Goal: Book appointment/travel/reservation

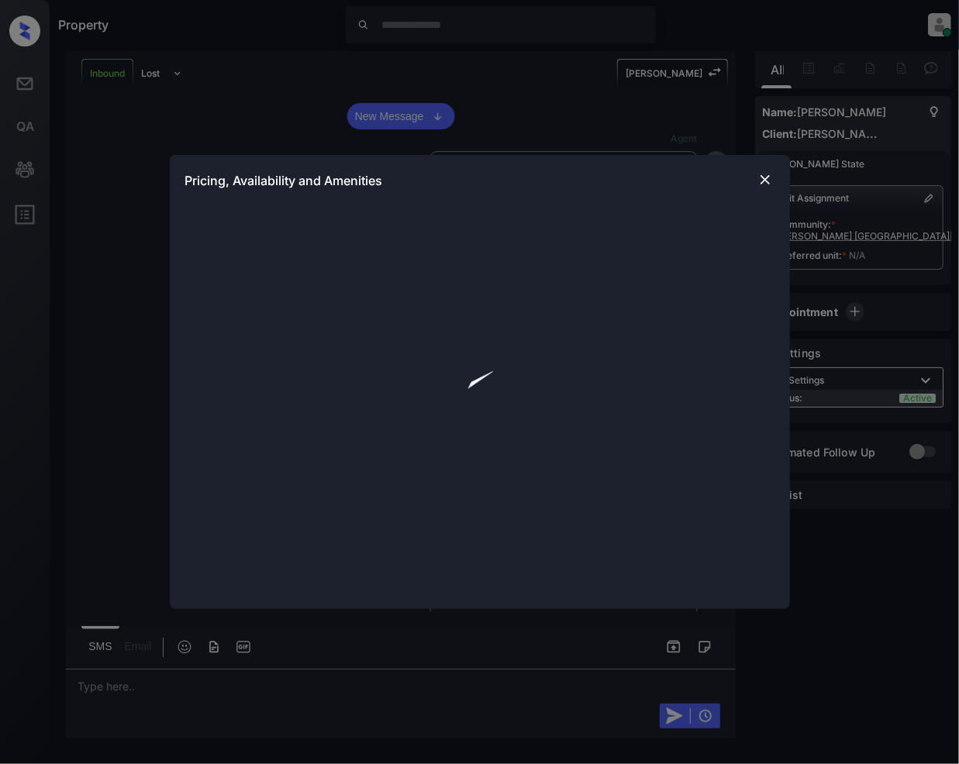
scroll to position [177, 0]
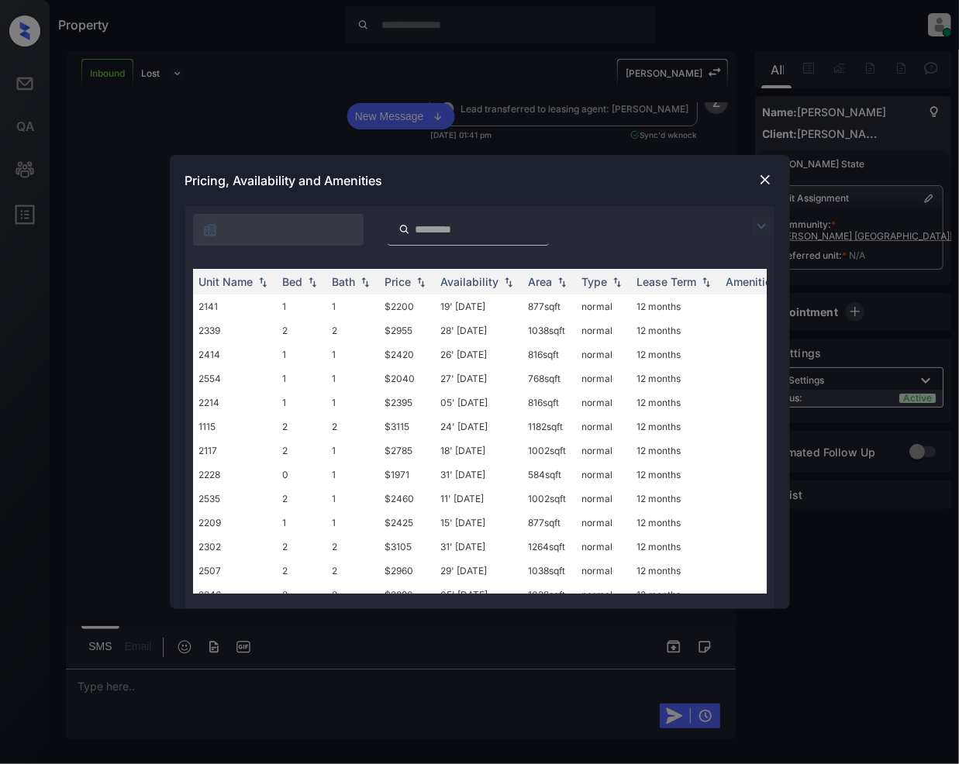
click at [758, 221] on img at bounding box center [761, 226] width 19 height 19
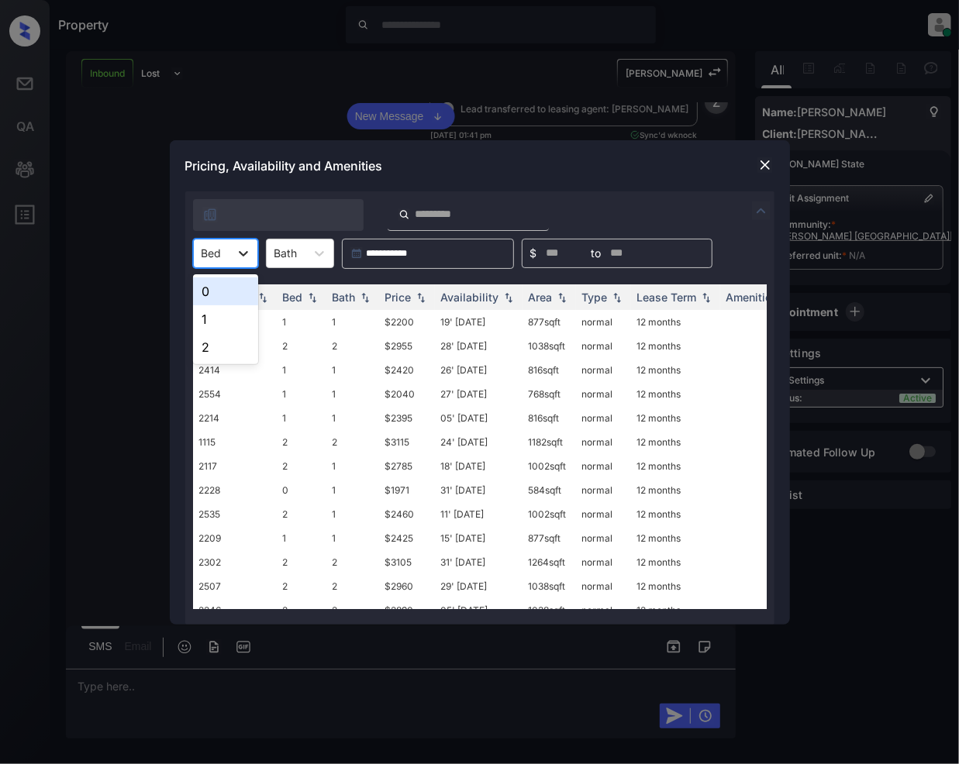
click at [240, 254] on icon at bounding box center [244, 254] width 16 height 16
drag, startPoint x: 199, startPoint y: 320, endPoint x: 304, endPoint y: 466, distance: 179.4
click at [199, 323] on div "1" at bounding box center [225, 319] width 65 height 28
click at [420, 295] on img at bounding box center [421, 296] width 16 height 11
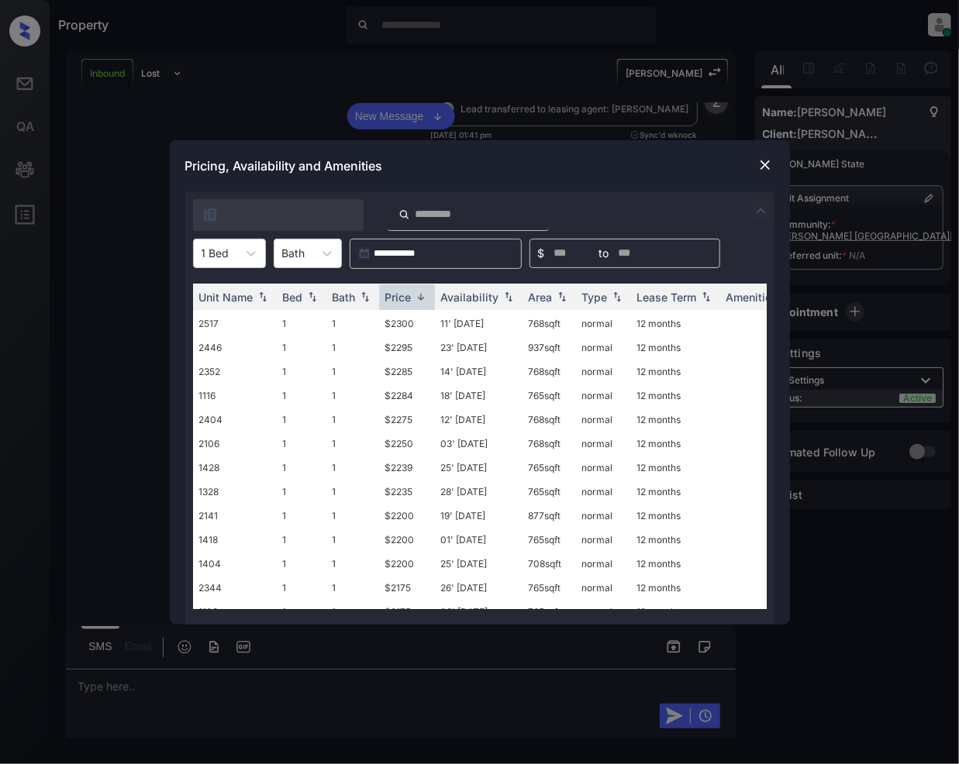
scroll to position [453, 0]
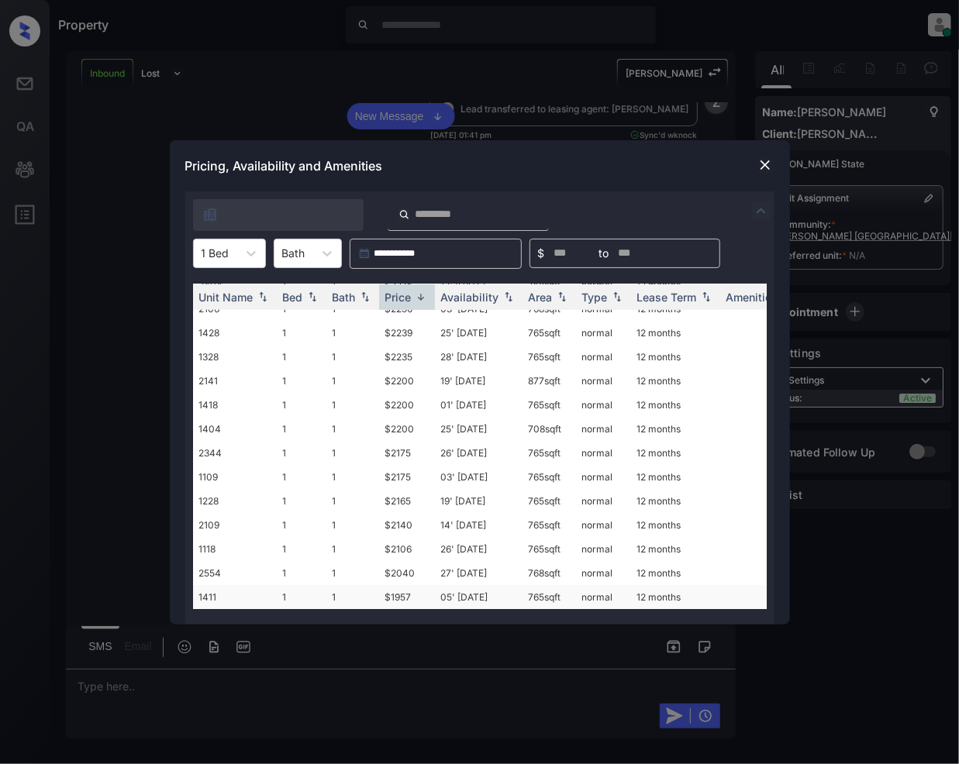
click at [395, 585] on td "$1957" at bounding box center [407, 597] width 56 height 24
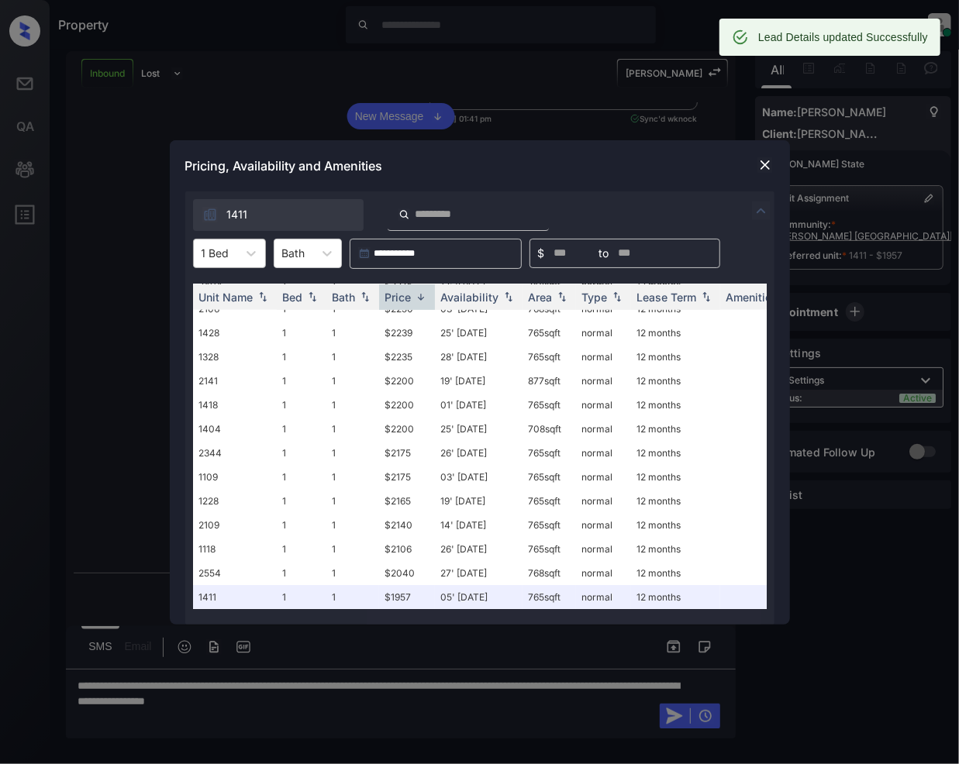
click at [240, 250] on div at bounding box center [251, 254] width 28 height 28
drag, startPoint x: 209, startPoint y: 349, endPoint x: 509, endPoint y: 471, distance: 324.7
click at [209, 348] on div "2" at bounding box center [229, 347] width 73 height 28
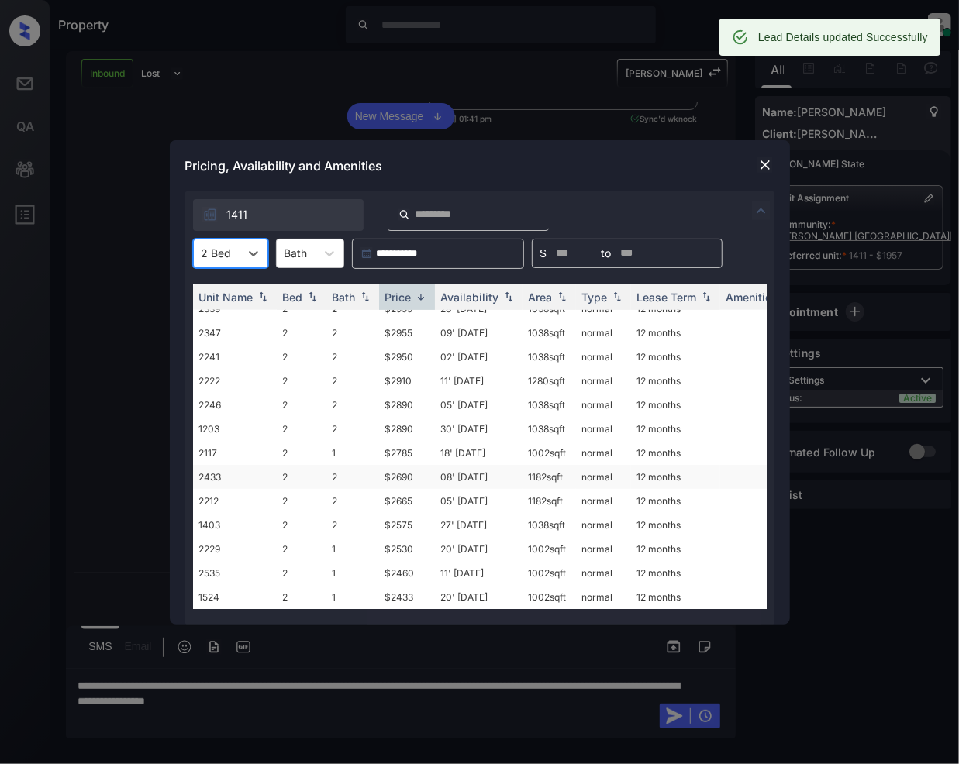
scroll to position [382, 0]
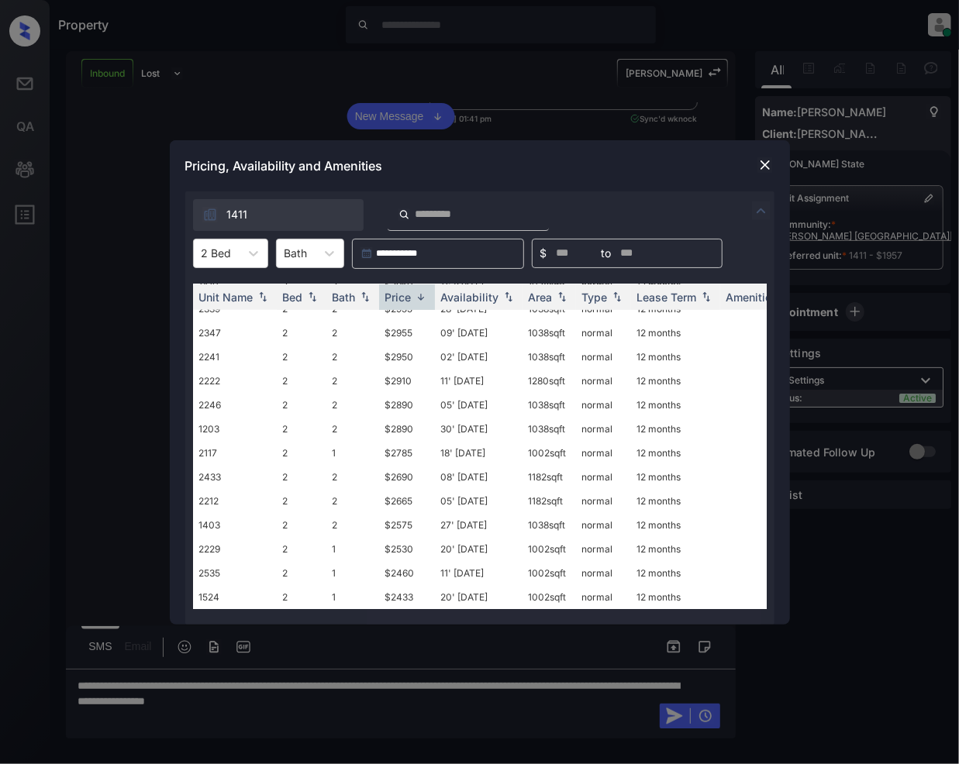
click at [758, 165] on img at bounding box center [765, 165] width 16 height 16
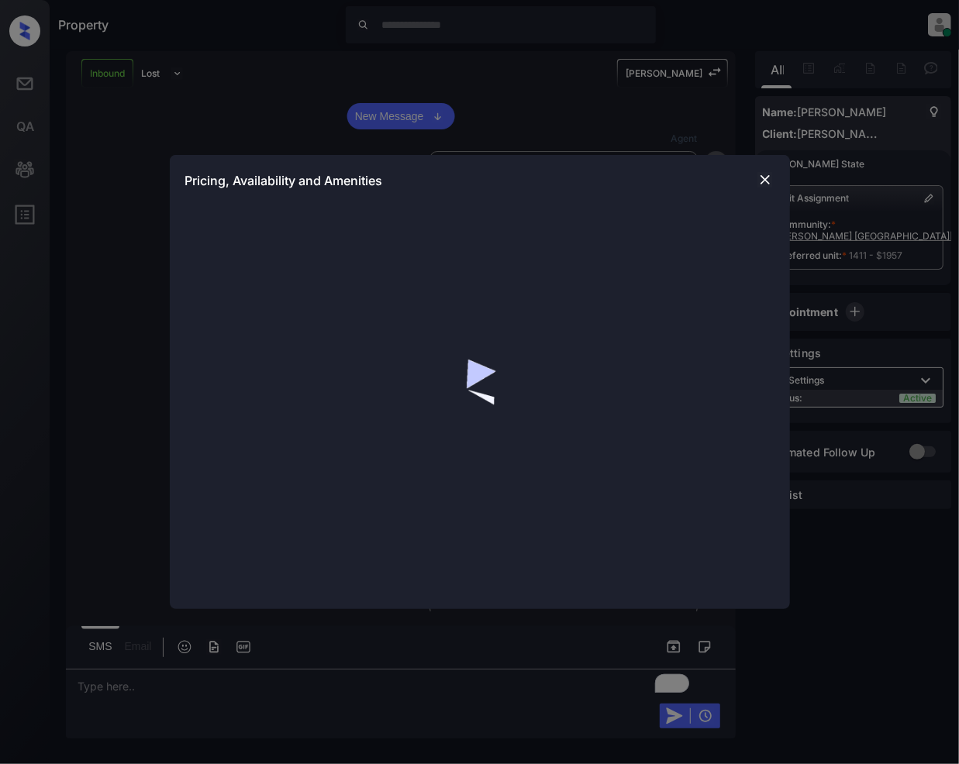
scroll to position [177, 0]
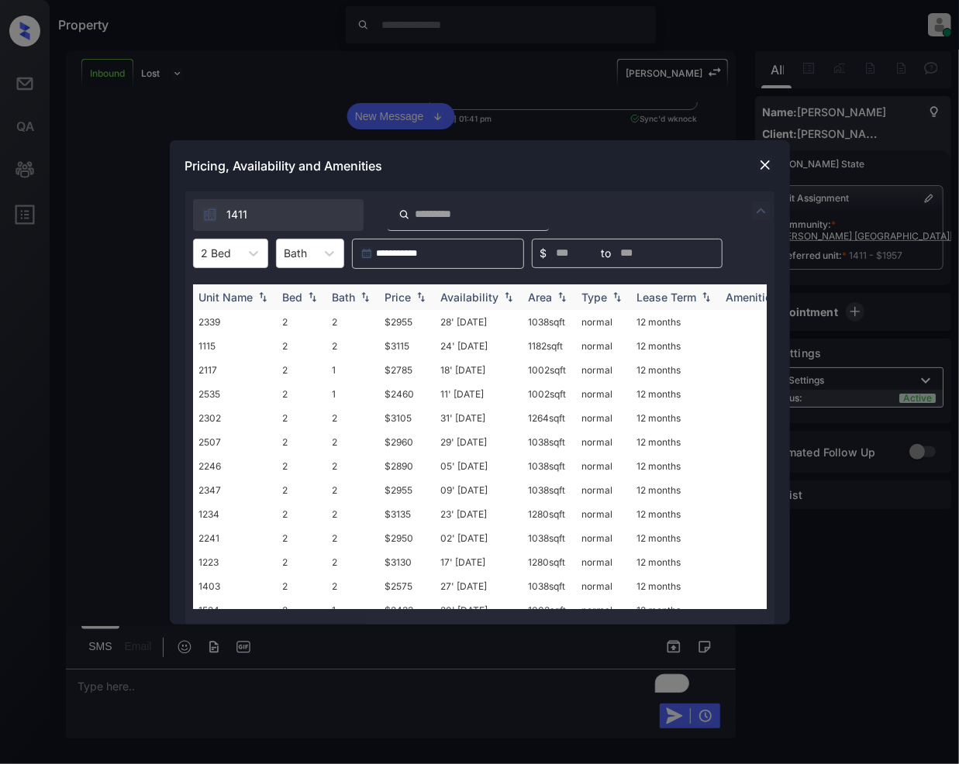
click at [420, 299] on img at bounding box center [421, 296] width 16 height 11
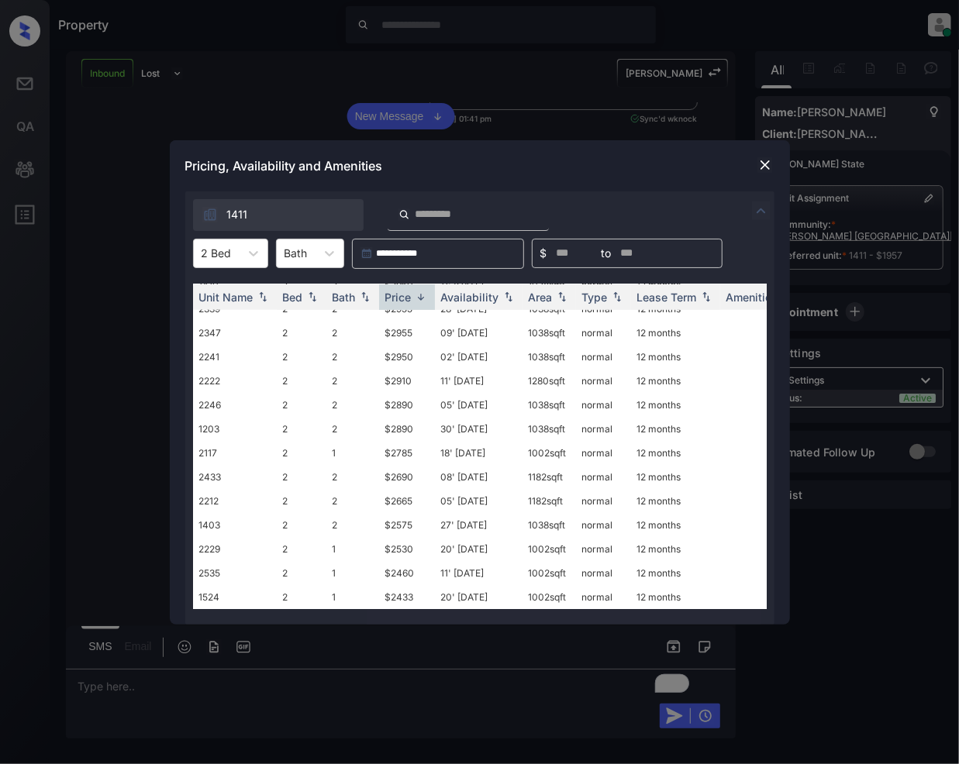
click at [764, 164] on img at bounding box center [765, 165] width 16 height 16
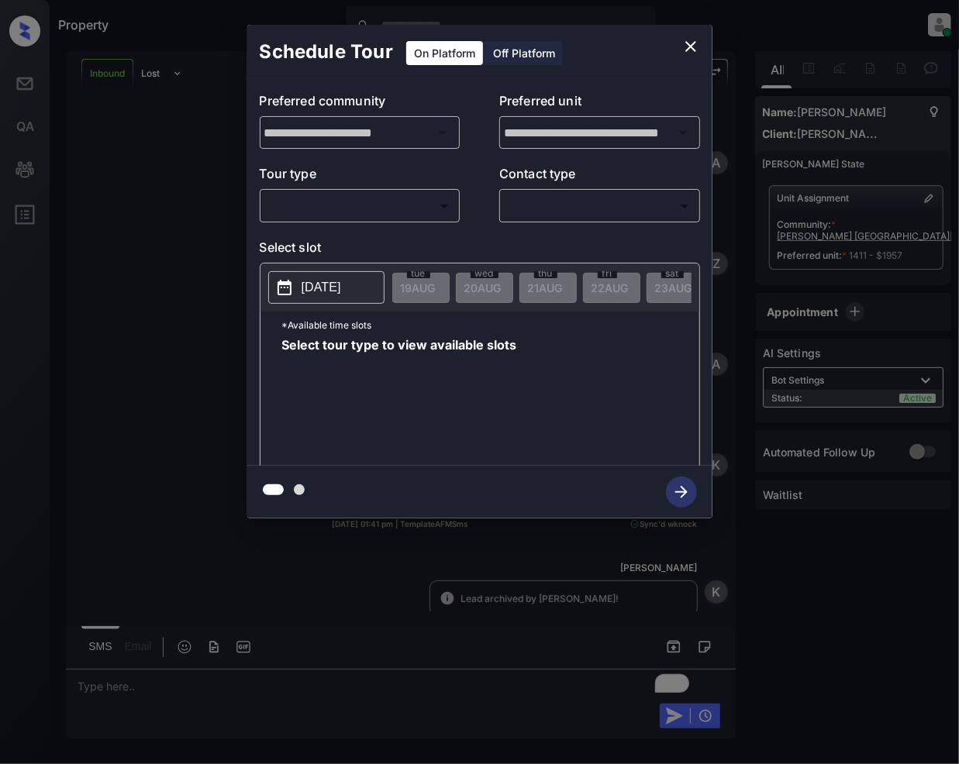
scroll to position [177, 0]
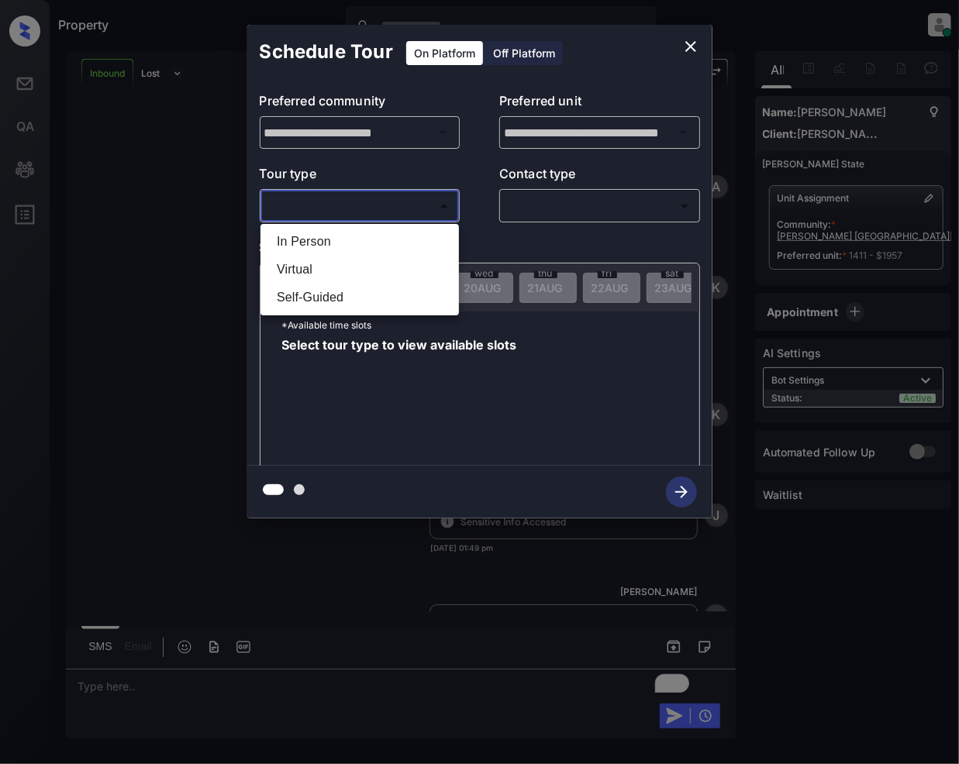
click at [339, 203] on body "Property Jeramie Castro Online Set yourself offline Set yourself on break Profi…" at bounding box center [479, 382] width 959 height 764
click at [310, 264] on li "Virtual" at bounding box center [359, 270] width 191 height 28
type input "*******"
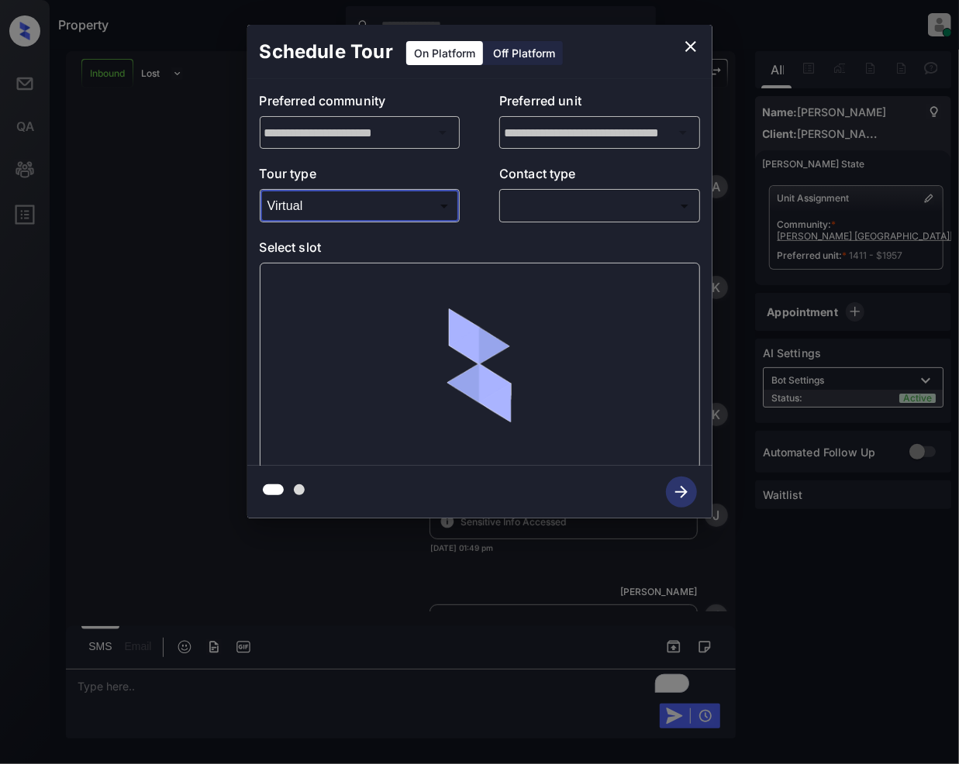
click at [539, 202] on body "Property Jeramie Castro Online Set yourself offline Set yourself on break Profi…" at bounding box center [479, 382] width 959 height 764
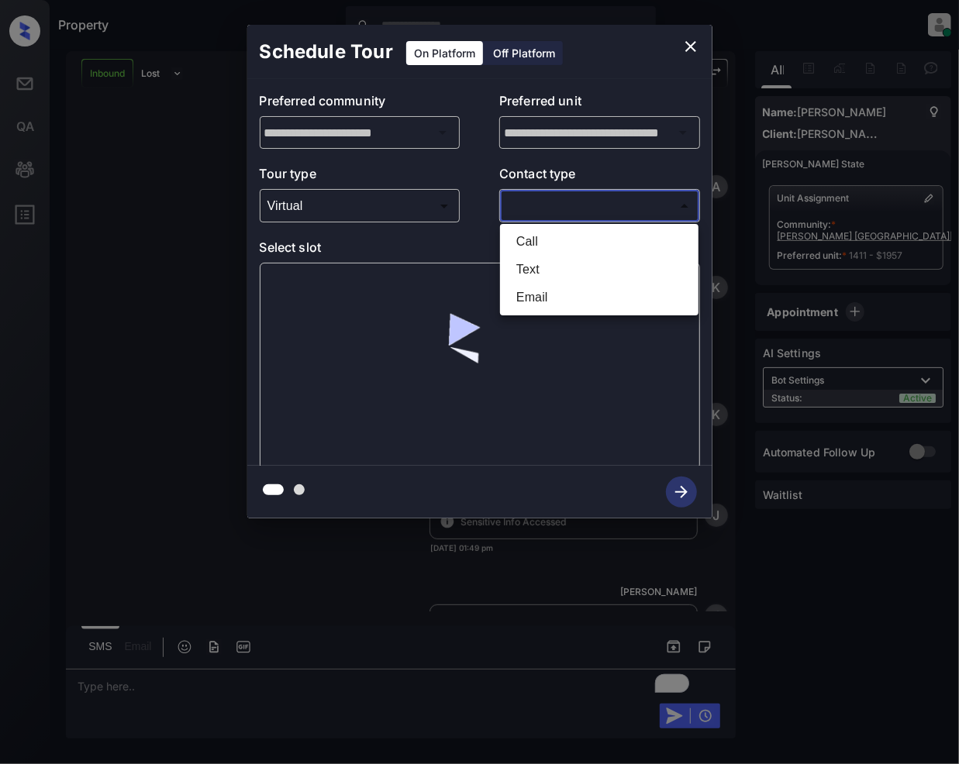
click at [532, 243] on li "Call" at bounding box center [599, 242] width 191 height 28
type input "****"
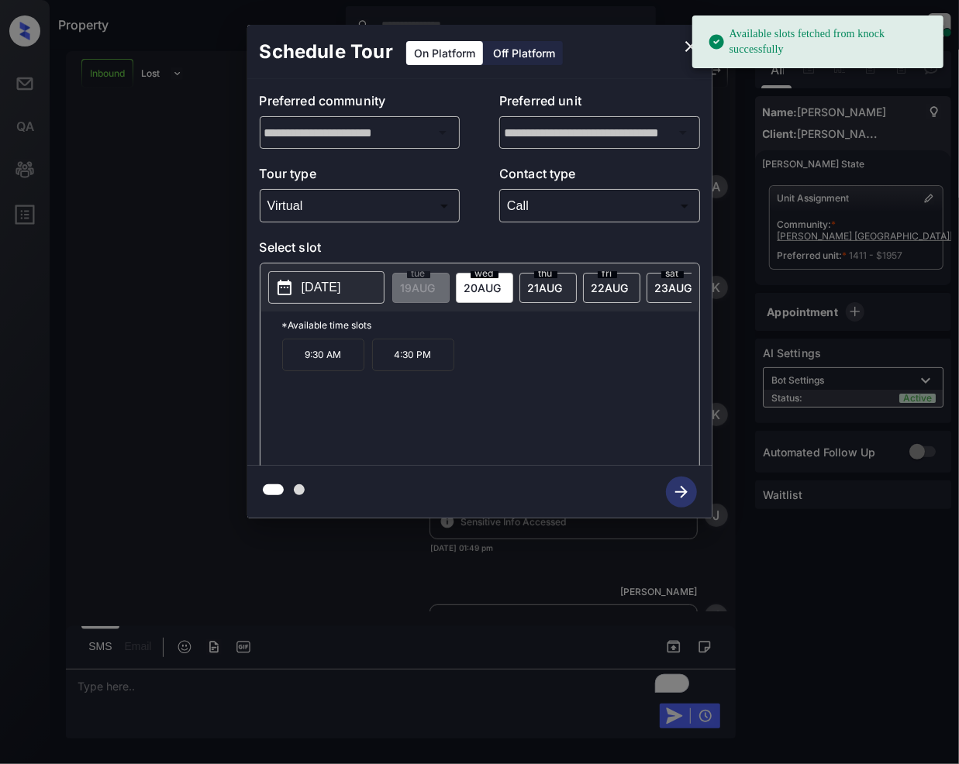
click at [436, 292] on span "20 AUG" at bounding box center [418, 287] width 35 height 13
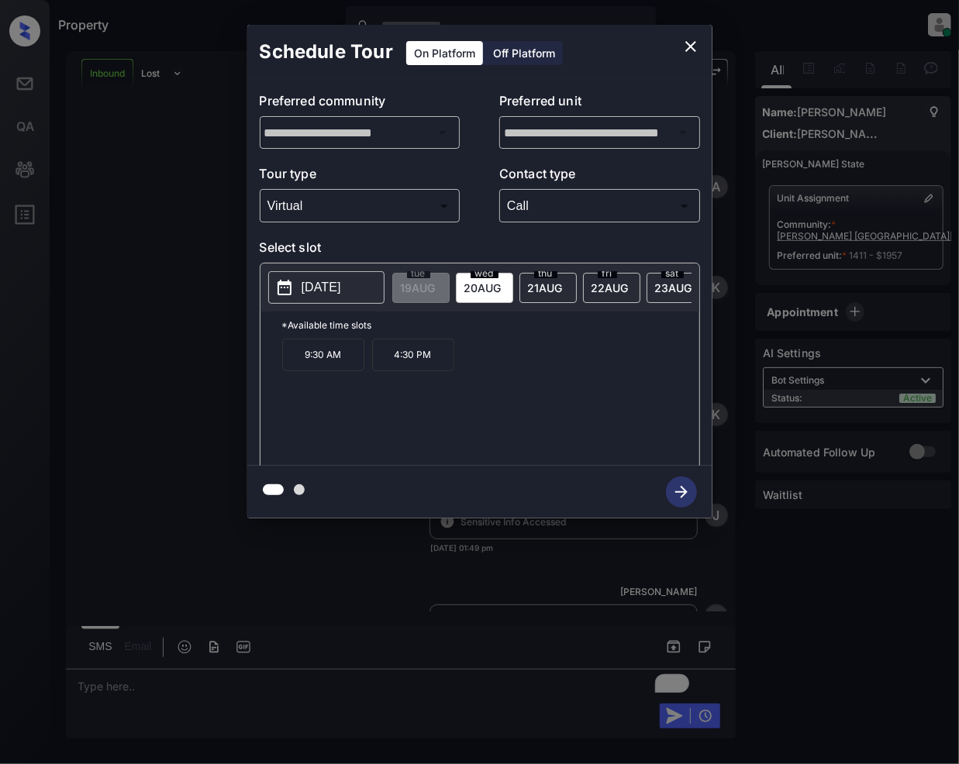
click at [436, 290] on span "22 AUG" at bounding box center [418, 287] width 35 height 13
click at [436, 288] on span "23 AUG" at bounding box center [418, 287] width 35 height 13
click at [692, 40] on icon "close" at bounding box center [690, 46] width 19 height 19
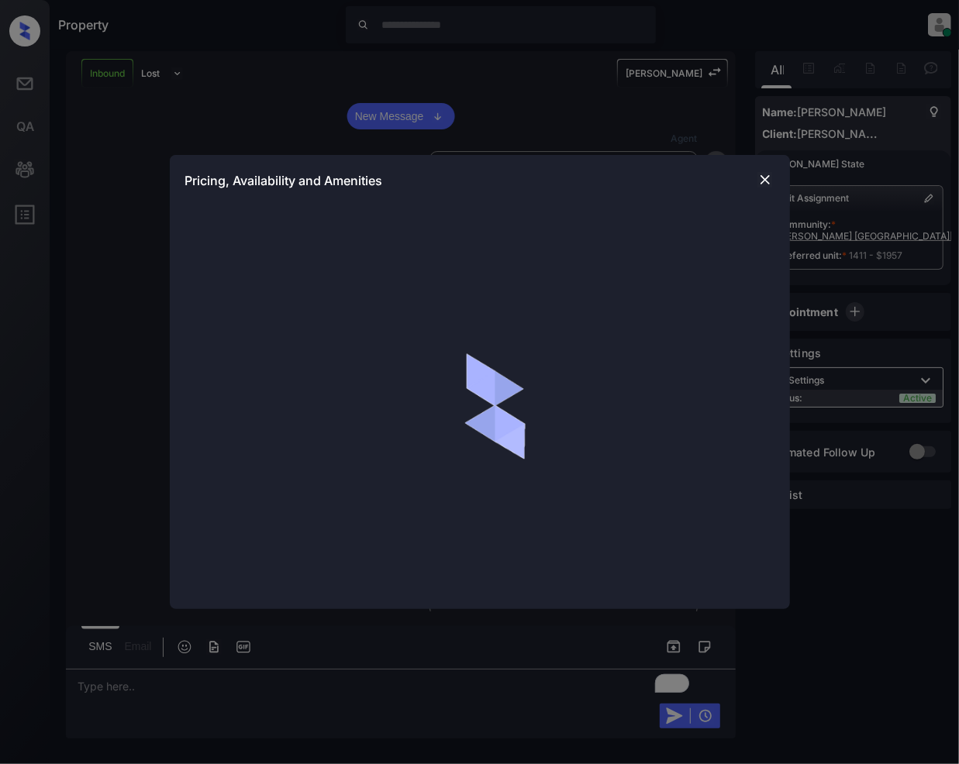
scroll to position [279, 0]
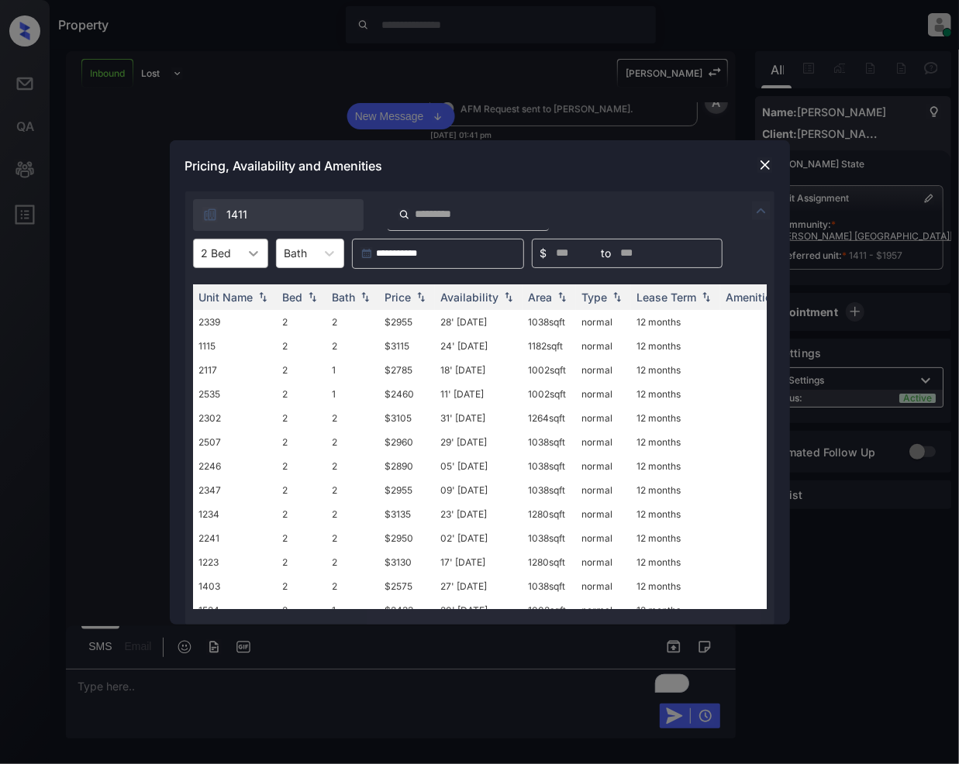
click at [258, 253] on icon at bounding box center [254, 254] width 16 height 16
click at [770, 163] on img at bounding box center [765, 165] width 16 height 16
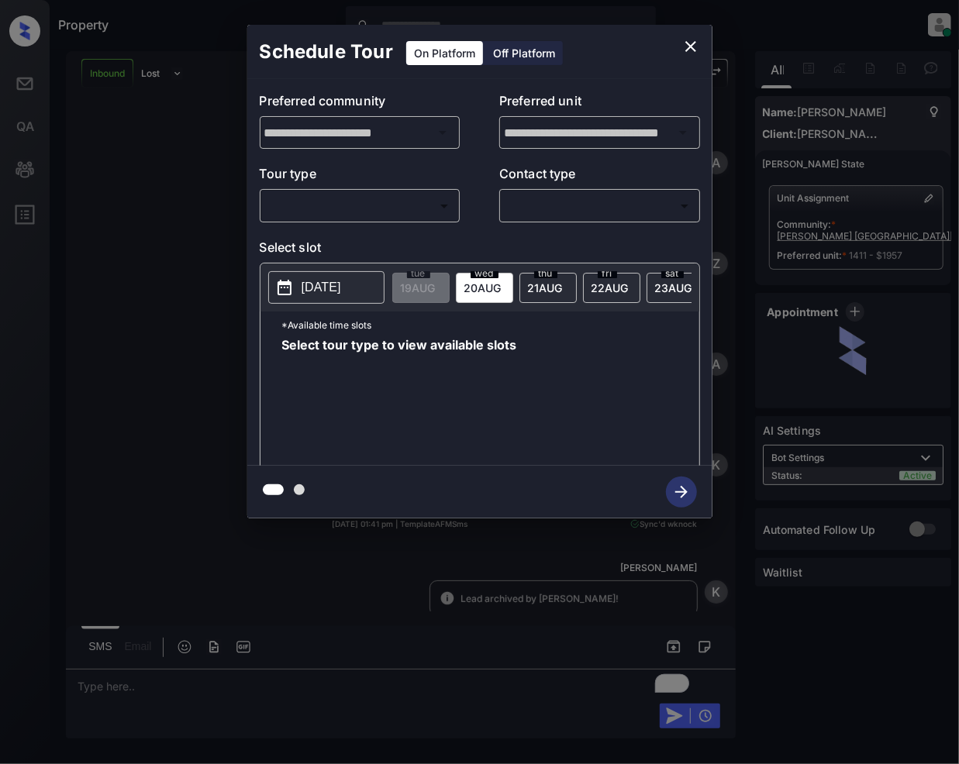
scroll to position [442, 0]
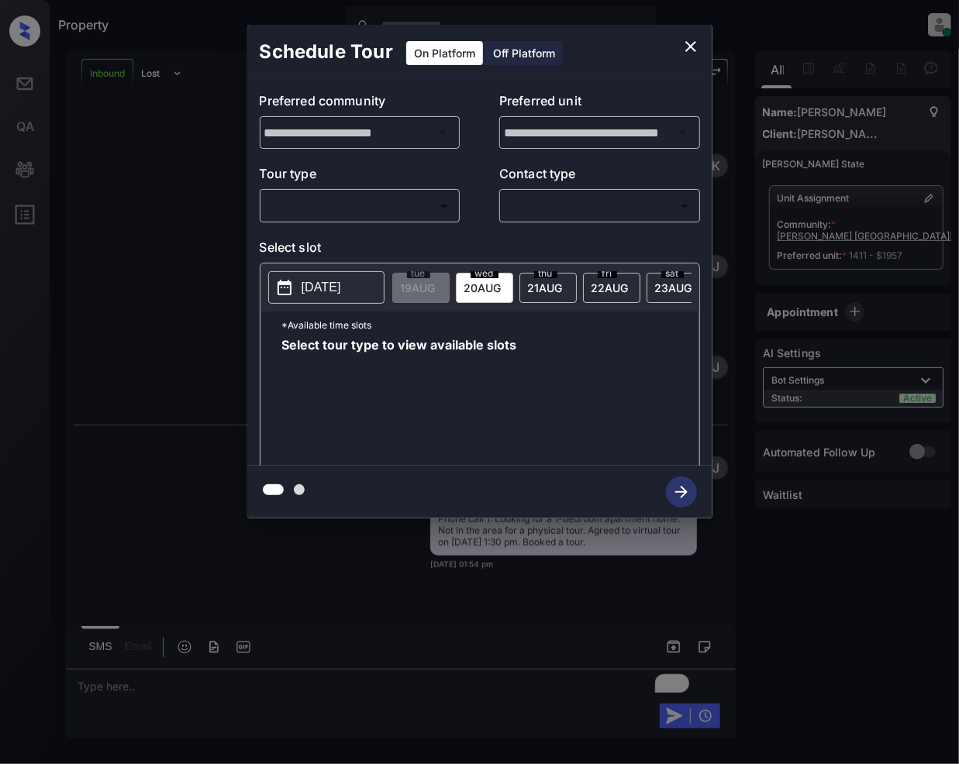
click at [413, 195] on body "Property Jeramie Castro Online Set yourself offline Set yourself on break Profi…" at bounding box center [479, 382] width 959 height 764
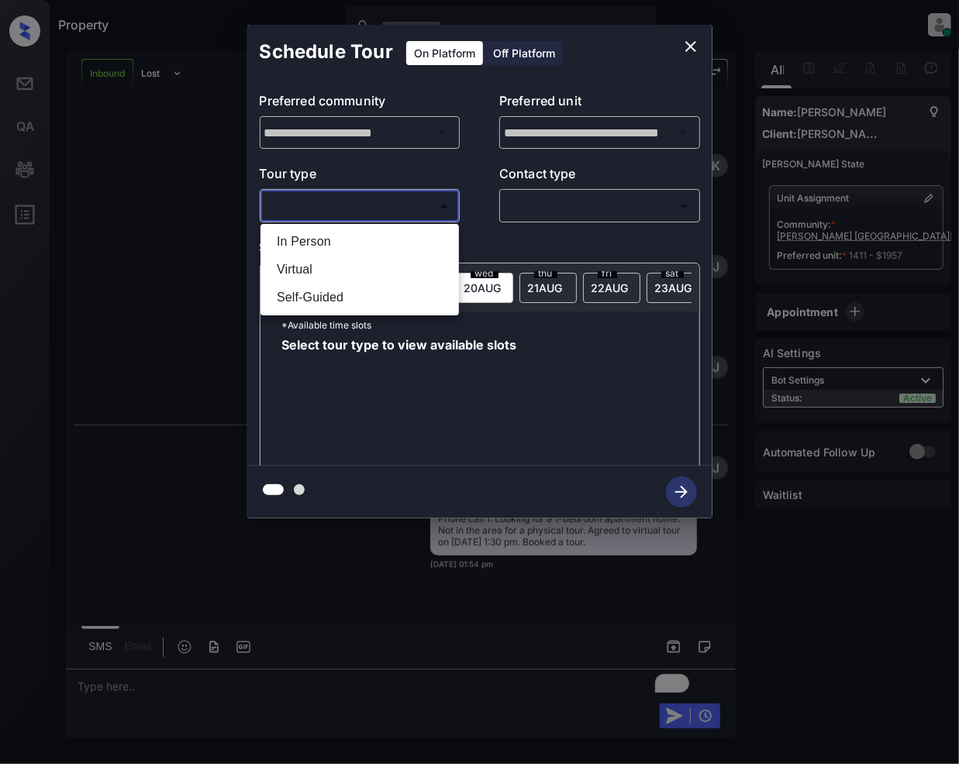
drag, startPoint x: 315, startPoint y: 243, endPoint x: 302, endPoint y: 262, distance: 23.4
click at [302, 262] on ul "In Person Virtual Self-Guided" at bounding box center [359, 269] width 198 height 91
click at [302, 262] on li "Virtual" at bounding box center [359, 270] width 191 height 28
type input "*******"
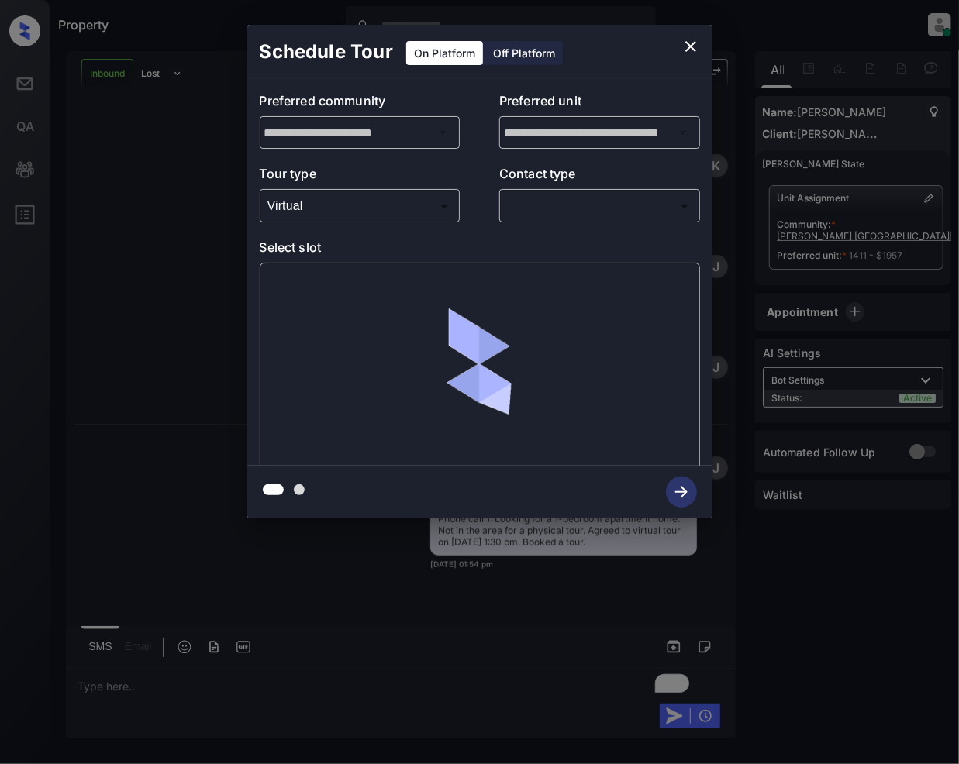
click at [559, 183] on p "Contact type" at bounding box center [599, 176] width 201 height 25
click at [559, 205] on body "Property Jeramie Castro Online Set yourself offline Set yourself on break Profi…" at bounding box center [479, 382] width 959 height 764
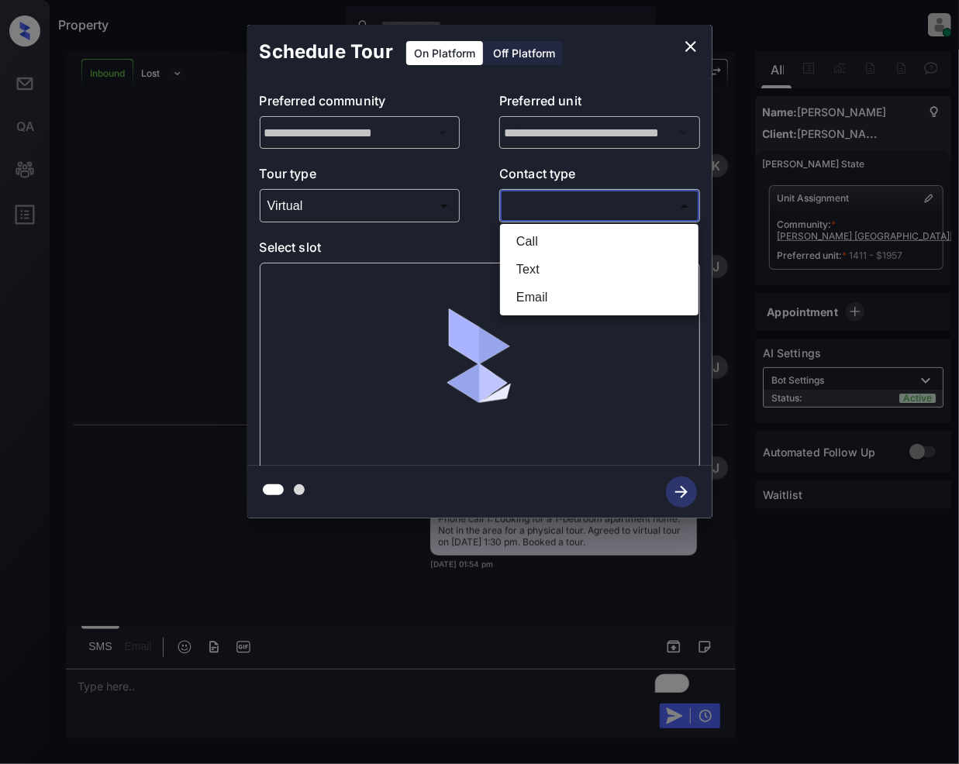
click at [539, 233] on li "Call" at bounding box center [599, 242] width 191 height 28
type input "****"
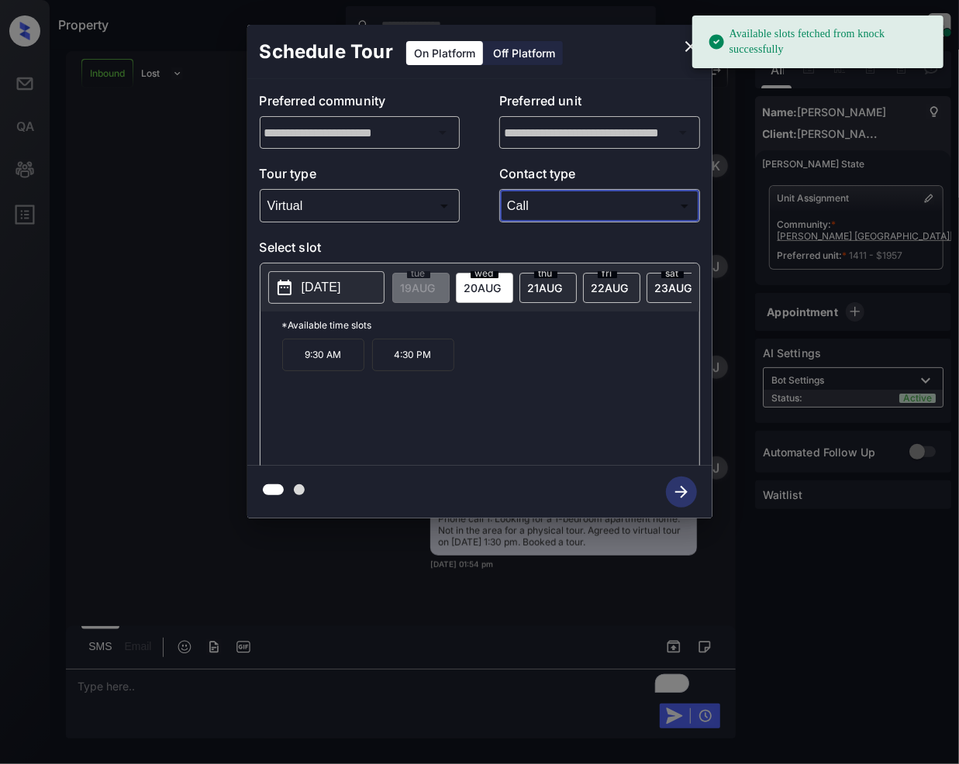
click at [436, 286] on span "23 AUG" at bounding box center [418, 287] width 35 height 13
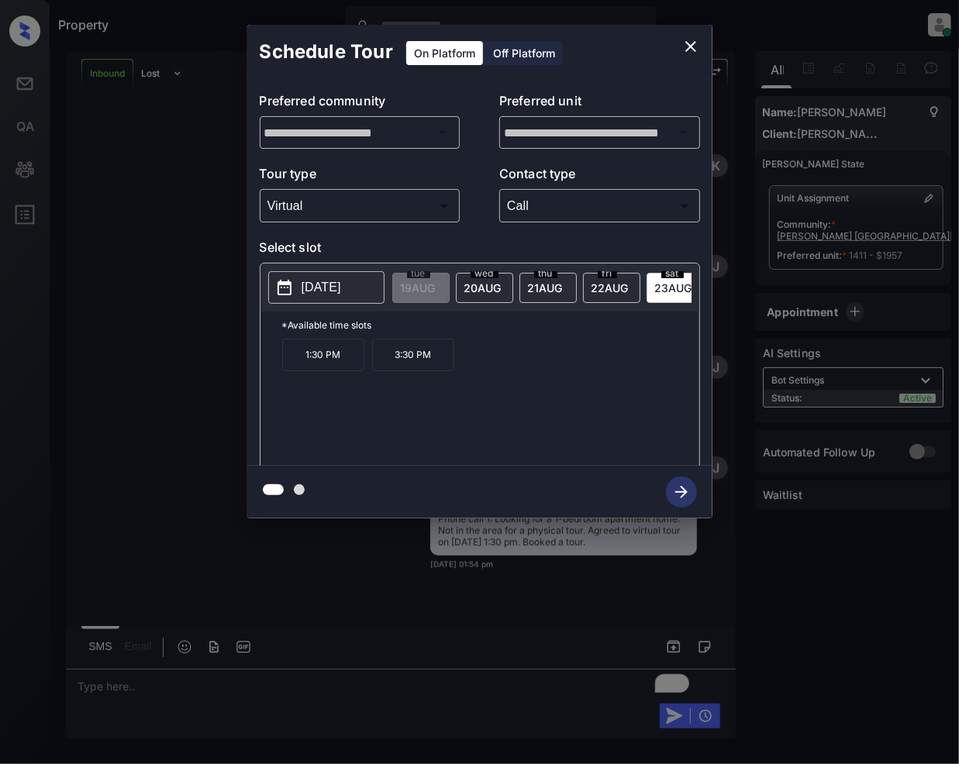
drag, startPoint x: 311, startPoint y: 360, endPoint x: 329, endPoint y: 386, distance: 31.6
click at [311, 361] on p "1:30 PM" at bounding box center [323, 355] width 82 height 33
click at [670, 487] on icon "button" at bounding box center [681, 492] width 31 height 31
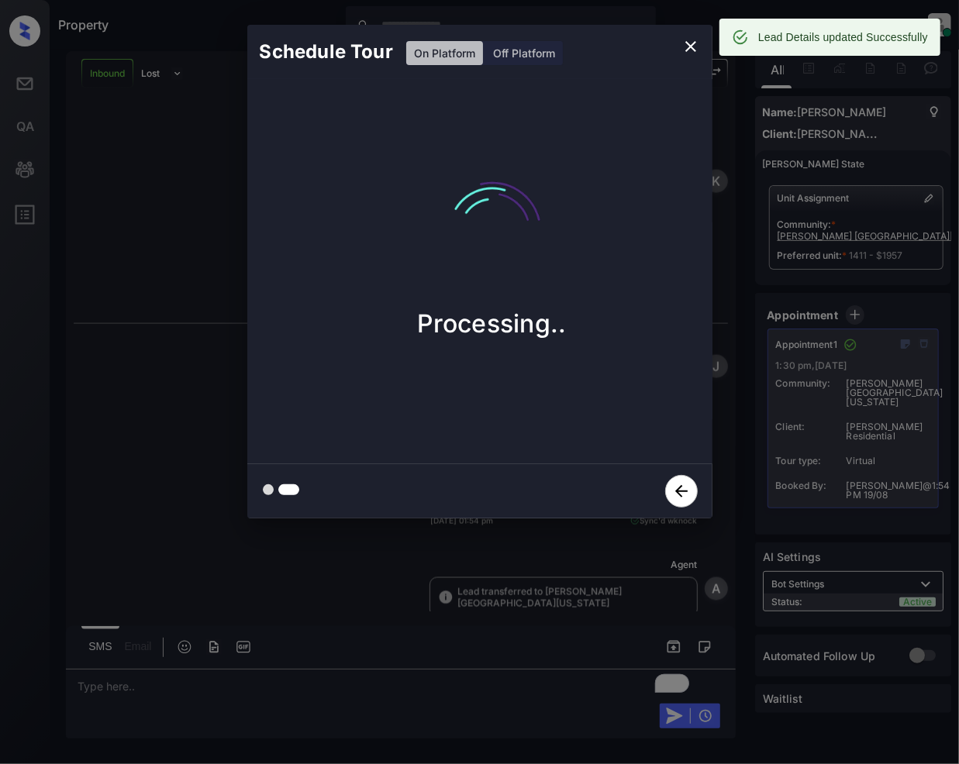
scroll to position [1117, 0]
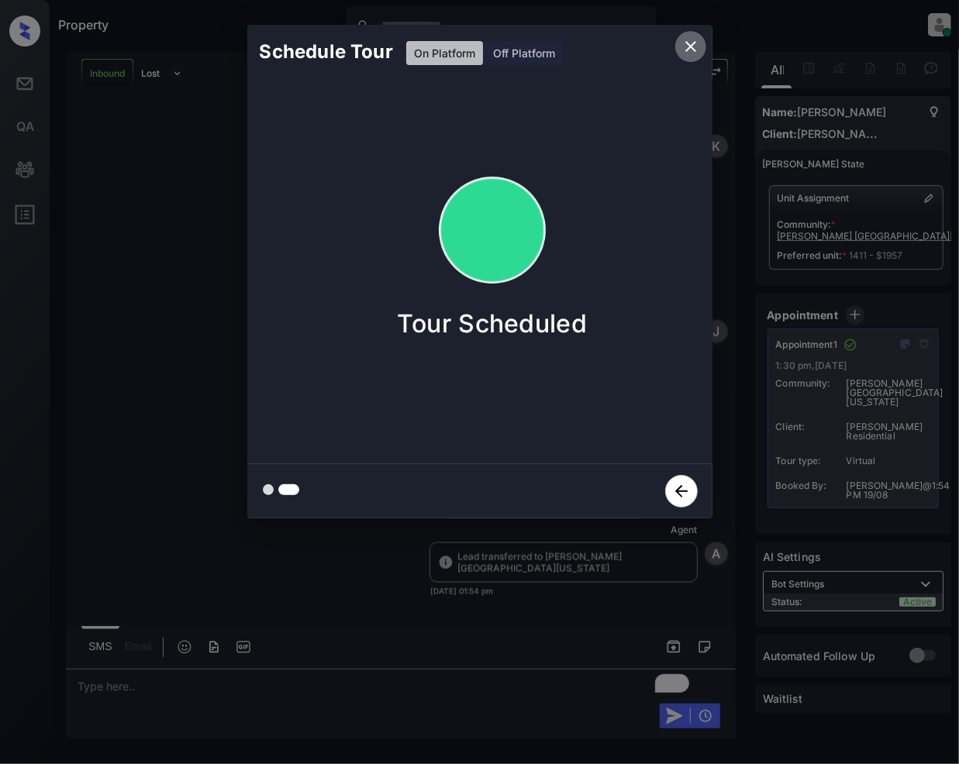
click at [688, 48] on icon "close" at bounding box center [690, 46] width 11 height 11
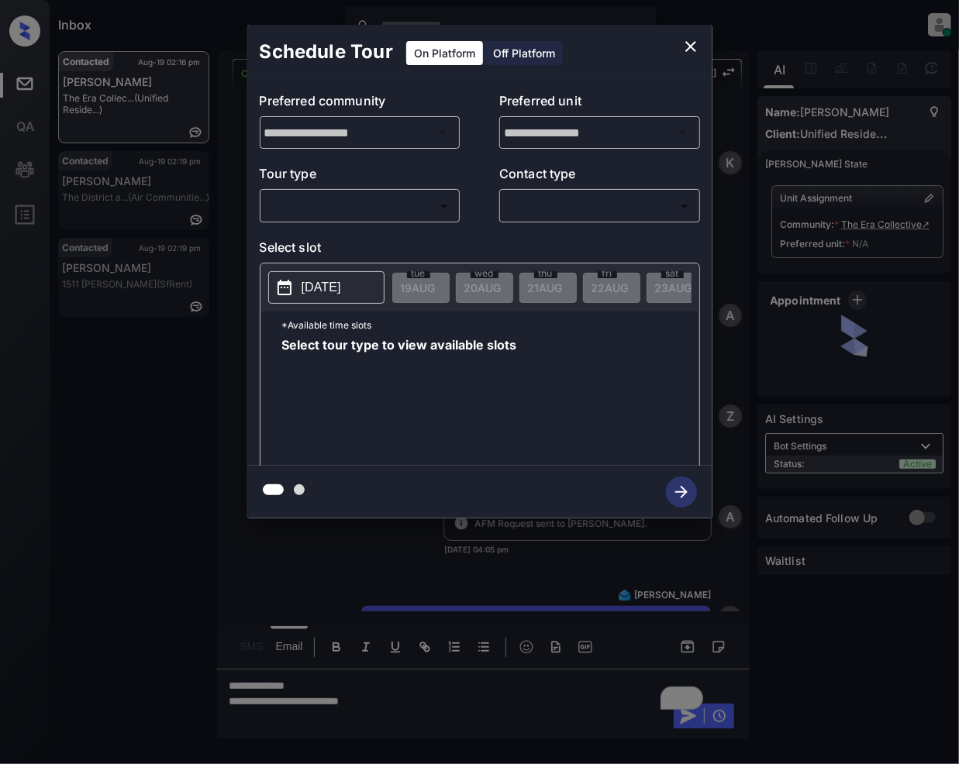
scroll to position [1301, 0]
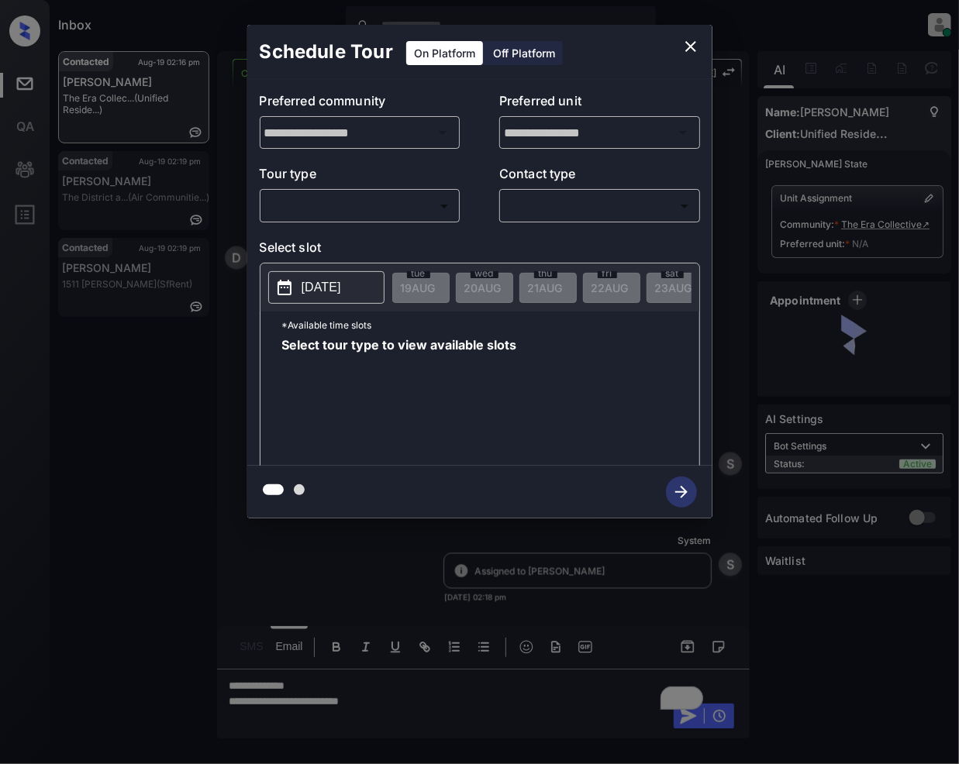
click at [386, 212] on body "Inbox [PERSON_NAME] Online Set yourself offline Set yourself on break Profile S…" at bounding box center [479, 382] width 959 height 764
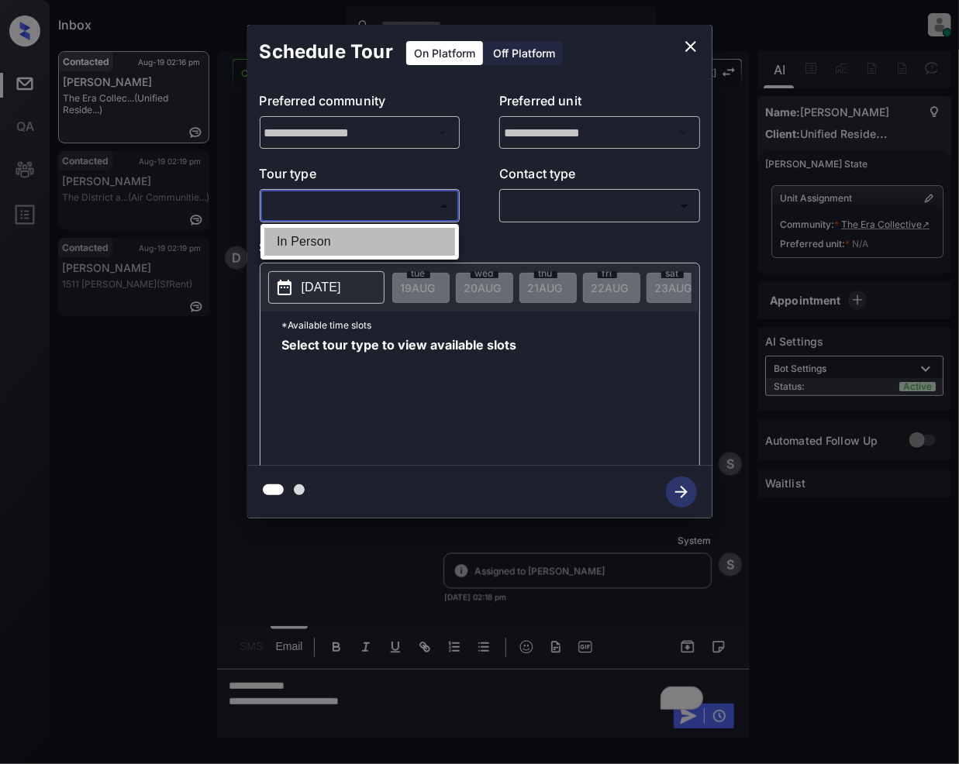
drag, startPoint x: 341, startPoint y: 243, endPoint x: 702, endPoint y: 220, distance: 361.9
click at [341, 245] on li "In Person" at bounding box center [359, 242] width 191 height 28
type input "********"
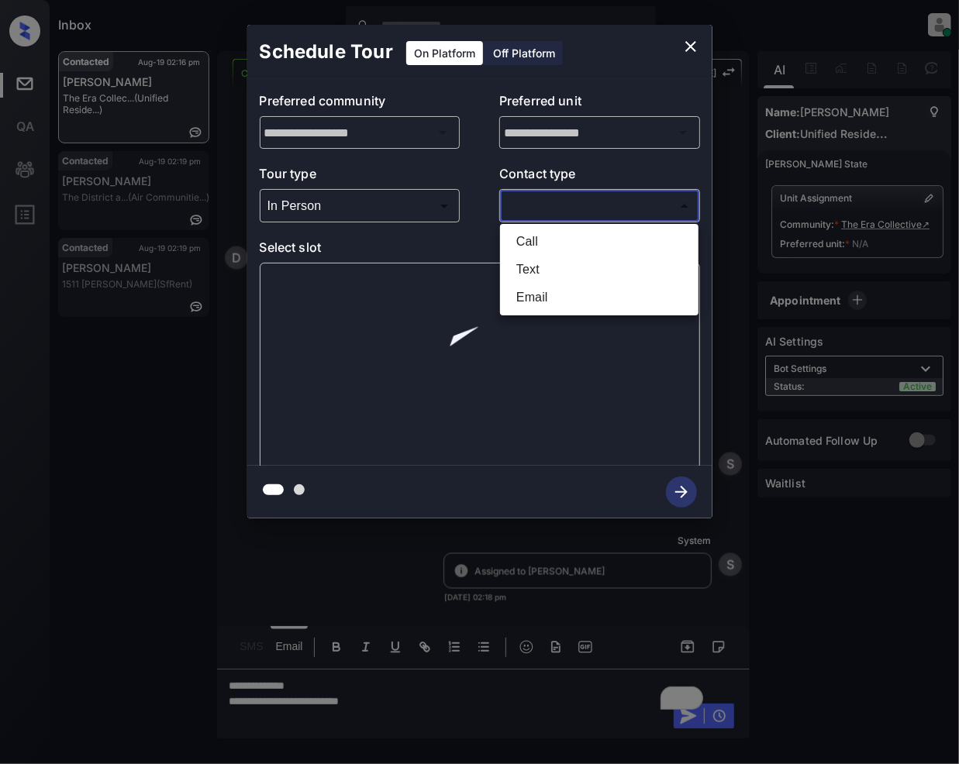
click at [570, 208] on body "Inbox Jeramie Castro Online Set yourself offline Set yourself on break Profile …" at bounding box center [479, 382] width 959 height 764
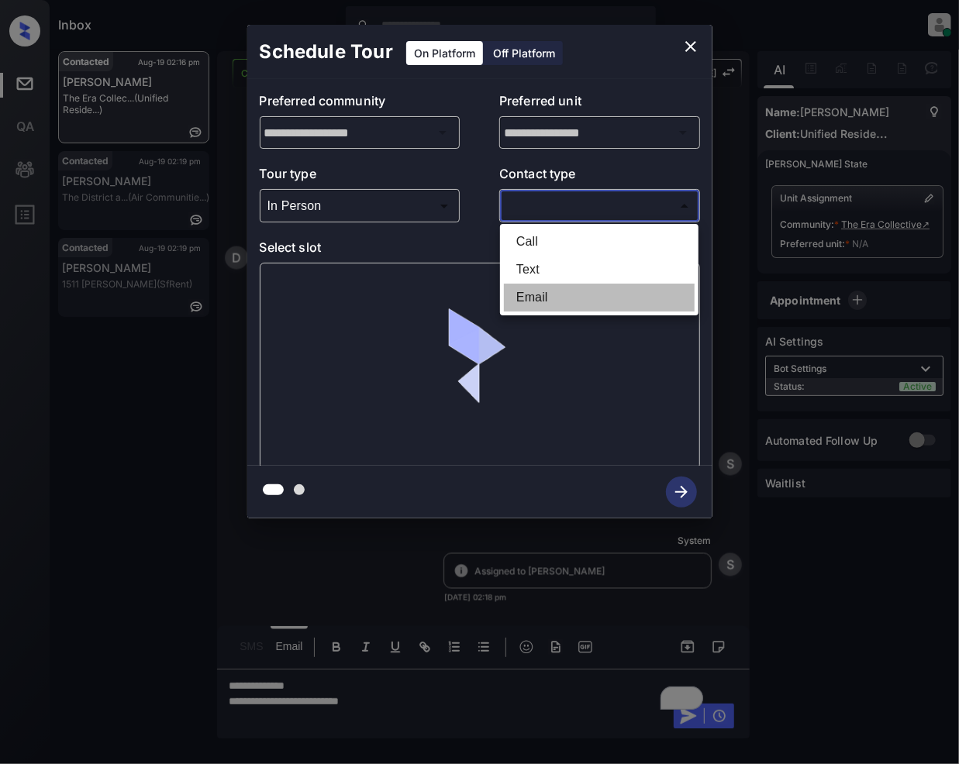
drag, startPoint x: 536, startPoint y: 298, endPoint x: 614, endPoint y: 382, distance: 114.1
click at [536, 301] on li "Email" at bounding box center [599, 298] width 191 height 28
type input "*****"
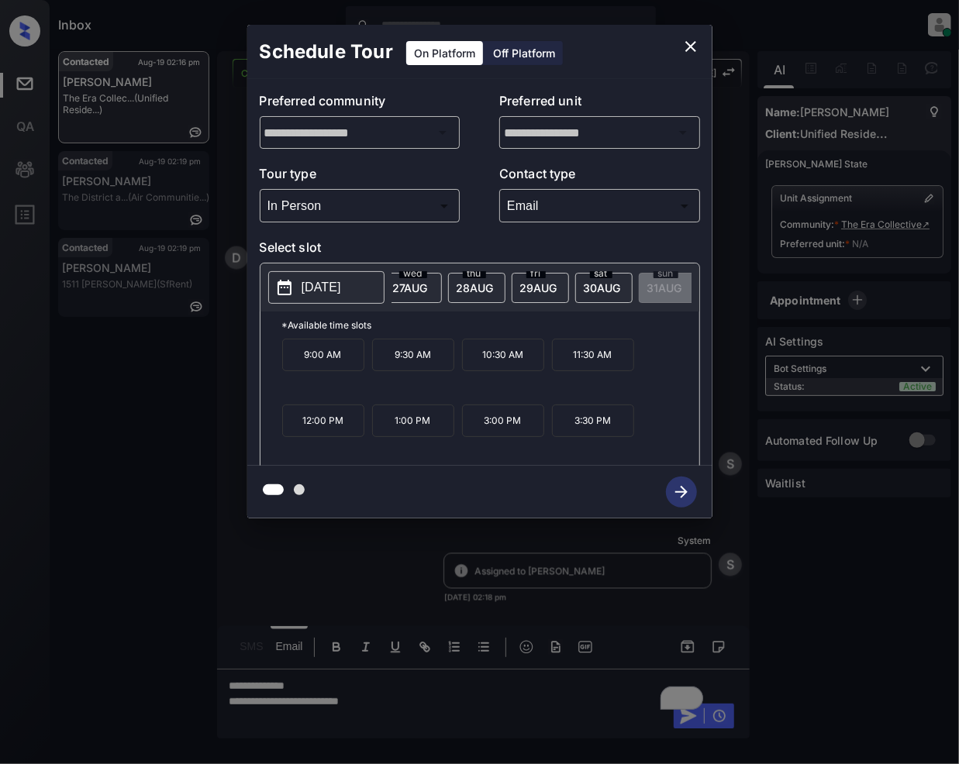
scroll to position [0, 524]
click at [688, 44] on icon "close" at bounding box center [690, 46] width 11 height 11
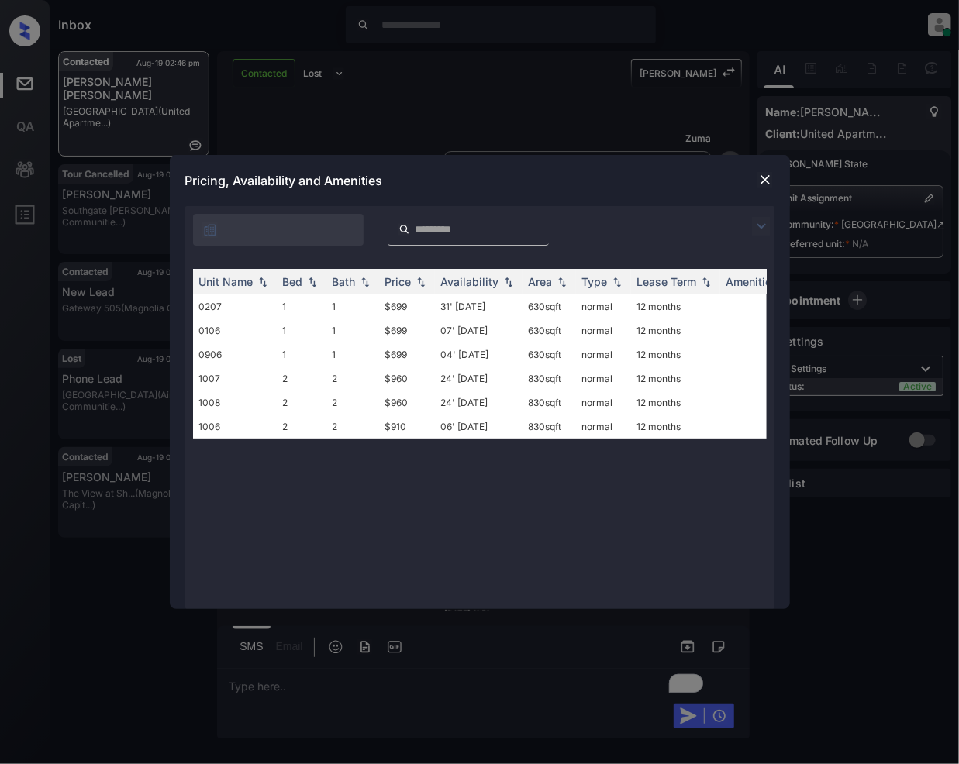
scroll to position [618, 0]
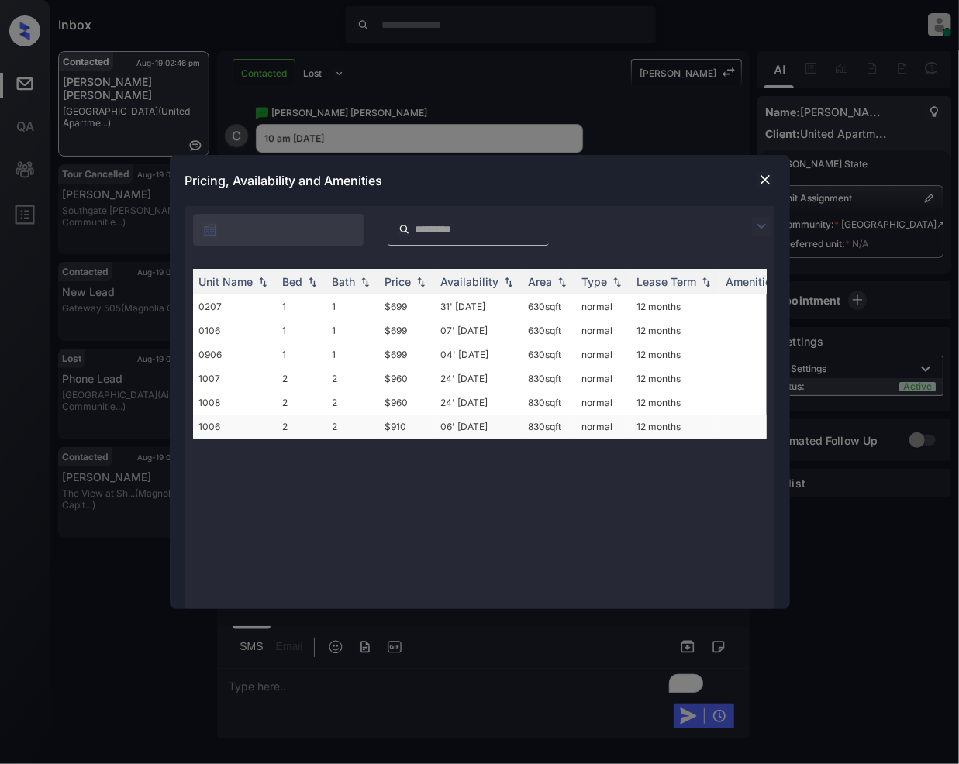
click at [389, 426] on td "$910" at bounding box center [407, 427] width 56 height 24
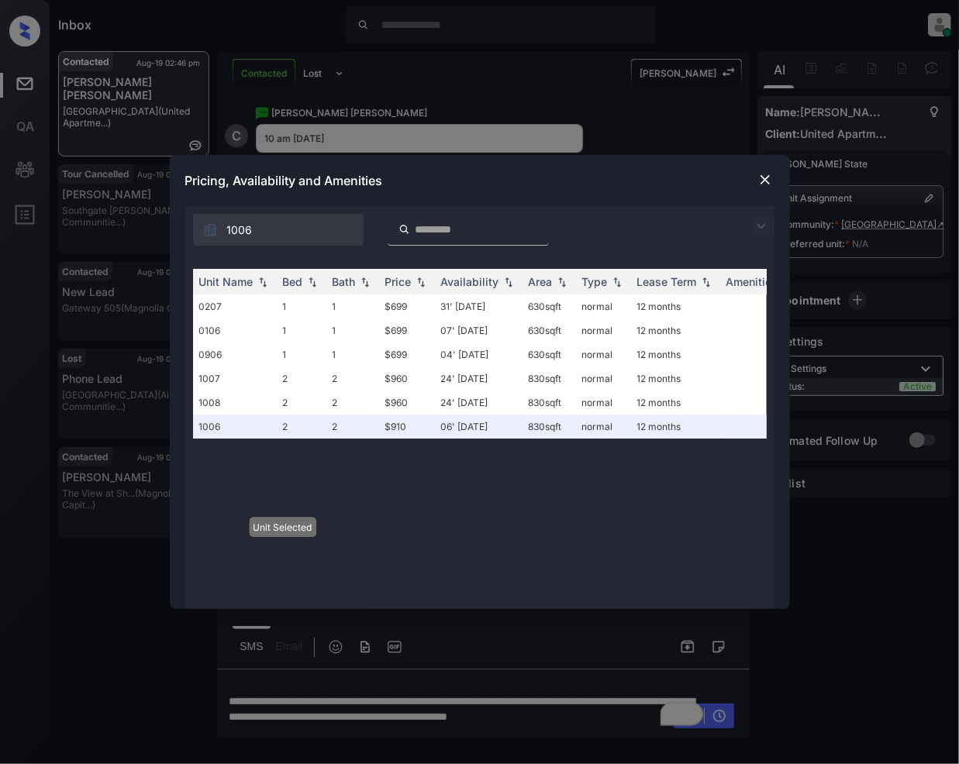
click at [769, 171] on div at bounding box center [765, 180] width 19 height 19
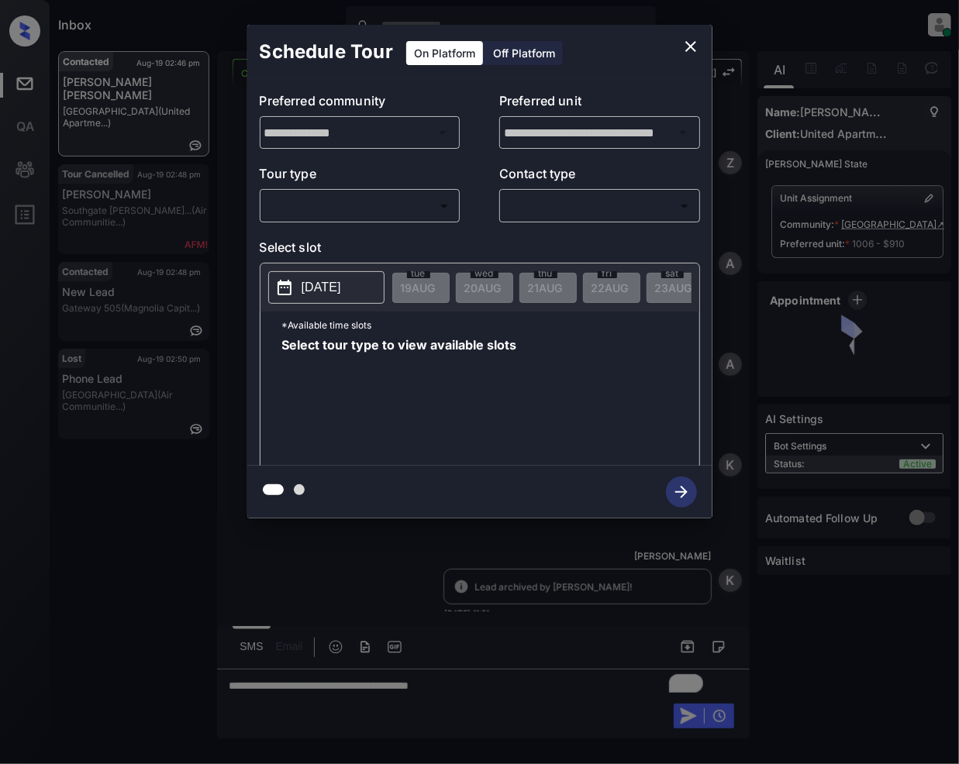
click at [317, 214] on body "Inbox Jeramie Castro Online Set yourself offline Set yourself on break Profile …" at bounding box center [479, 382] width 959 height 764
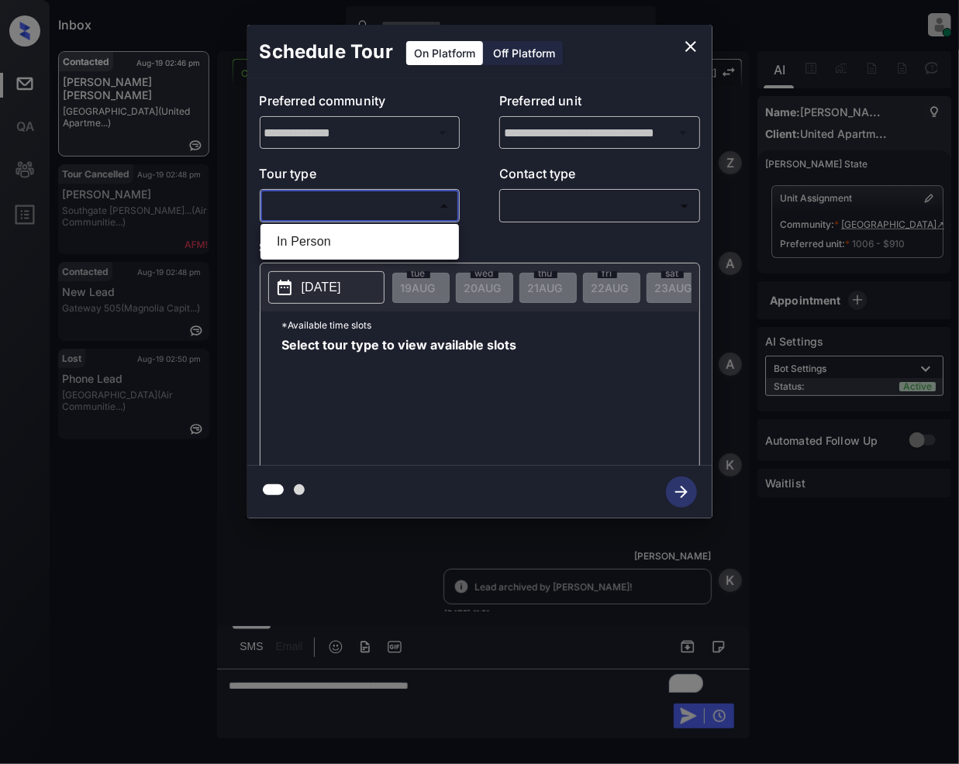
scroll to position [618, 0]
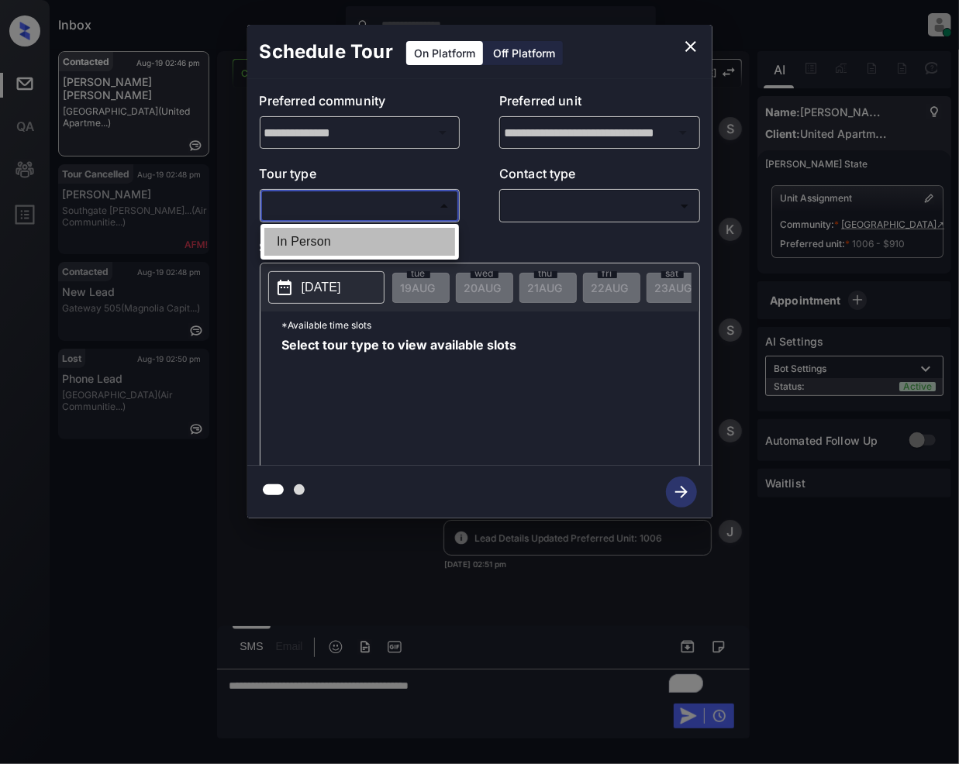
click at [327, 252] on li "In Person" at bounding box center [359, 242] width 191 height 28
type input "********"
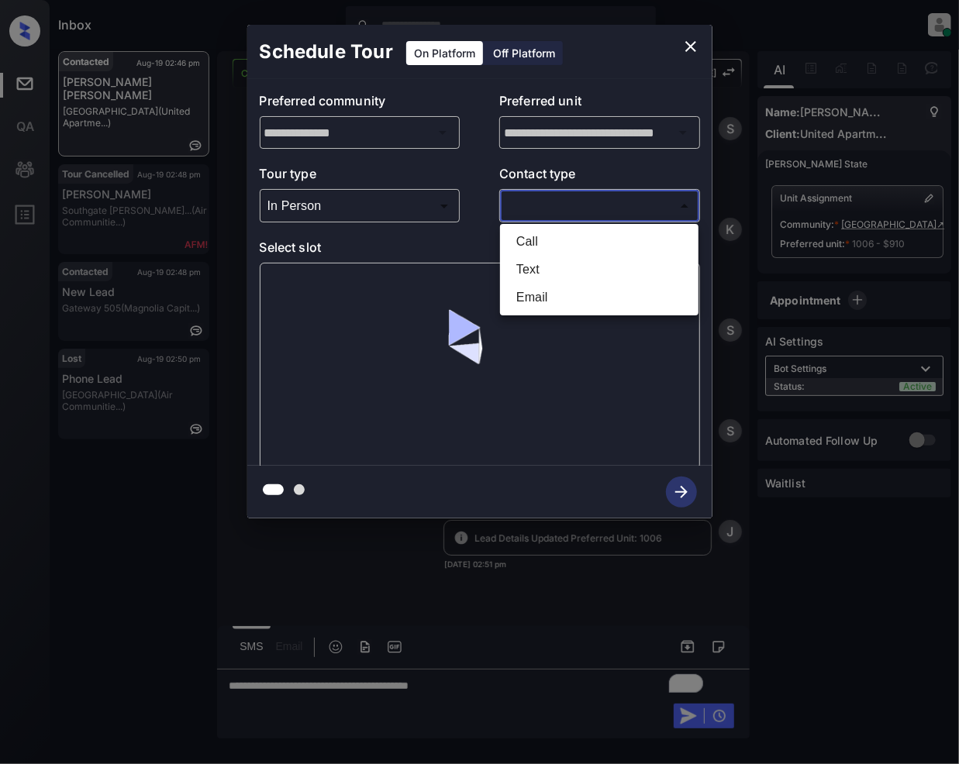
click at [553, 202] on body "Inbox Jeramie Castro Online Set yourself offline Set yourself on break Profile …" at bounding box center [479, 382] width 959 height 764
drag, startPoint x: 543, startPoint y: 264, endPoint x: 495, endPoint y: 288, distance: 54.8
click at [543, 264] on li "Text" at bounding box center [599, 270] width 191 height 28
type input "****"
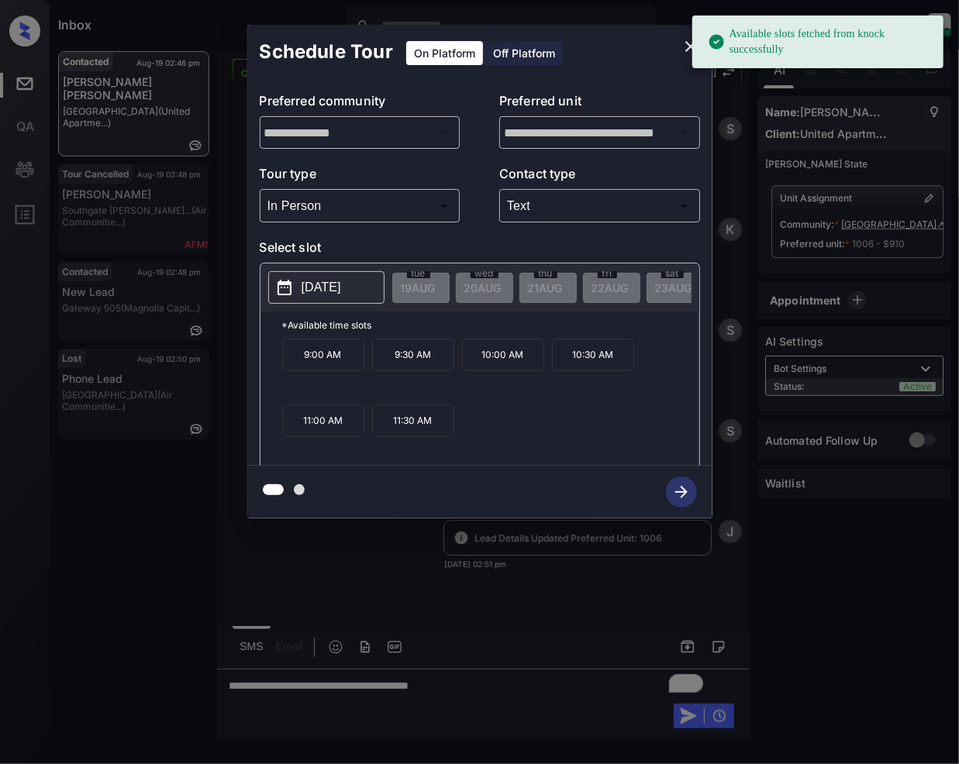
click at [670, 312] on div "2025-09-16 tue 19 AUG wed 20 AUG thu 21 AUG fri 22 AUG sat 23 AUG sun 24 AUG mo…" at bounding box center [479, 288] width 439 height 48
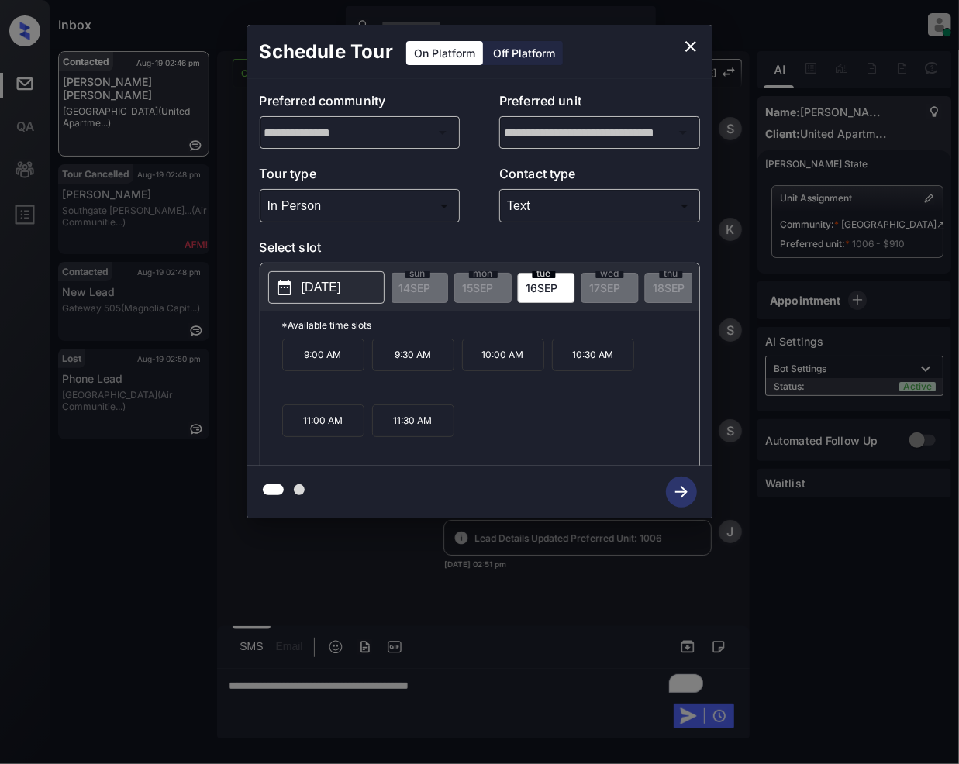
scroll to position [0, 1585]
click at [686, 47] on icon "close" at bounding box center [690, 46] width 19 height 19
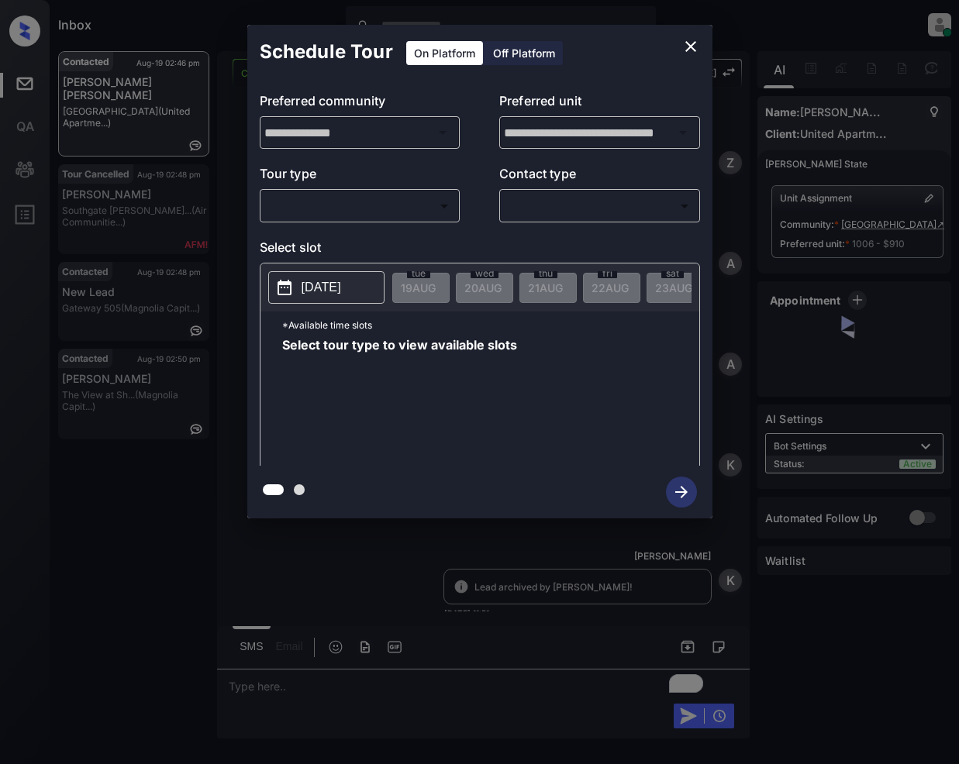
click at [385, 205] on body "Inbox [PERSON_NAME] Online Set yourself offline Set yourself on break Profile S…" at bounding box center [479, 382] width 959 height 764
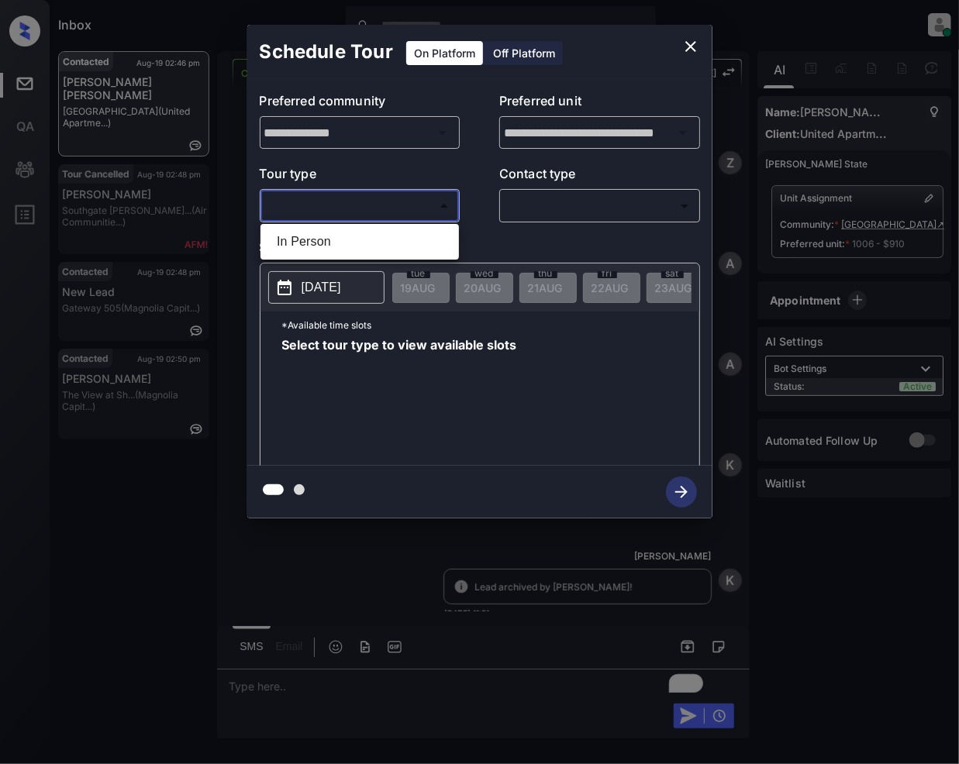
scroll to position [618, 0]
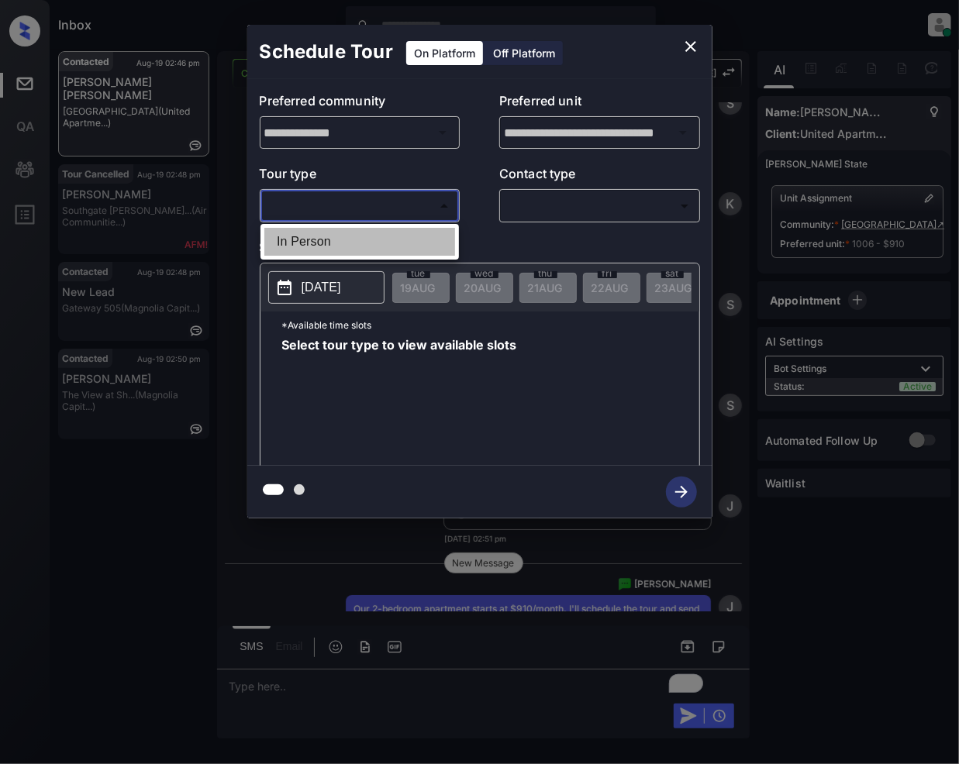
click at [296, 246] on li "In Person" at bounding box center [359, 242] width 191 height 28
type input "********"
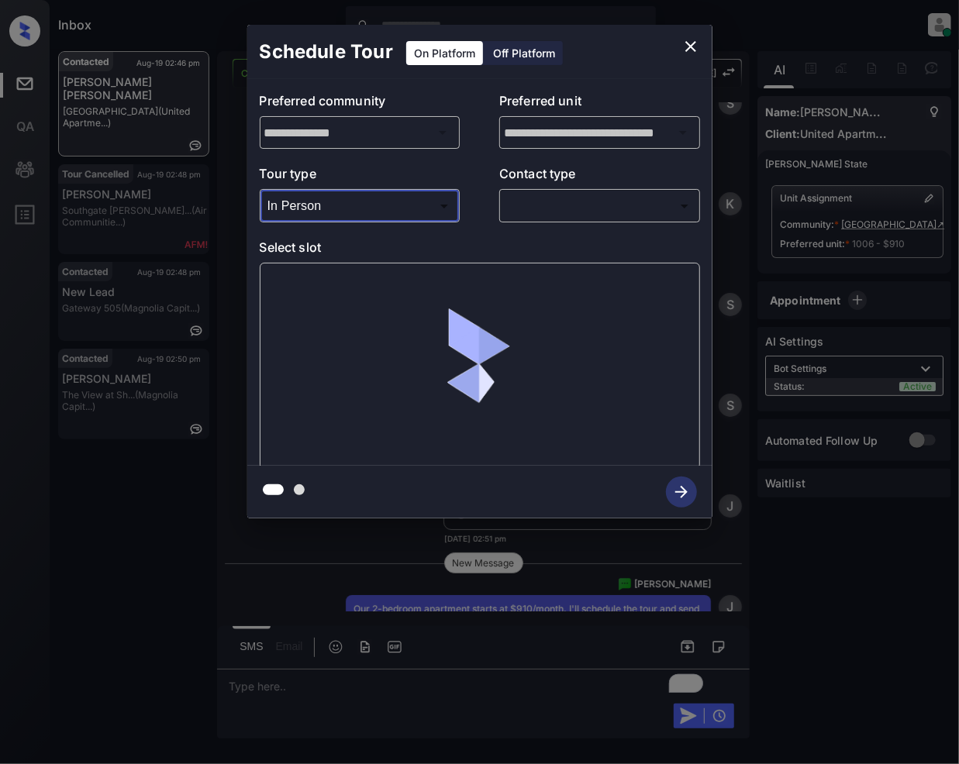
click at [538, 205] on body "Inbox Jeramie Castro Online Set yourself offline Set yourself on break Profile …" at bounding box center [479, 382] width 959 height 764
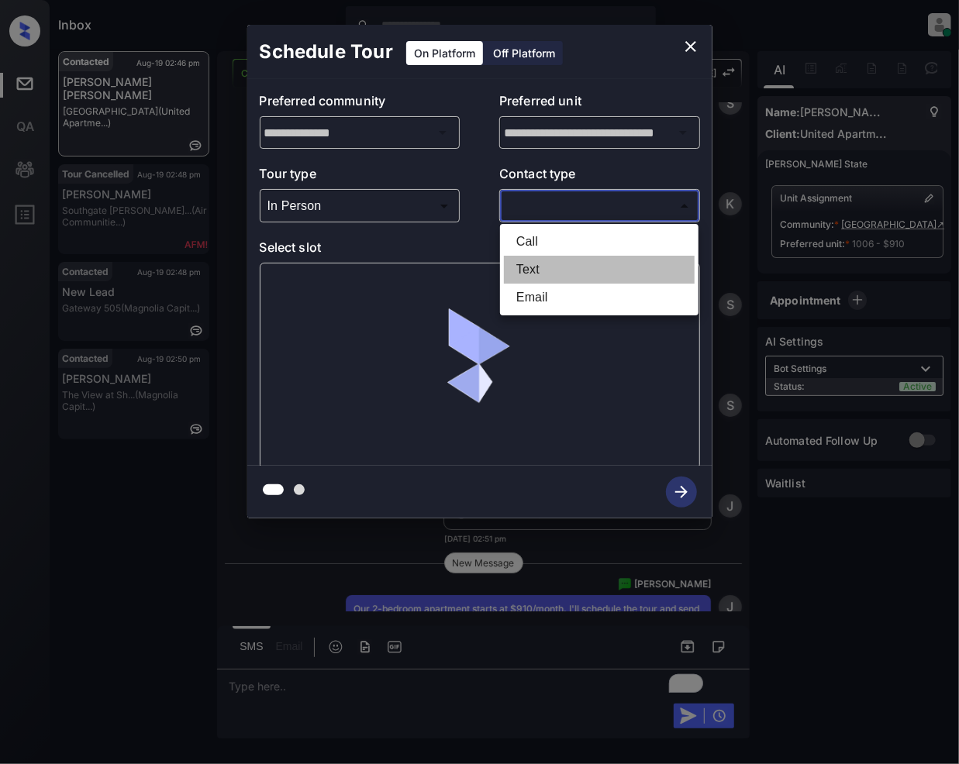
click at [516, 276] on li "Text" at bounding box center [599, 270] width 191 height 28
type input "****"
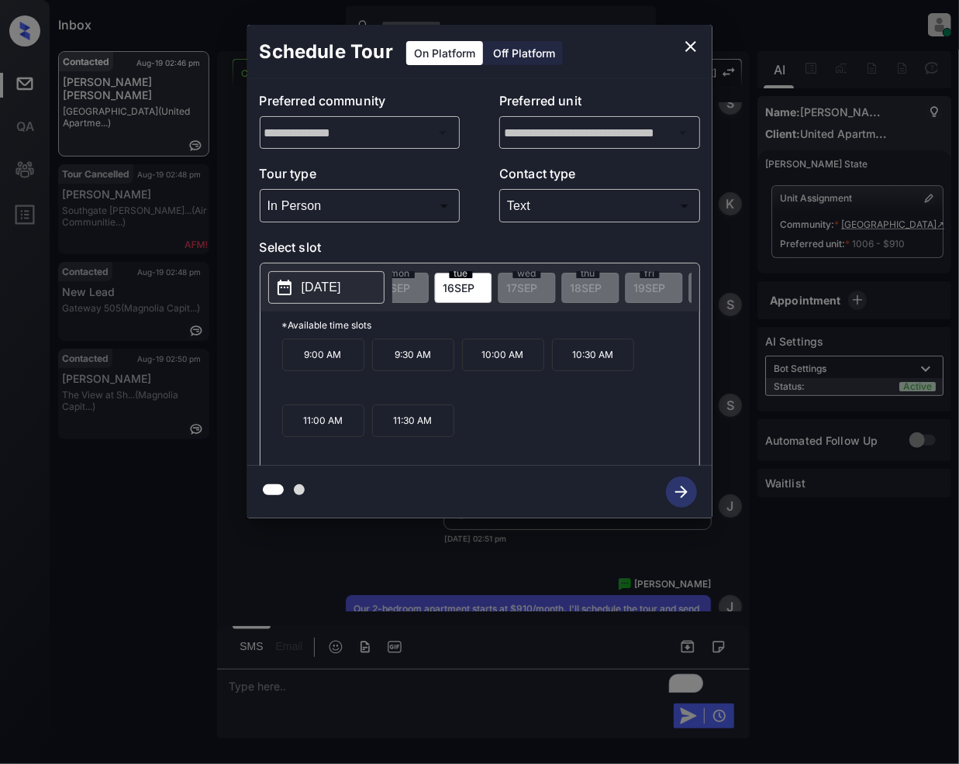
scroll to position [0, 1792]
click at [498, 360] on p "10:00 AM" at bounding box center [503, 355] width 82 height 33
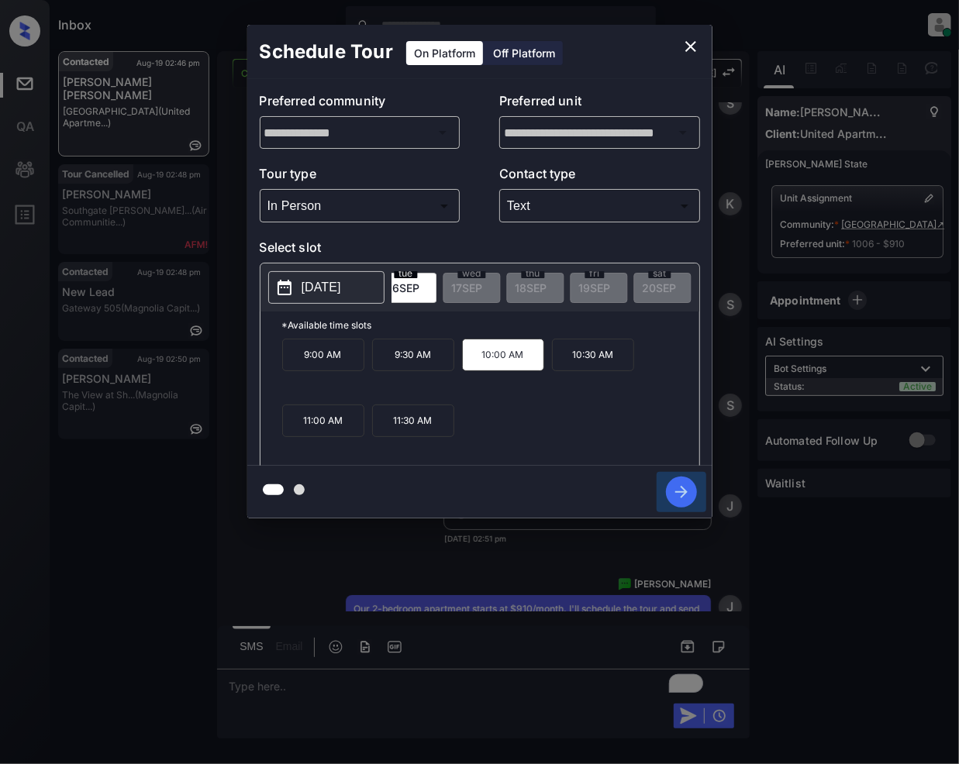
click at [681, 502] on icon "button" at bounding box center [681, 492] width 31 height 31
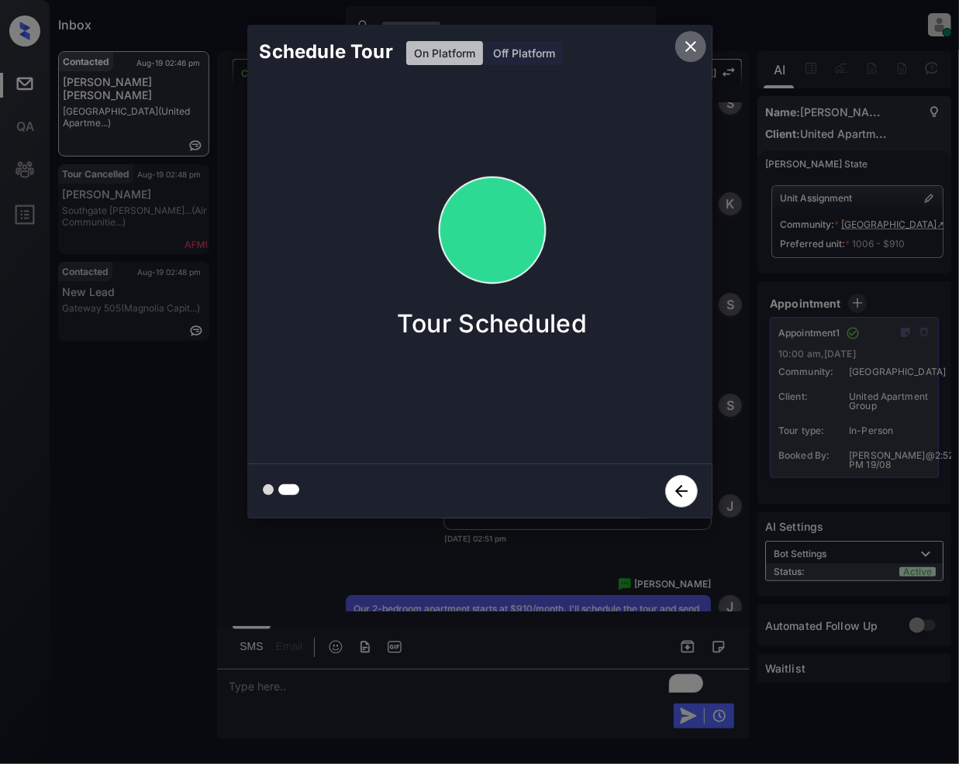
click at [689, 47] on icon "close" at bounding box center [690, 46] width 11 height 11
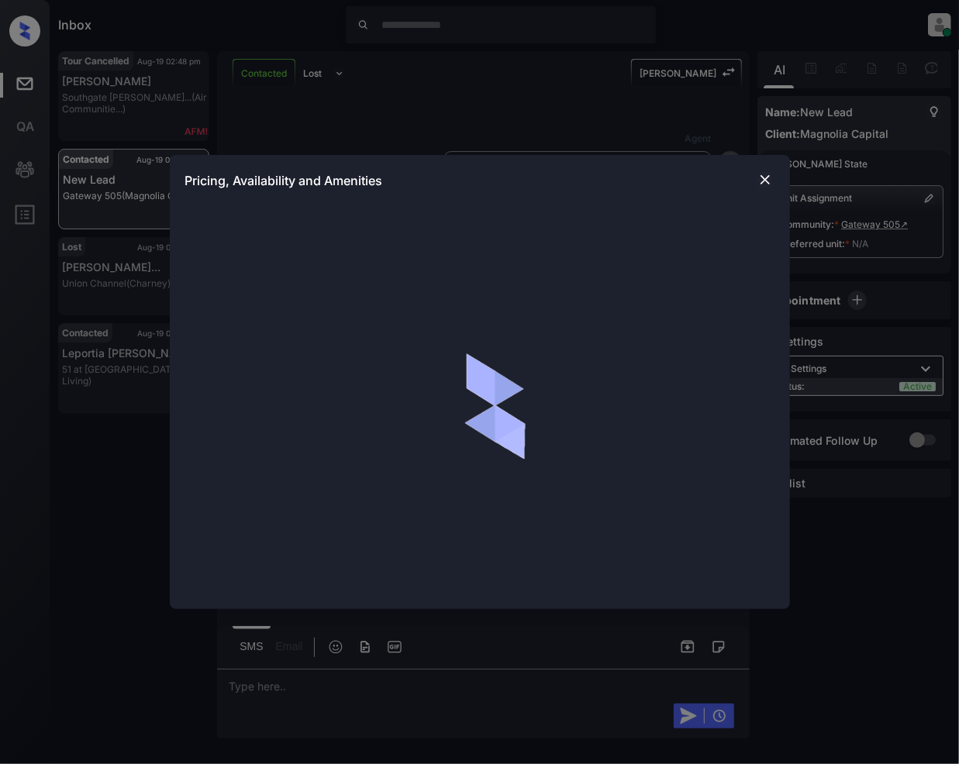
scroll to position [618, 0]
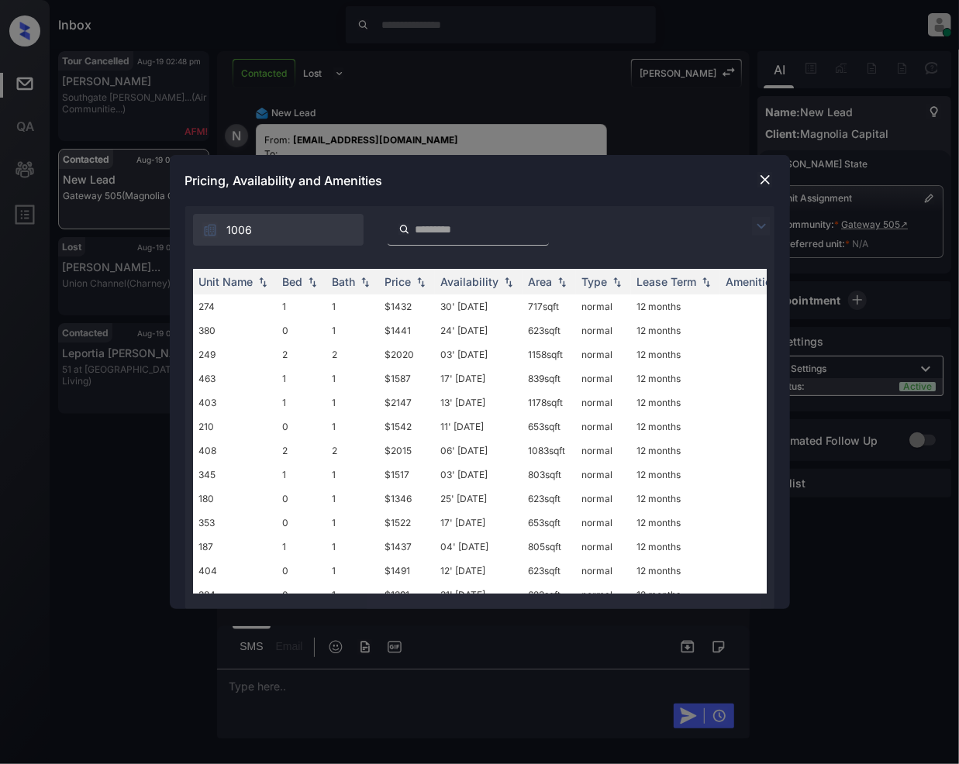
click at [764, 220] on img at bounding box center [761, 226] width 19 height 19
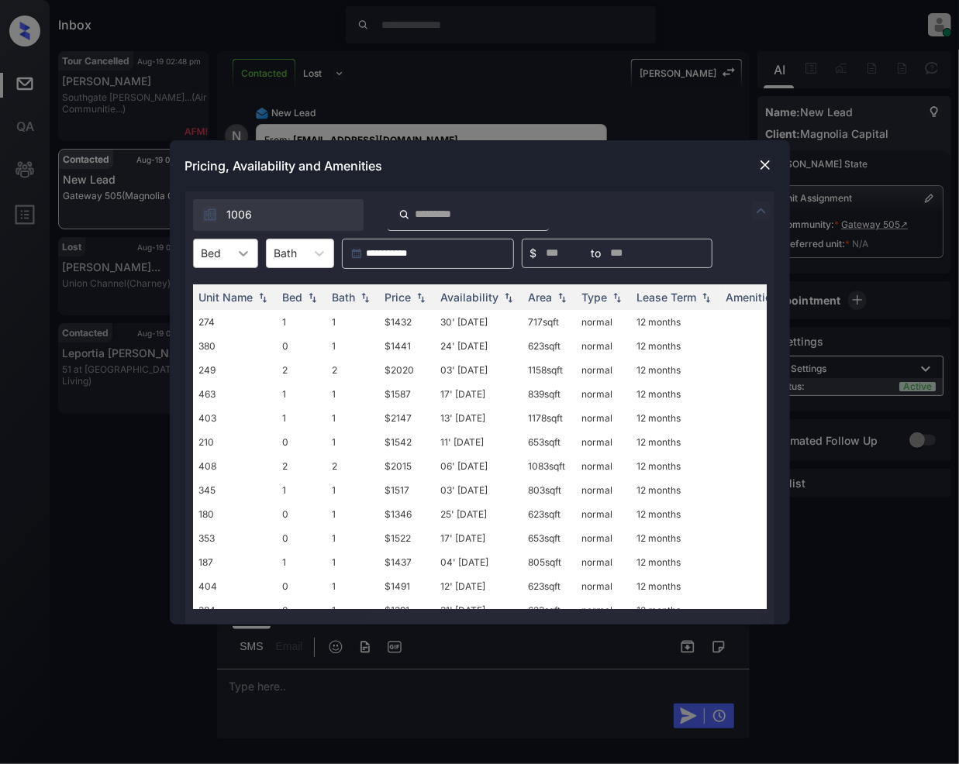
click at [240, 248] on icon at bounding box center [244, 254] width 16 height 16
click at [228, 298] on div "0" at bounding box center [225, 291] width 65 height 28
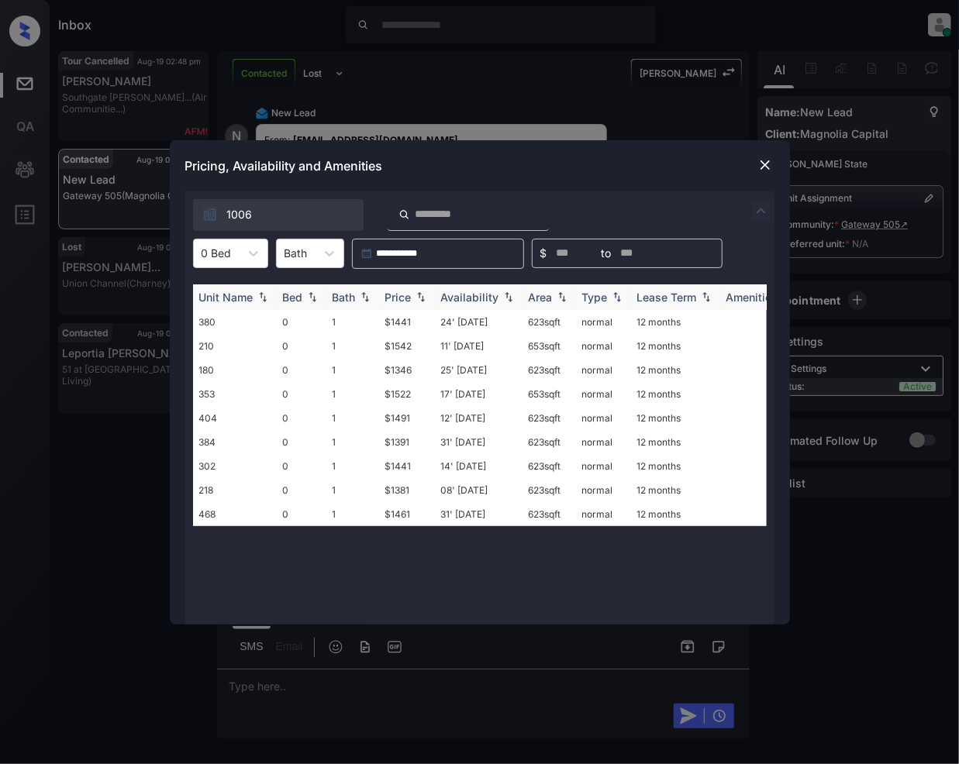
click at [417, 302] on img at bounding box center [421, 296] width 16 height 11
click at [403, 470] on td "$1391" at bounding box center [407, 466] width 56 height 24
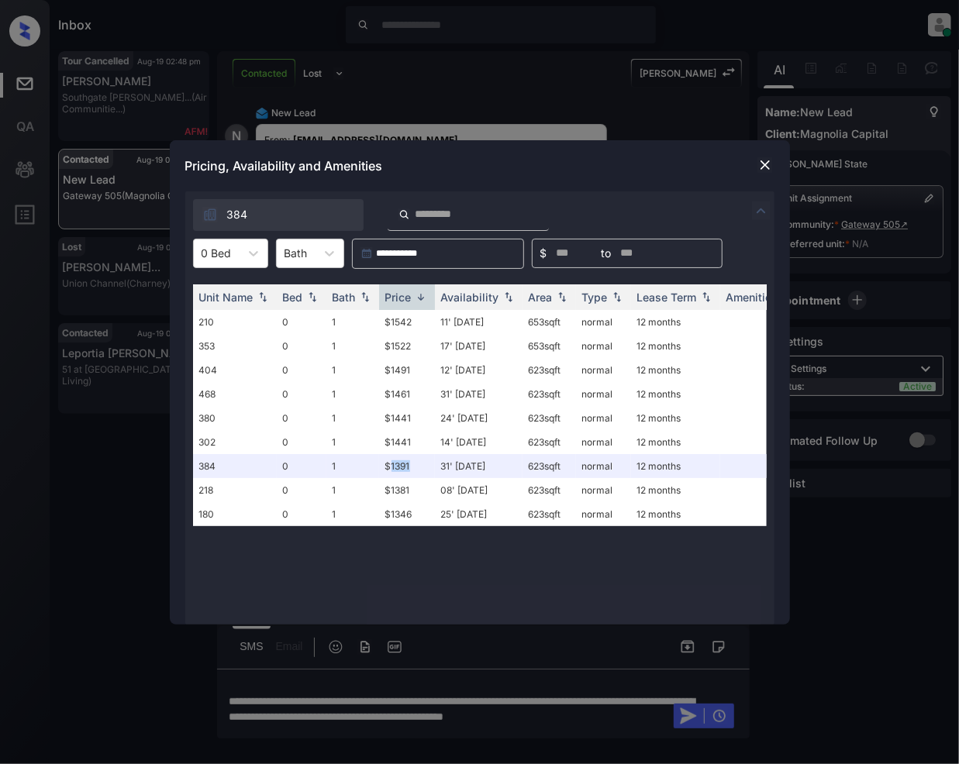
click at [767, 168] on img at bounding box center [765, 165] width 16 height 16
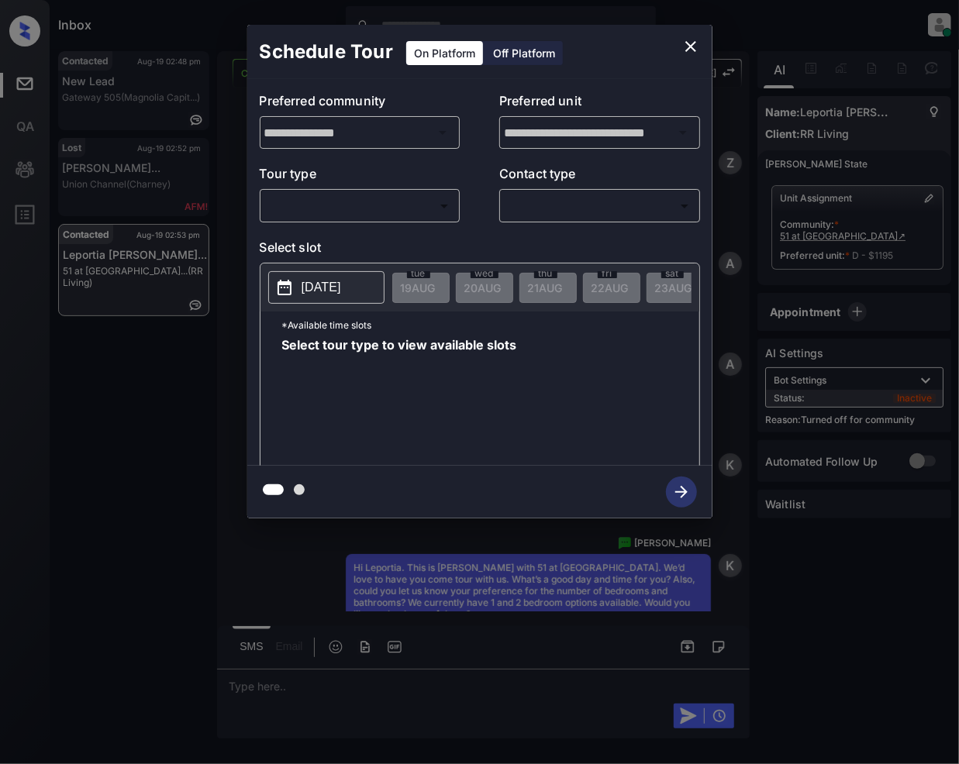
scroll to position [618, 0]
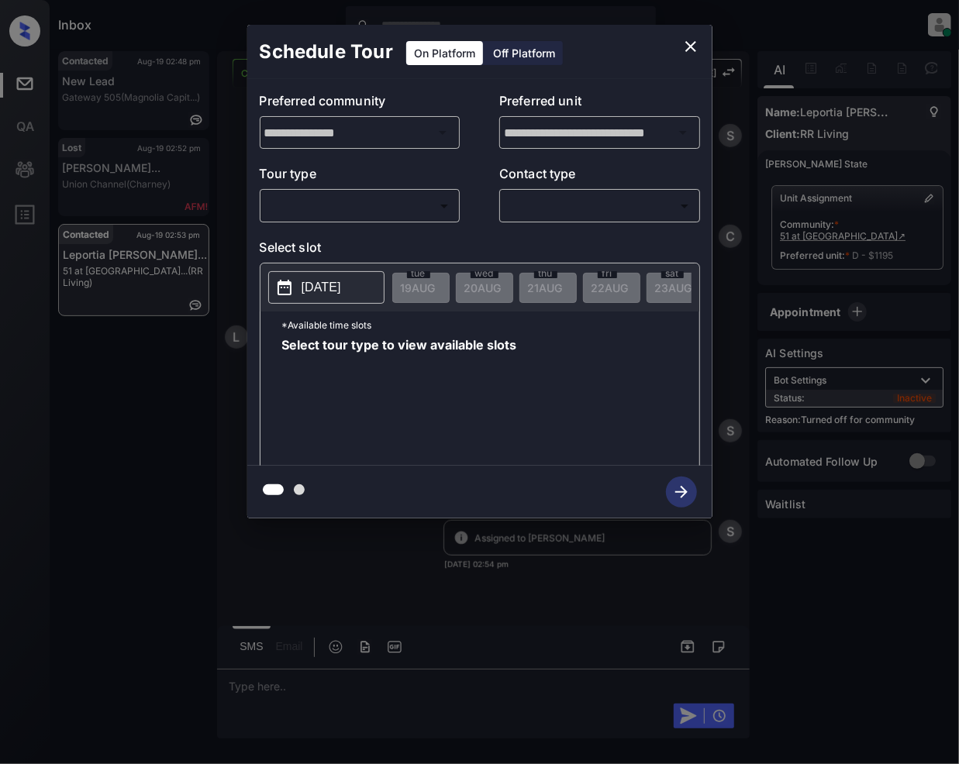
click at [384, 217] on body "Inbox [PERSON_NAME] Online Set yourself offline Set yourself on break Profile S…" at bounding box center [479, 382] width 959 height 764
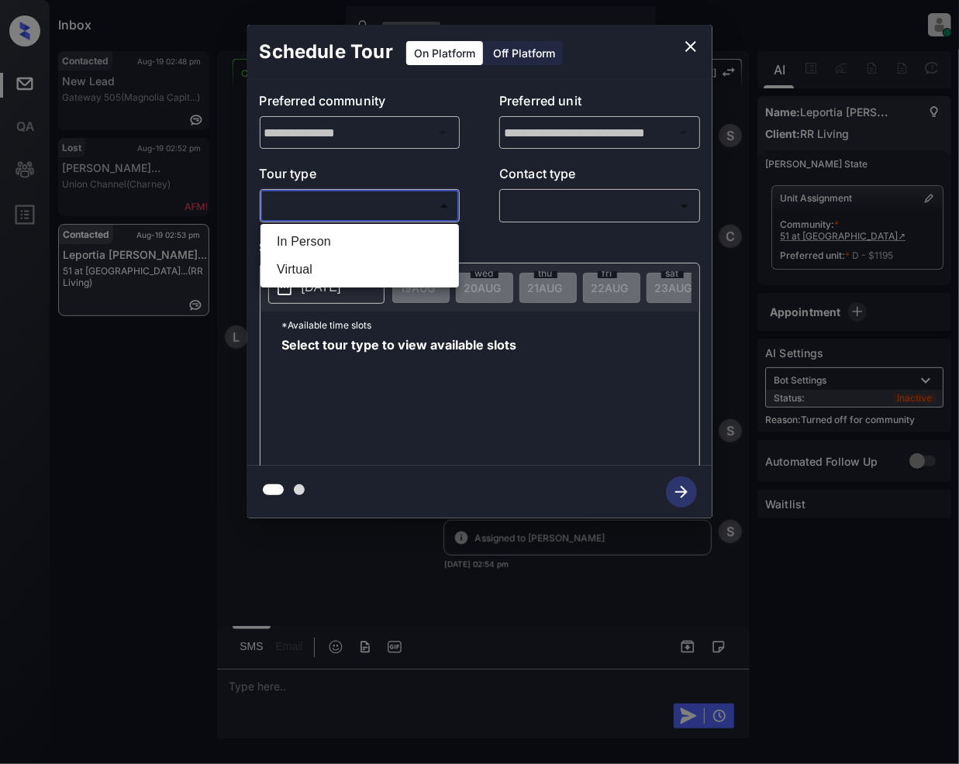
drag, startPoint x: 312, startPoint y: 245, endPoint x: 497, endPoint y: 219, distance: 187.1
click at [312, 246] on li "In Person" at bounding box center [359, 242] width 191 height 28
type input "********"
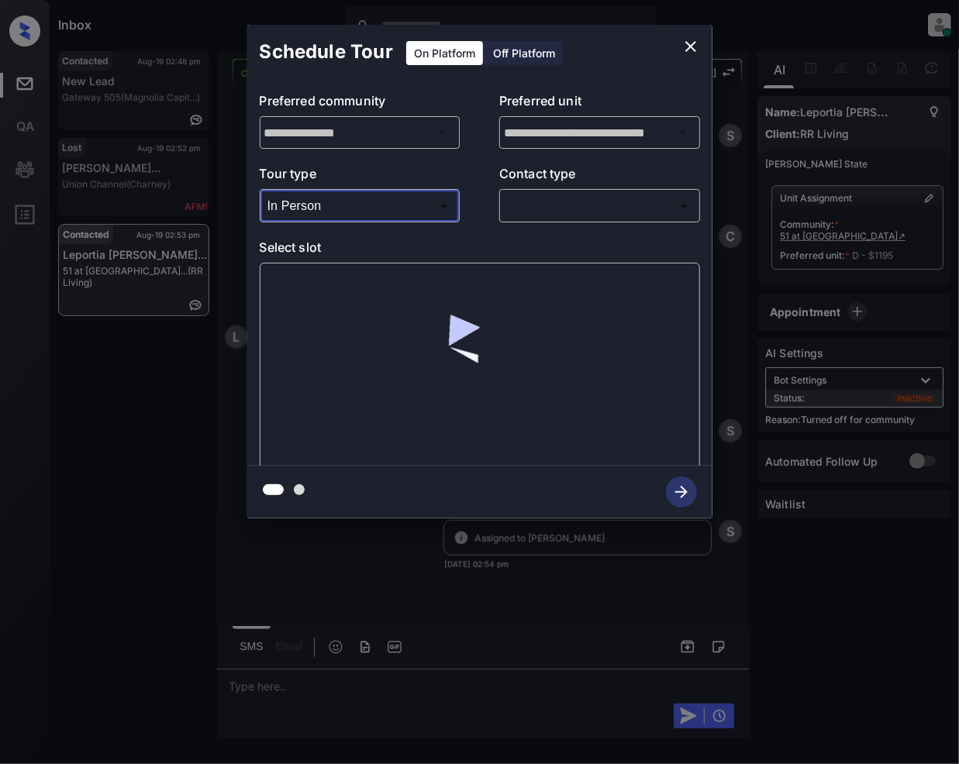
click at [539, 211] on body "Inbox [PERSON_NAME] Online Set yourself offline Set yourself on break Profile S…" at bounding box center [479, 382] width 959 height 764
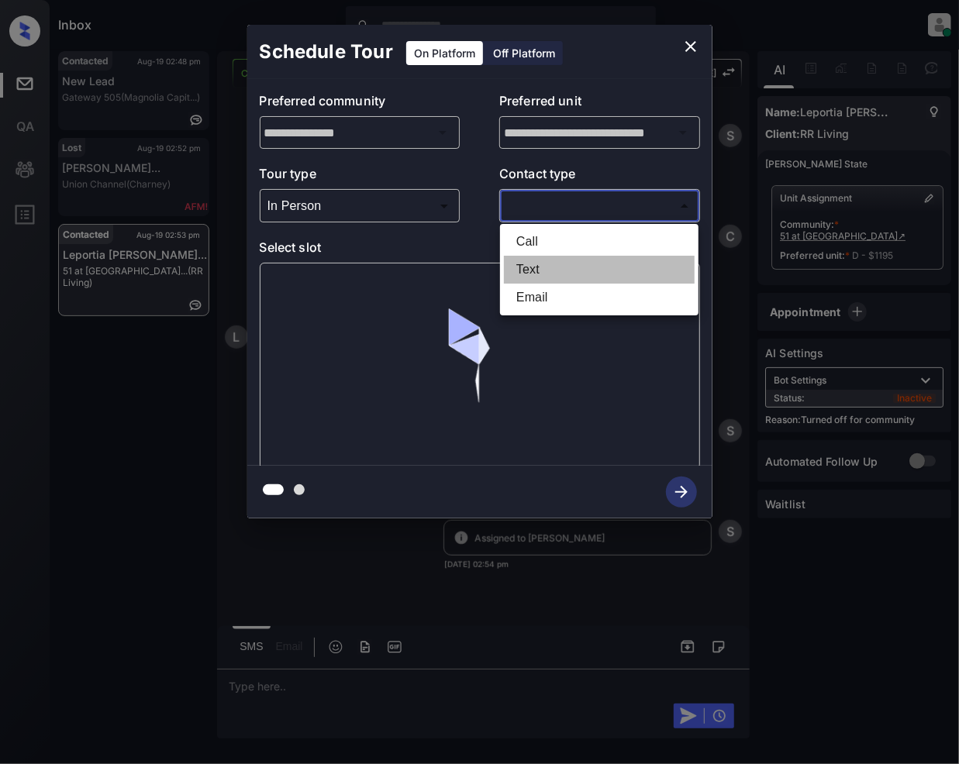
click at [543, 270] on li "Text" at bounding box center [599, 270] width 191 height 28
type input "****"
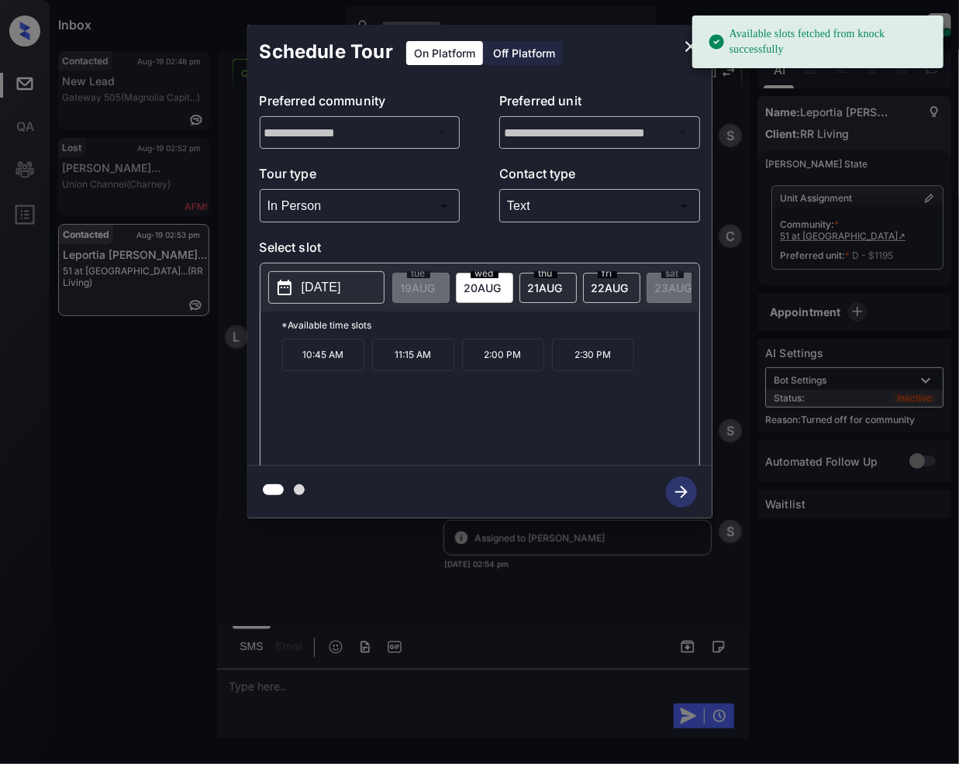
click at [618, 295] on div "[DATE]" at bounding box center [611, 288] width 57 height 30
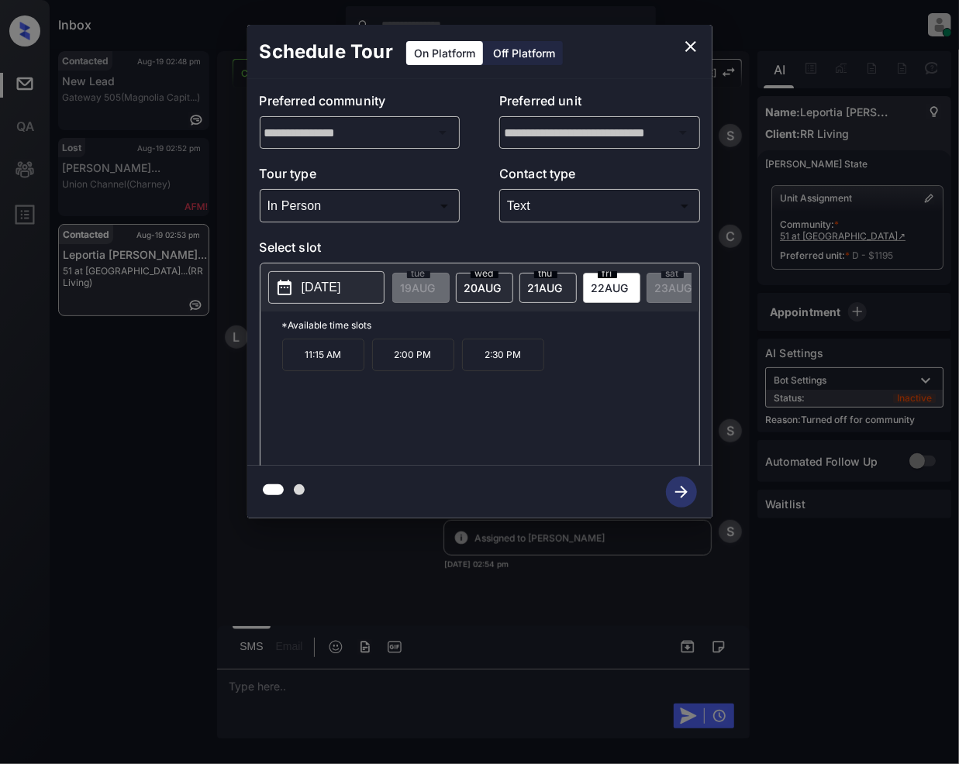
click at [436, 284] on span "[DATE]" at bounding box center [418, 287] width 35 height 13
click at [687, 53] on icon "close" at bounding box center [690, 46] width 19 height 19
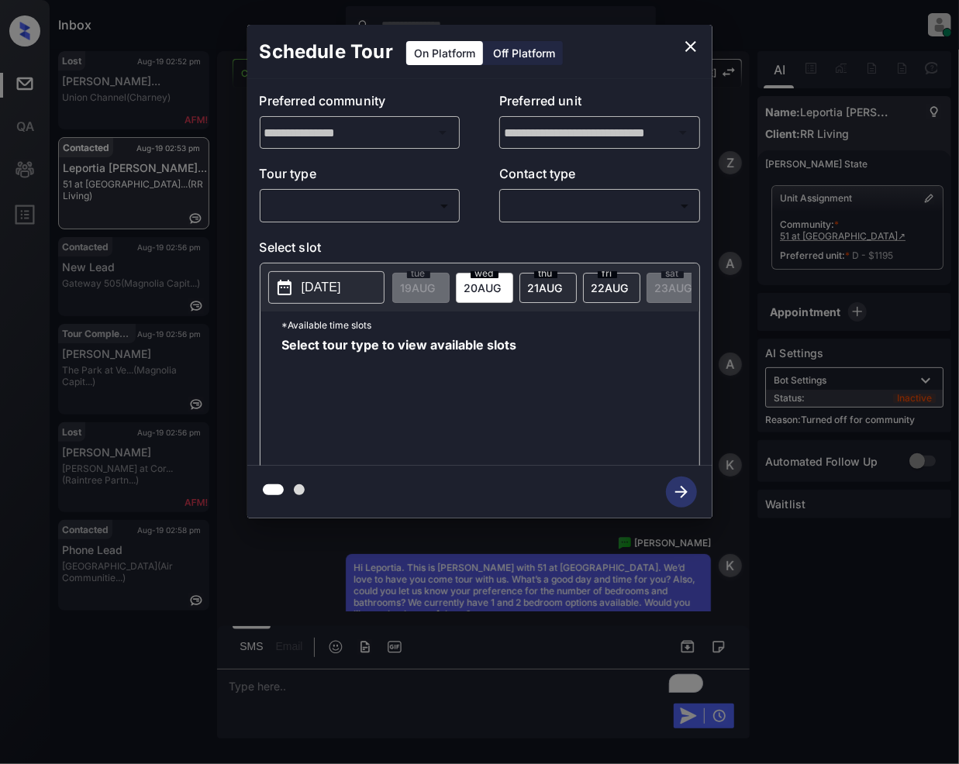
scroll to position [618, 0]
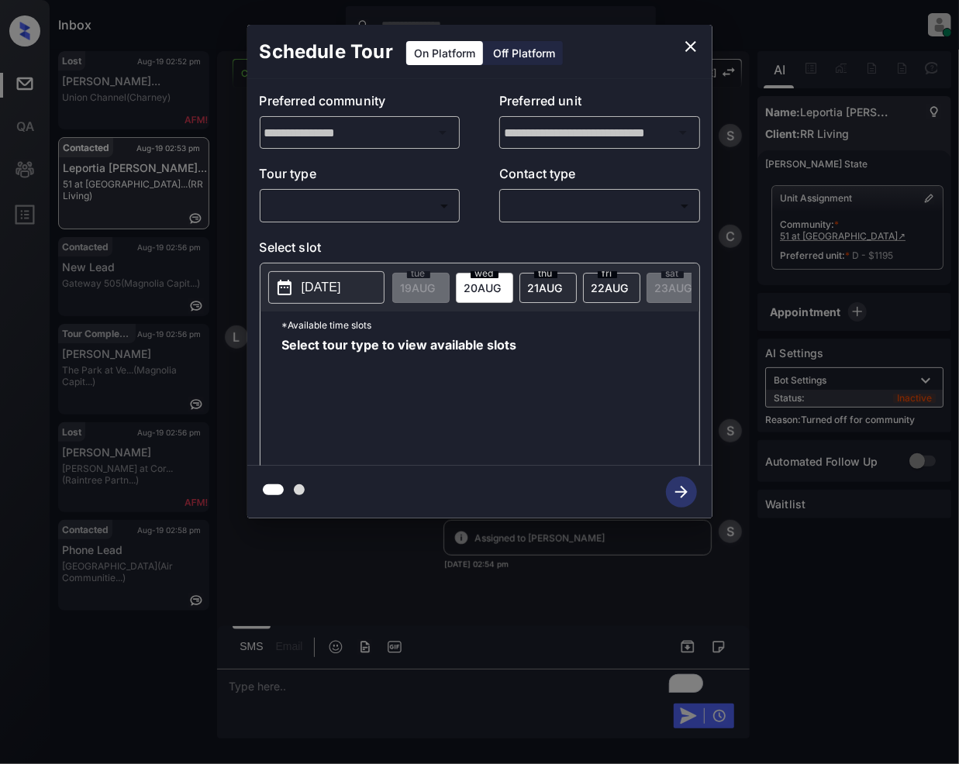
click at [378, 202] on body "Inbox Jeramie Castro Online Set yourself offline Set yourself on break Profile …" at bounding box center [479, 382] width 959 height 764
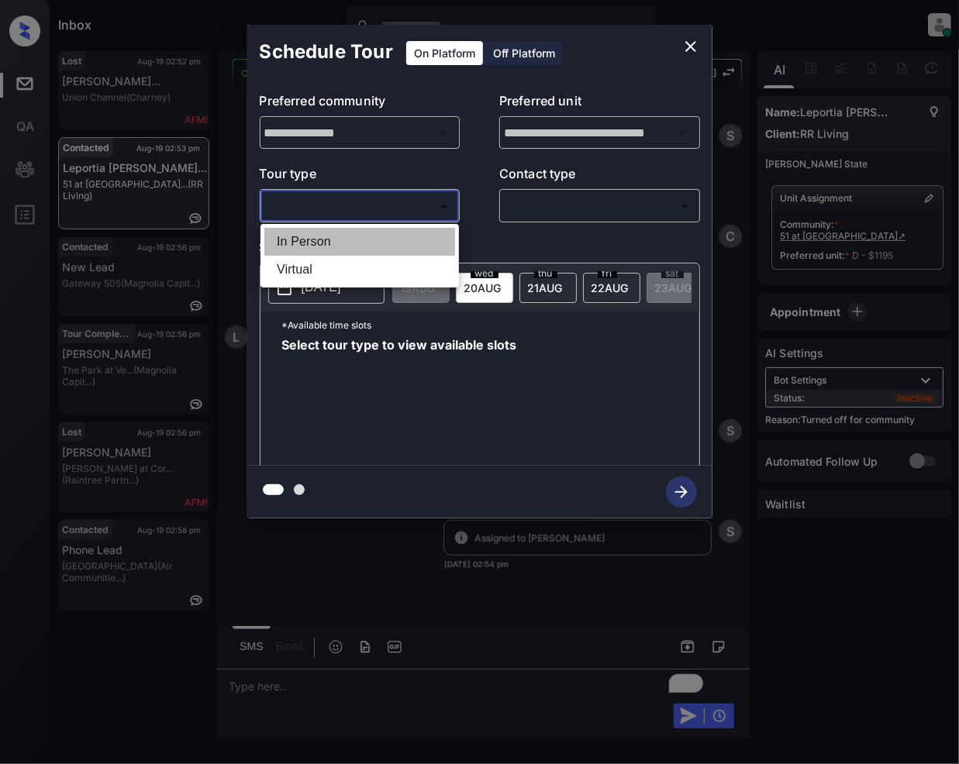
drag, startPoint x: 326, startPoint y: 243, endPoint x: 522, endPoint y: 218, distance: 196.9
click at [330, 246] on li "In Person" at bounding box center [359, 242] width 191 height 28
type input "********"
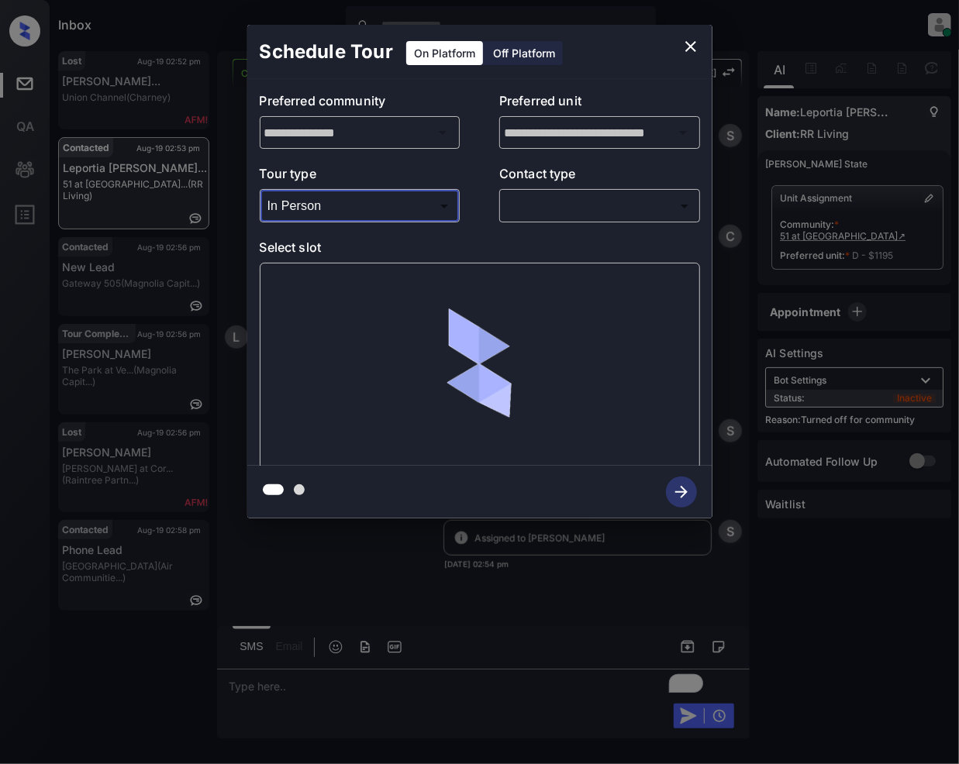
click at [550, 206] on body "Inbox Jeramie Castro Online Set yourself offline Set yourself on break Profile …" at bounding box center [479, 382] width 959 height 764
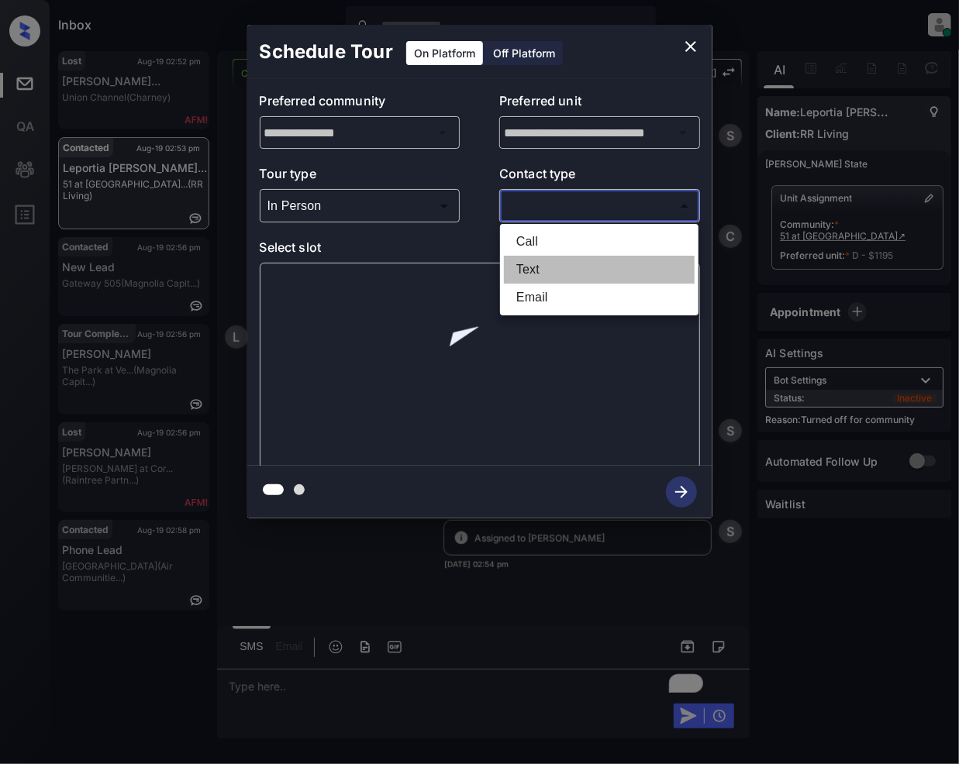
drag, startPoint x: 535, startPoint y: 270, endPoint x: 532, endPoint y: 324, distance: 54.3
click at [535, 271] on li "Text" at bounding box center [599, 270] width 191 height 28
type input "****"
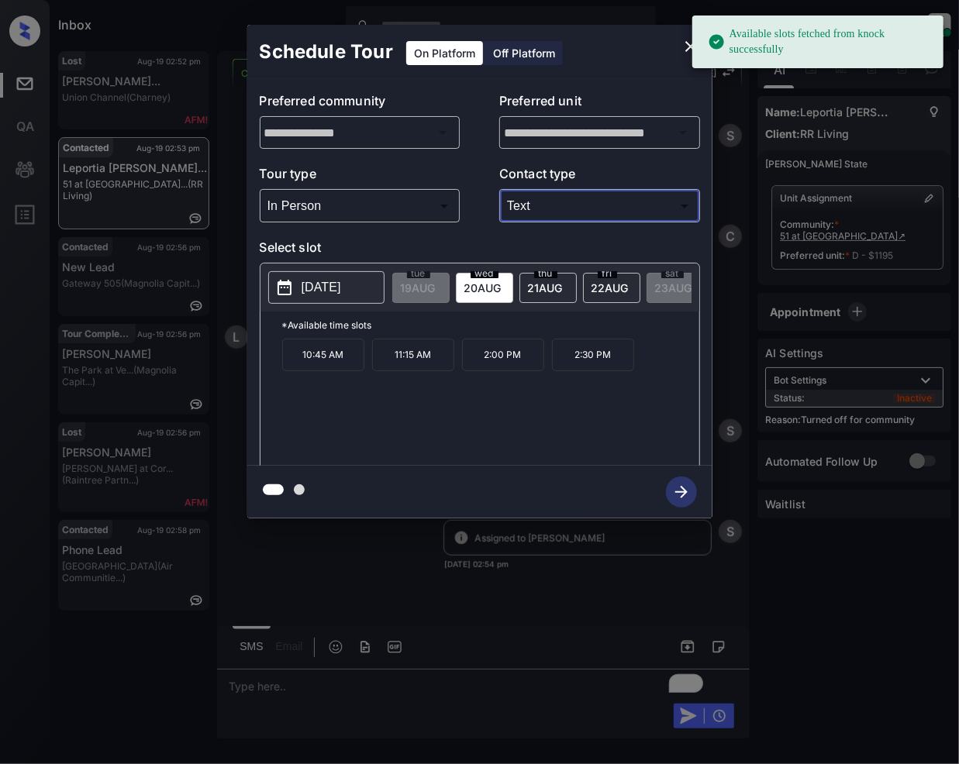
drag, startPoint x: 553, startPoint y: 277, endPoint x: 537, endPoint y: 357, distance: 81.3
click at [550, 281] on div "thu 21 AUG" at bounding box center [547, 288] width 57 height 30
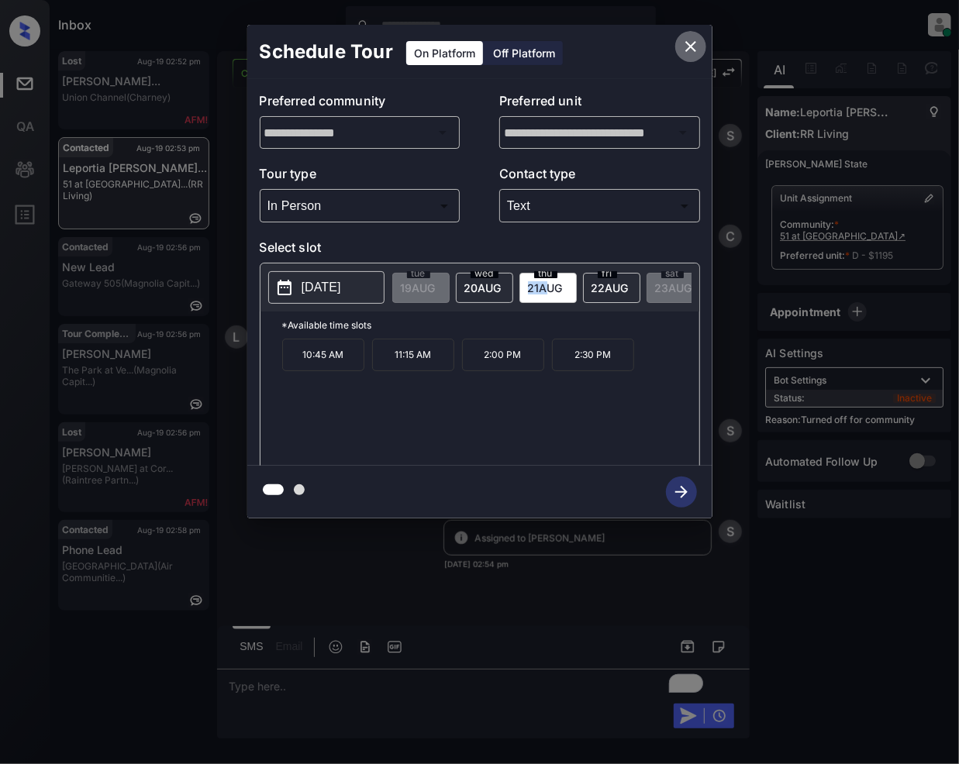
click at [685, 45] on icon "close" at bounding box center [690, 46] width 19 height 19
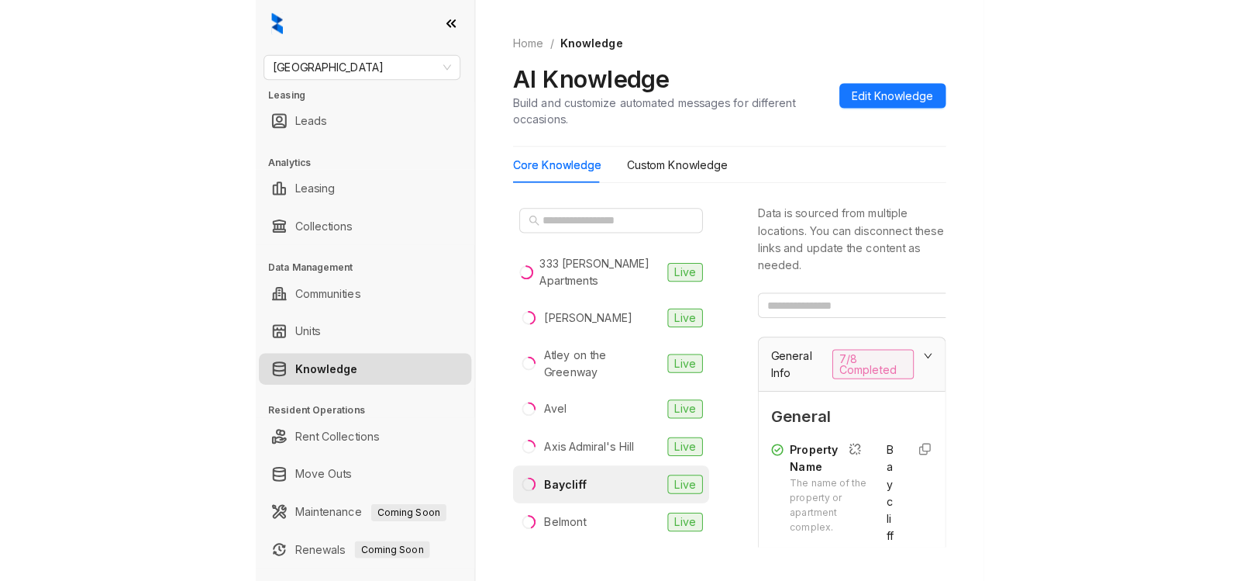
scroll to position [2721, 0]
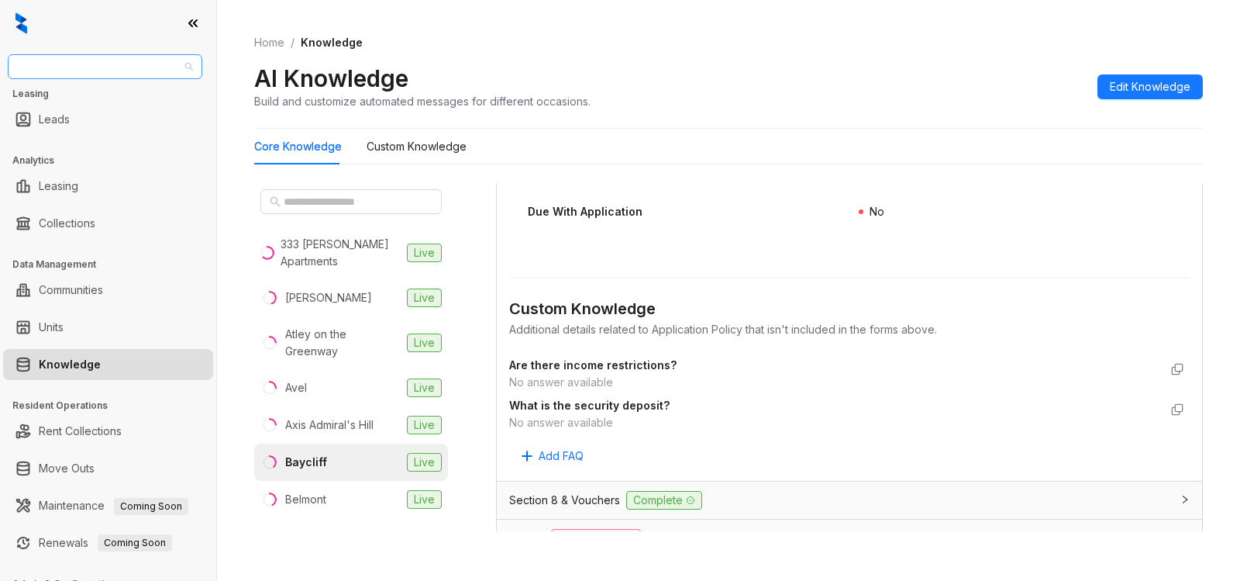
click at [102, 66] on span "Fairfield" at bounding box center [105, 66] width 176 height 23
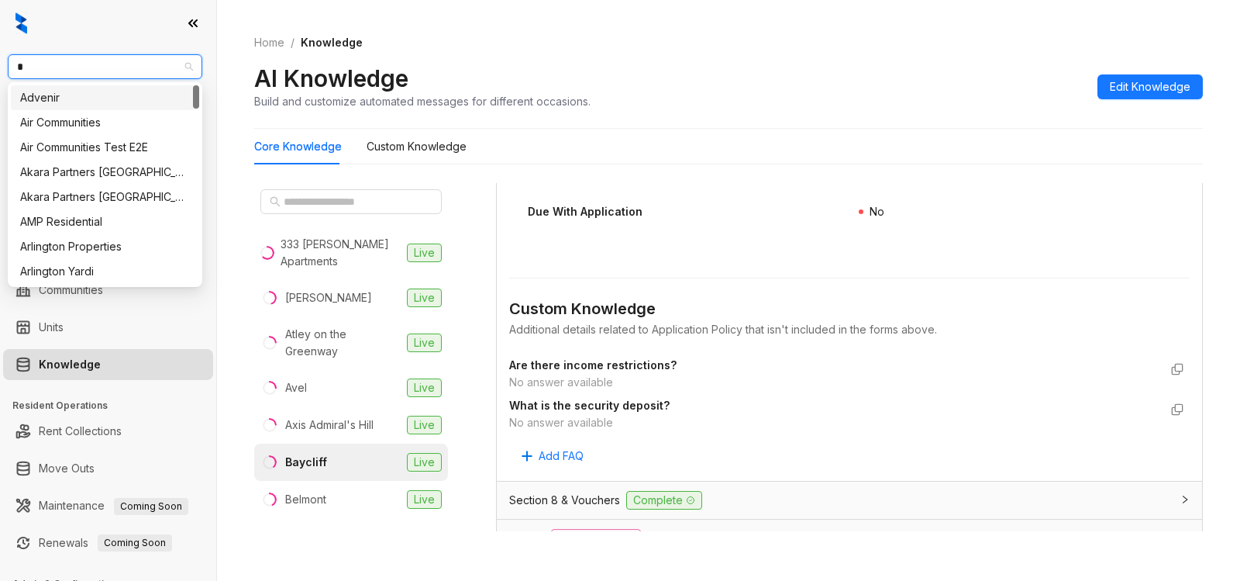
type input "**"
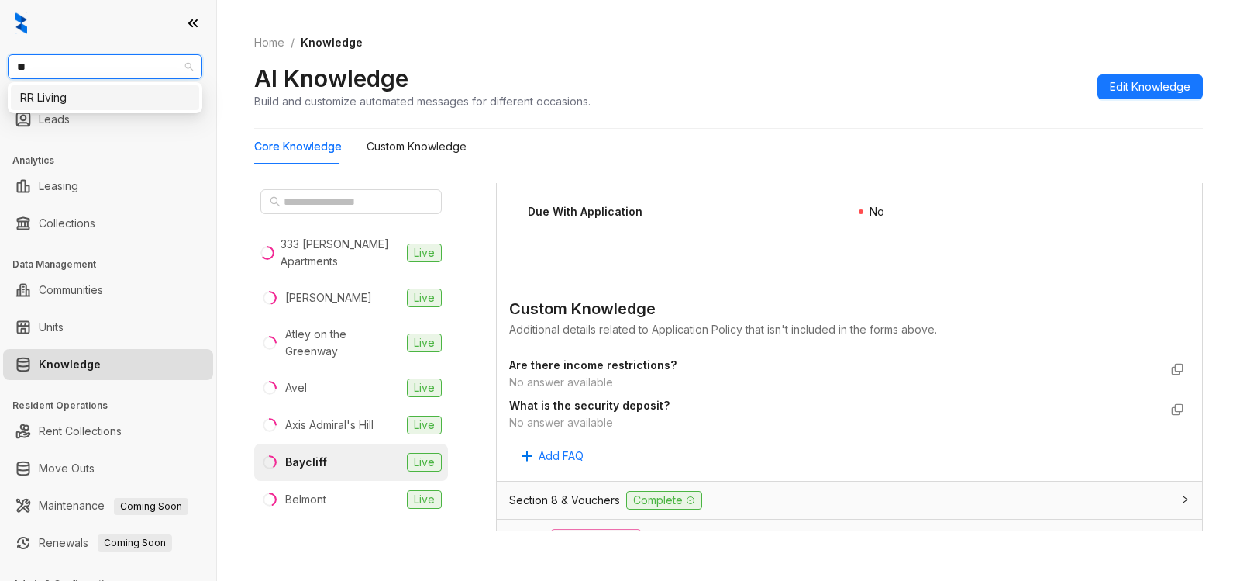
click at [142, 99] on div "RR Living" at bounding box center [105, 97] width 170 height 17
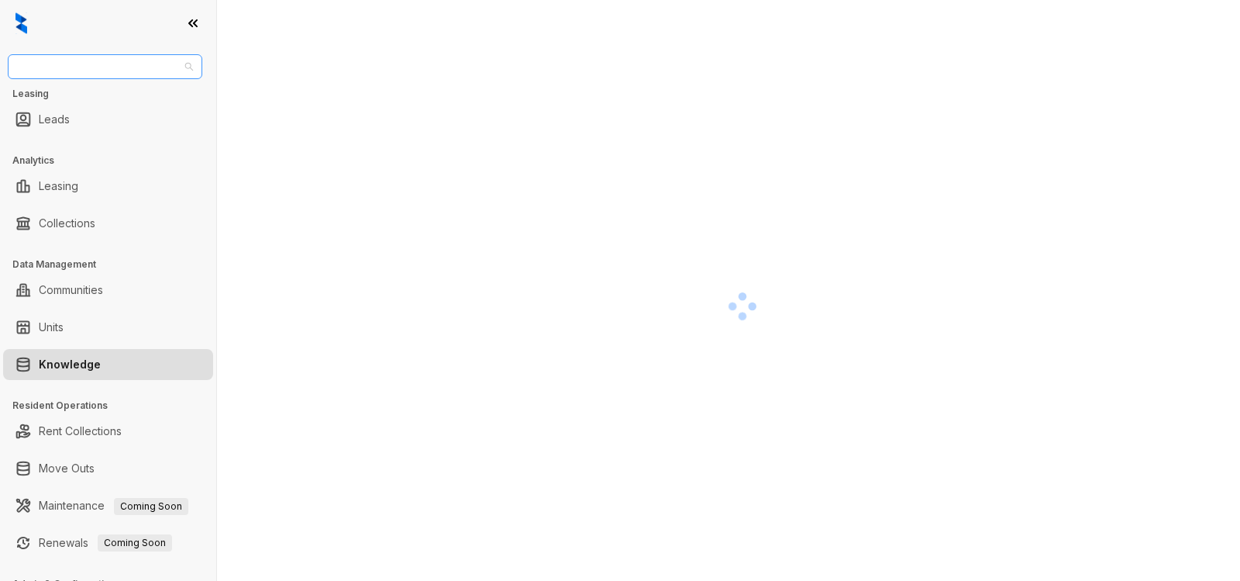
click at [102, 67] on span "RR Living" at bounding box center [105, 66] width 176 height 23
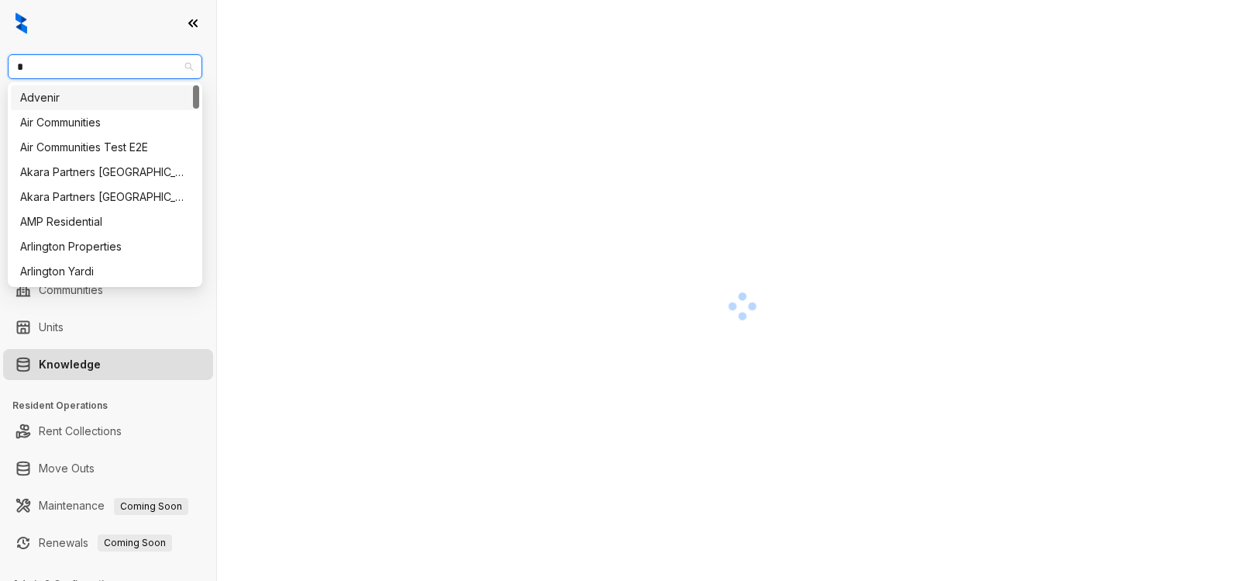
type input "**"
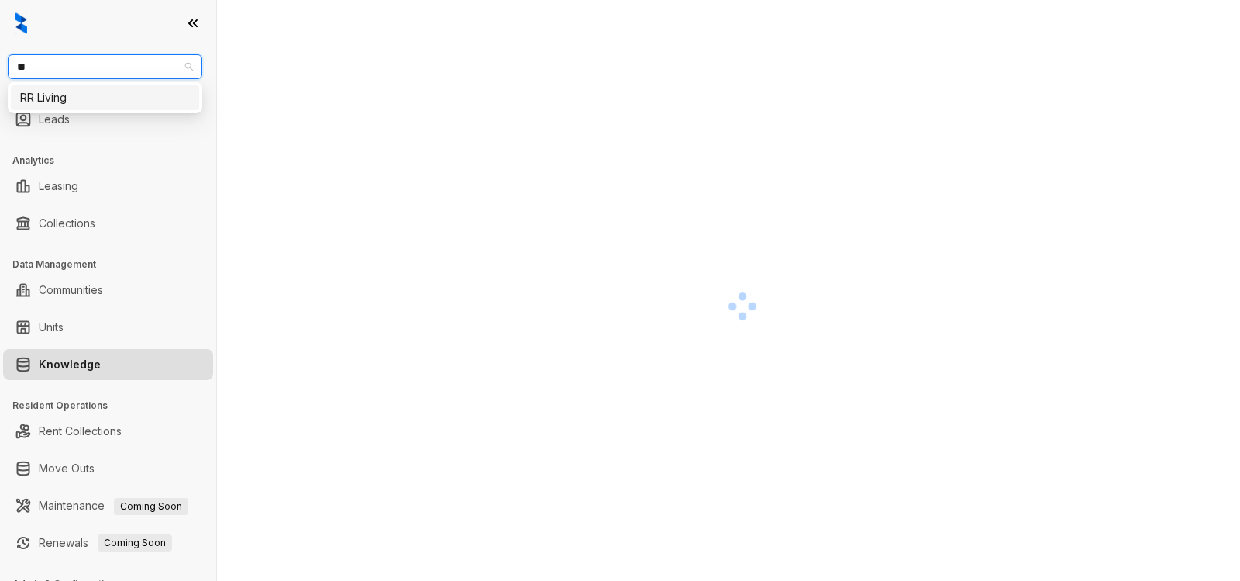
click at [163, 96] on div "RR Living" at bounding box center [105, 97] width 170 height 17
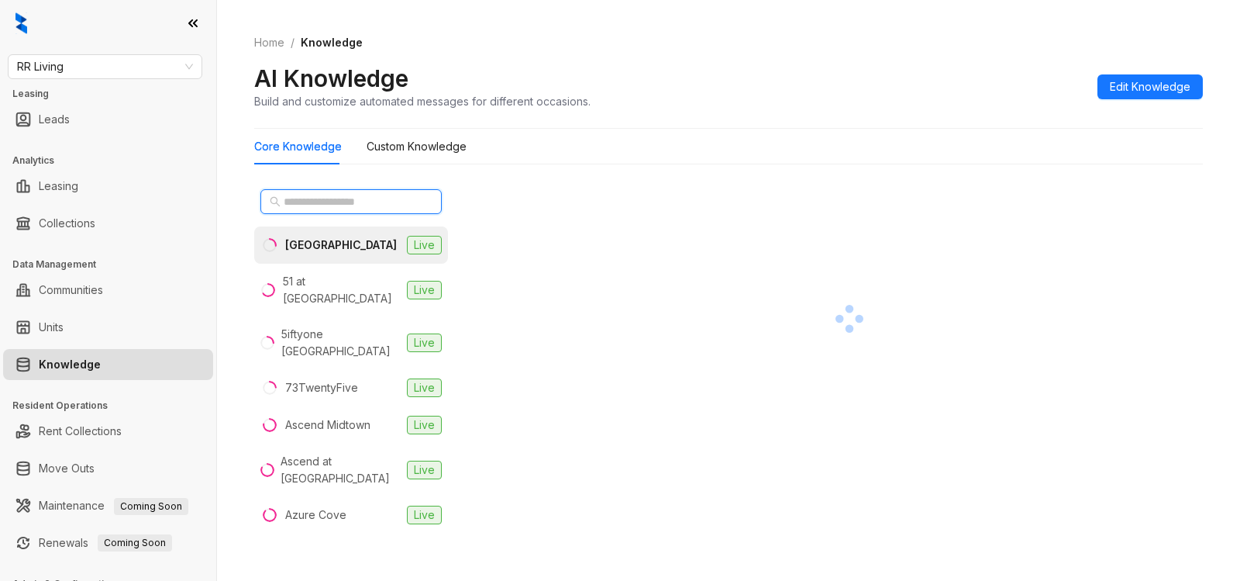
click at [304, 204] on input "text" at bounding box center [352, 201] width 136 height 17
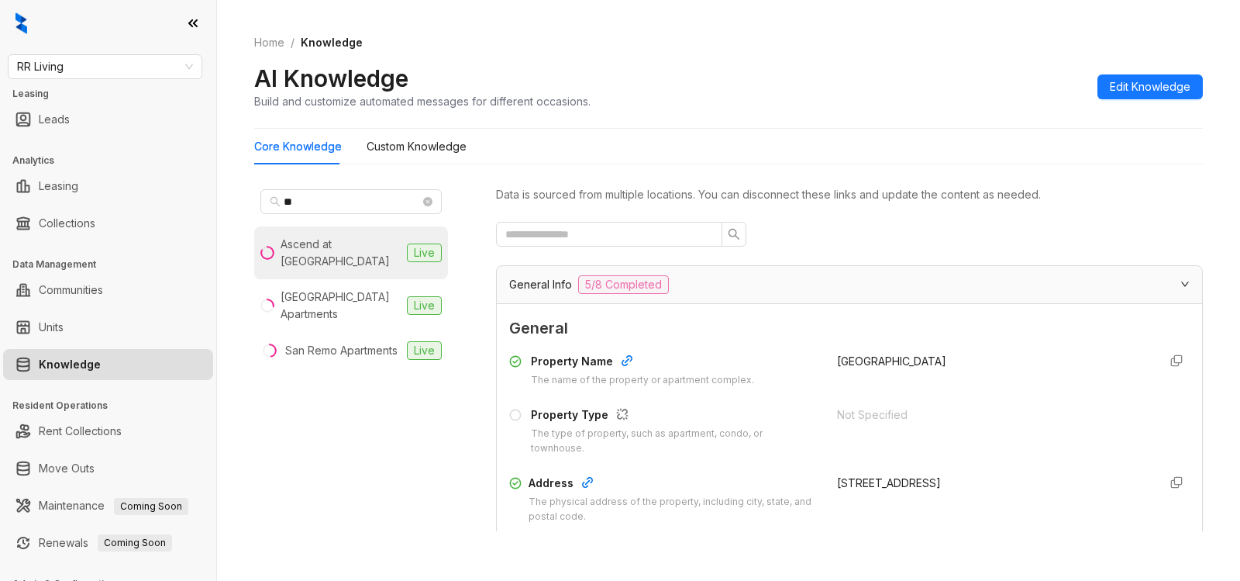
click at [344, 247] on div "Ascend at Savannah" at bounding box center [341, 253] width 120 height 34
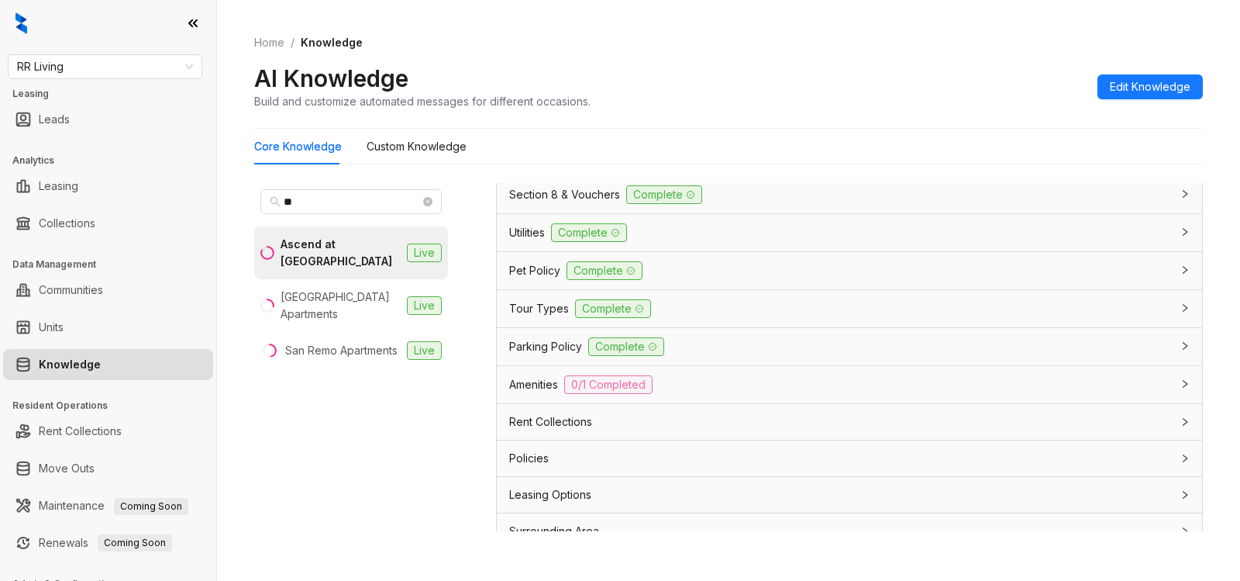
scroll to position [1183, 0]
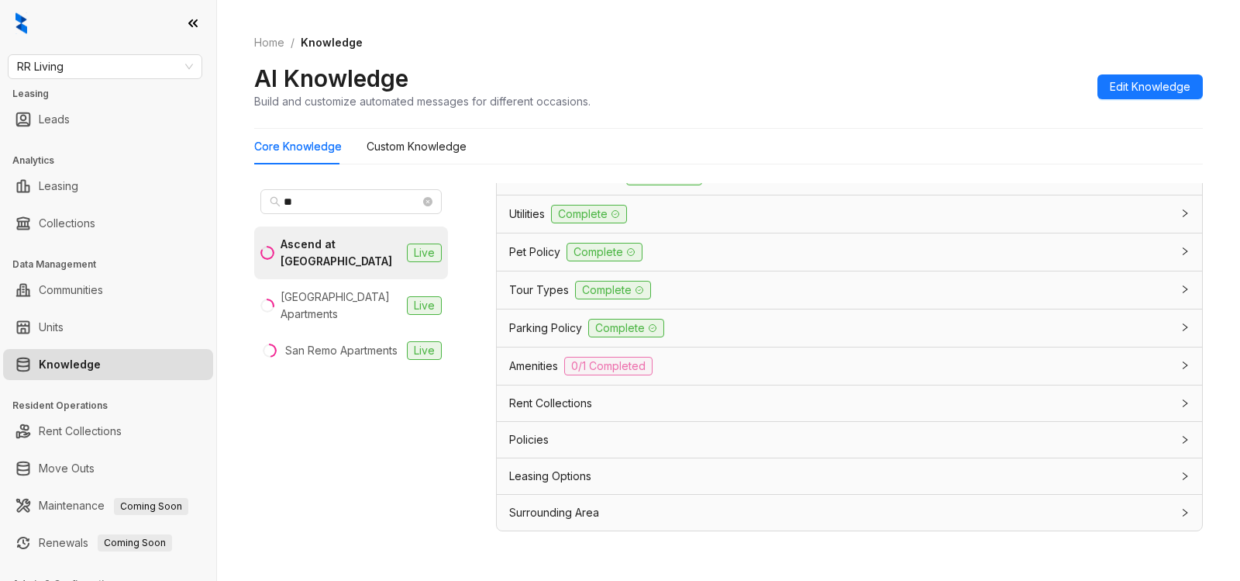
click at [665, 471] on div "Leasing Options" at bounding box center [840, 475] width 662 height 17
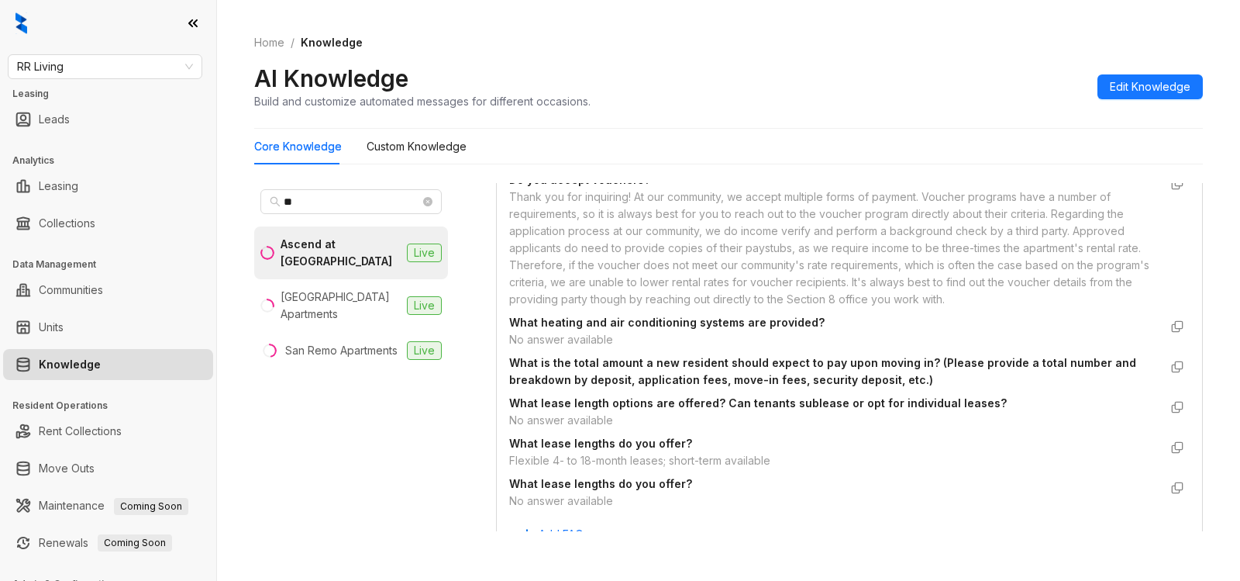
scroll to position [1764, 0]
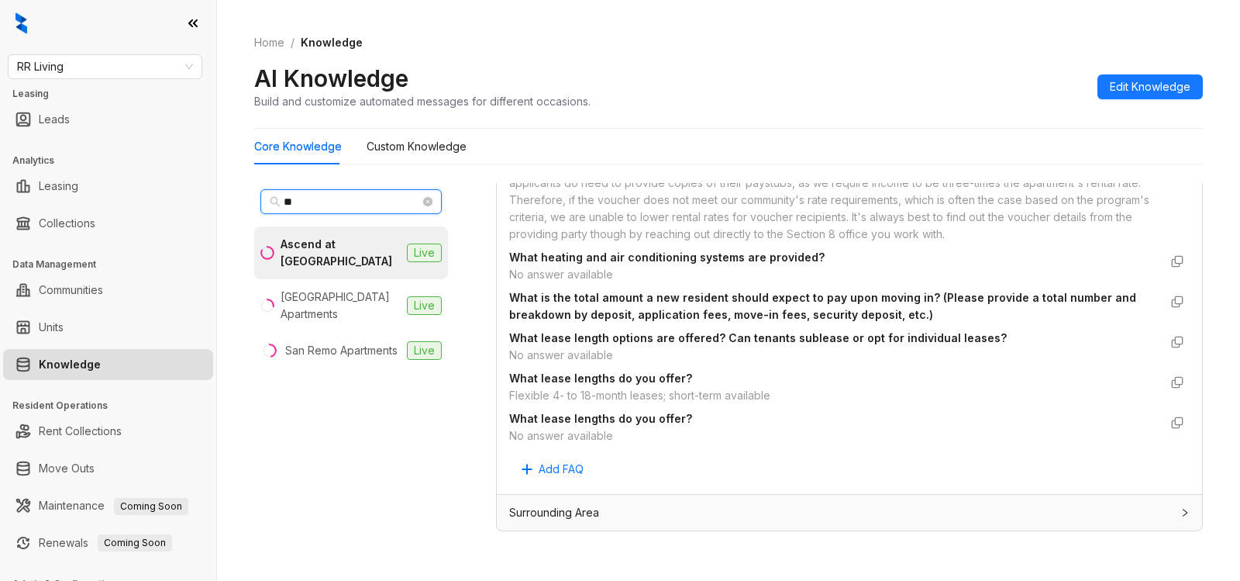
click at [319, 205] on input "**" at bounding box center [352, 201] width 136 height 17
type input "*"
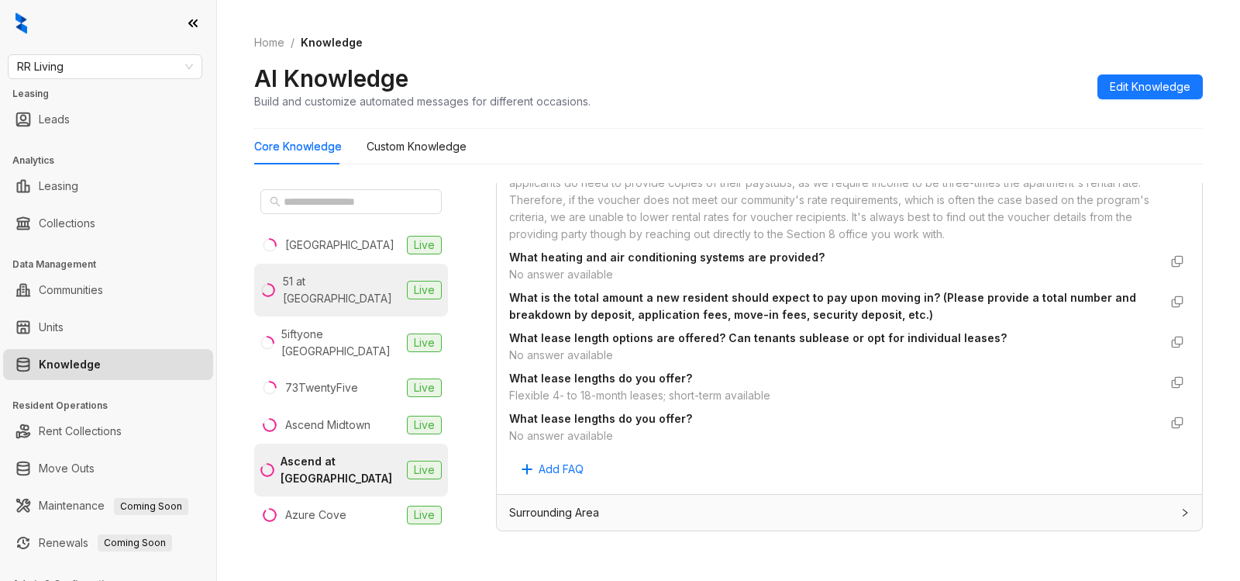
click at [311, 282] on div "51 at [GEOGRAPHIC_DATA]" at bounding box center [342, 290] width 118 height 34
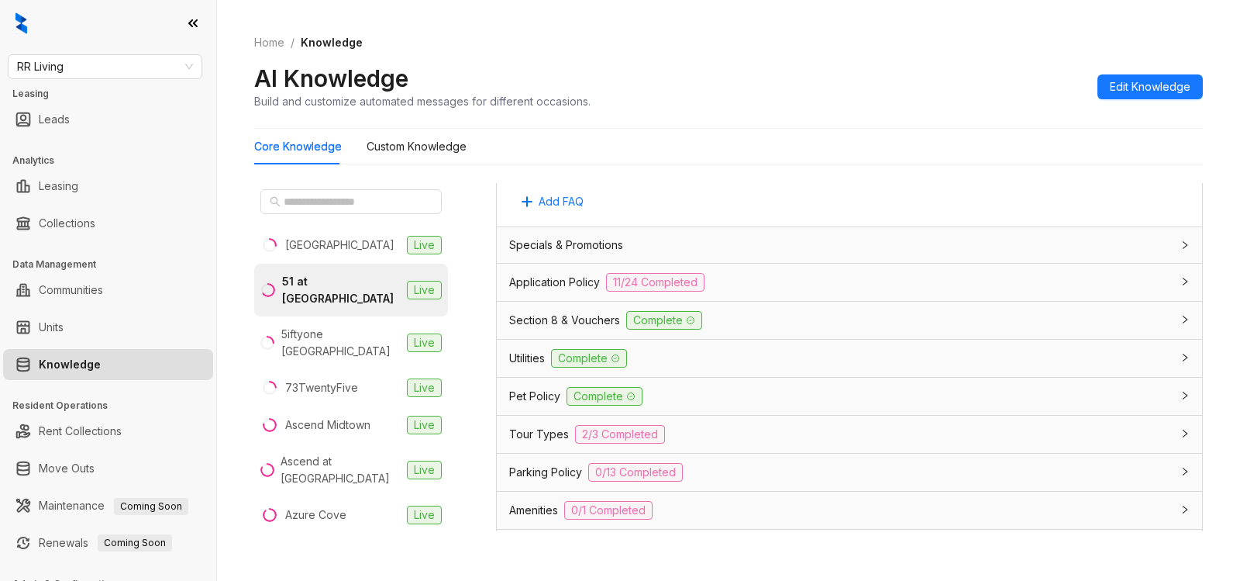
scroll to position [1060, 0]
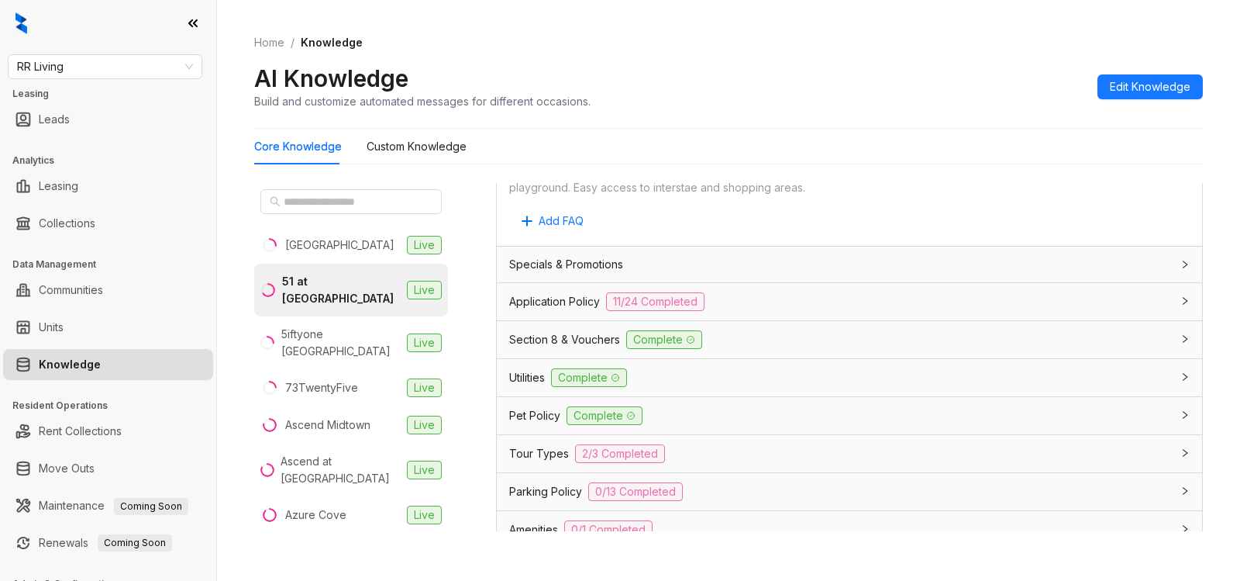
drag, startPoint x: 671, startPoint y: 304, endPoint x: 1105, endPoint y: 271, distance: 434.5
click at [672, 303] on span "11/24 Completed" at bounding box center [655, 301] width 98 height 19
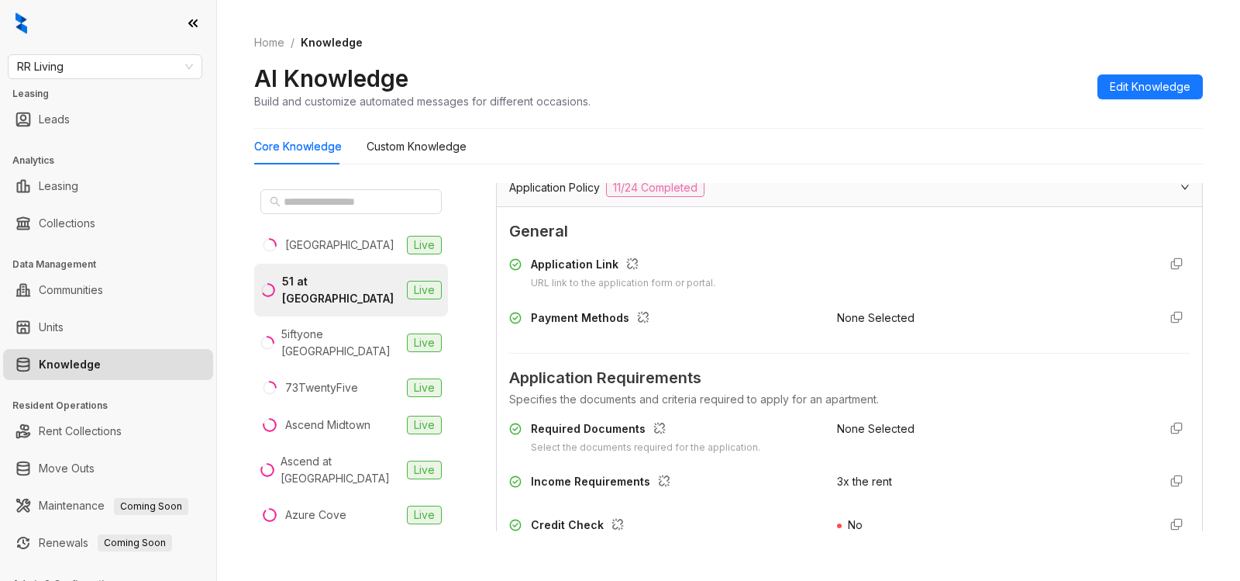
scroll to position [1249, 0]
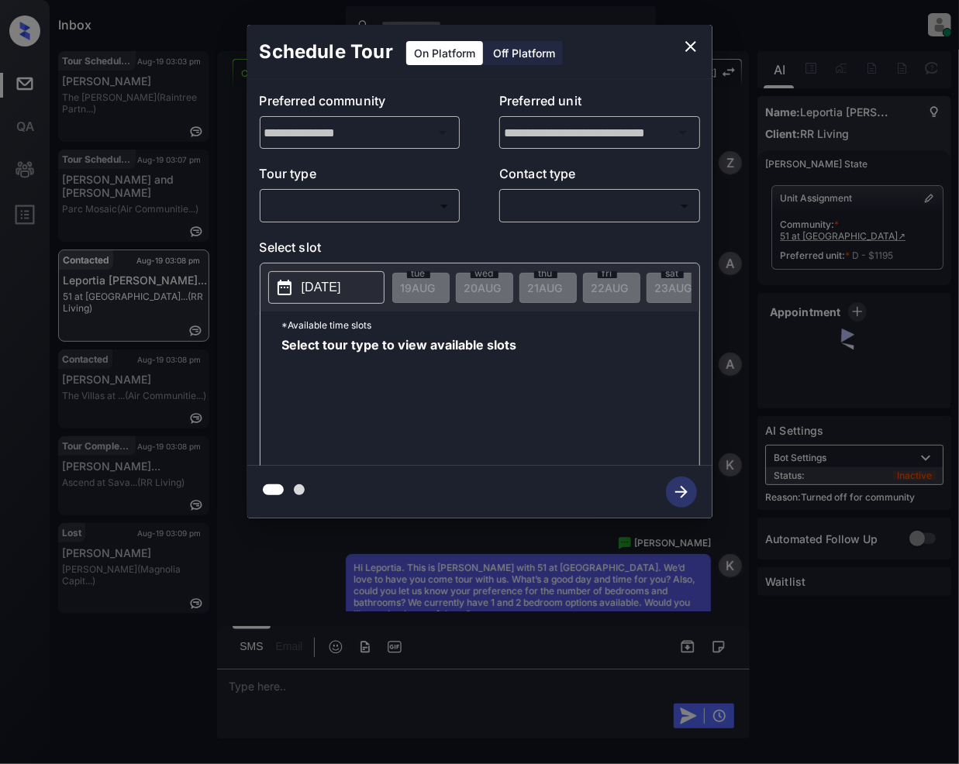
scroll to position [3972, 0]
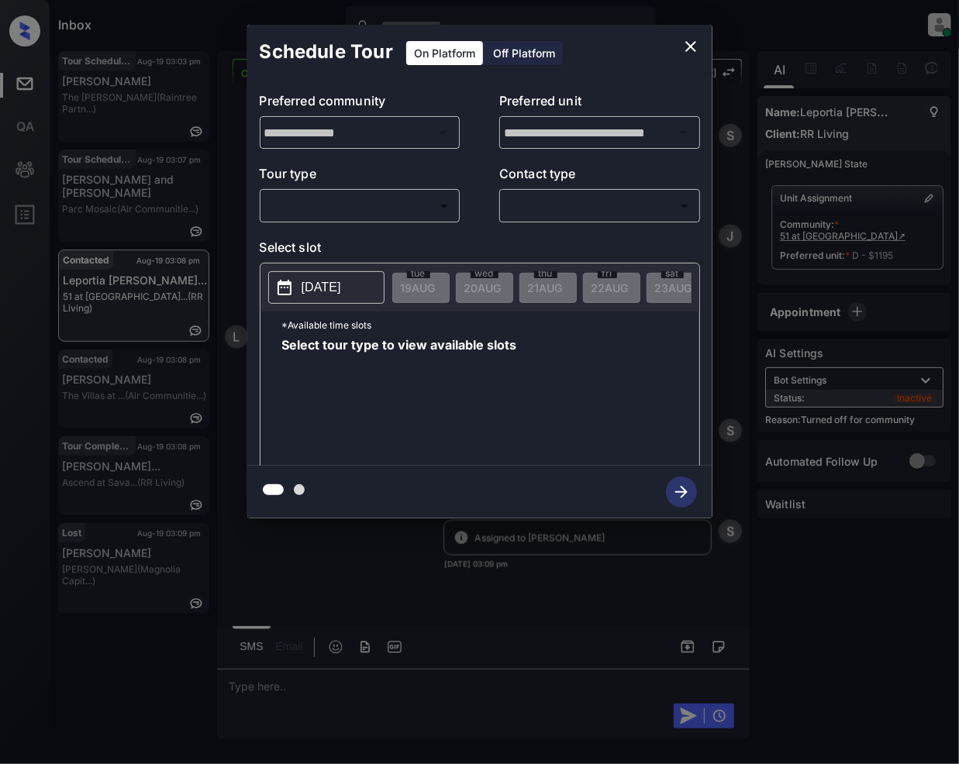
click at [383, 209] on body "Inbox [PERSON_NAME] Online Set yourself offline Set yourself on break Profile S…" at bounding box center [479, 382] width 959 height 764
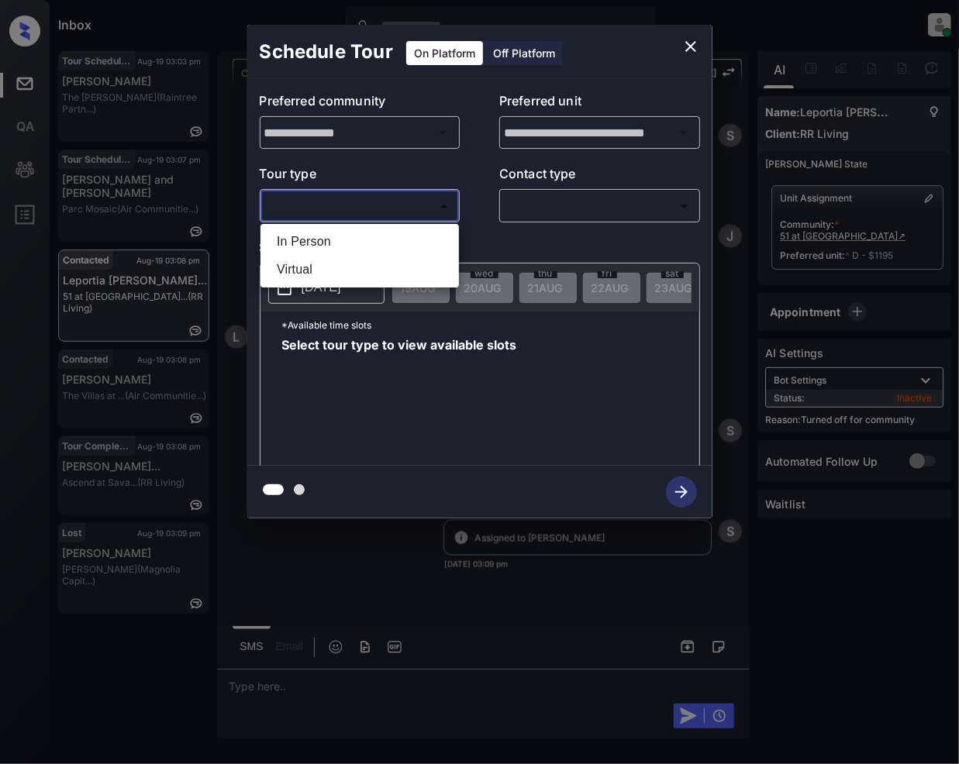
click at [338, 243] on li "In Person" at bounding box center [359, 242] width 191 height 28
type input "********"
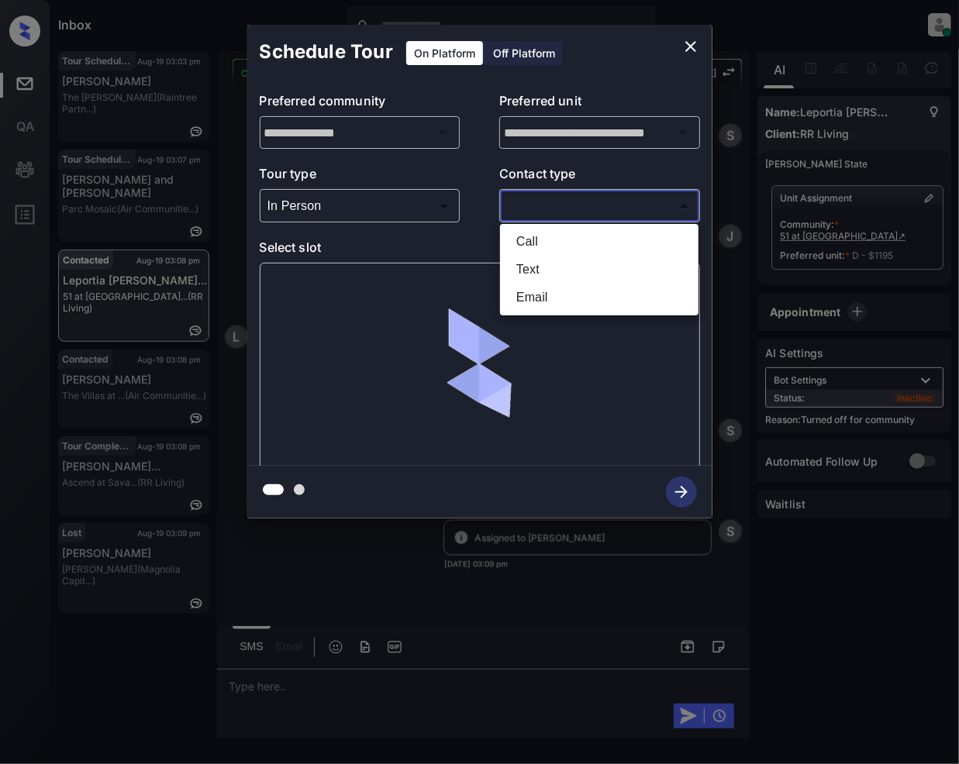
click at [543, 202] on body "Inbox Jeramie Castro Online Set yourself offline Set yourself on break Profile …" at bounding box center [479, 382] width 959 height 764
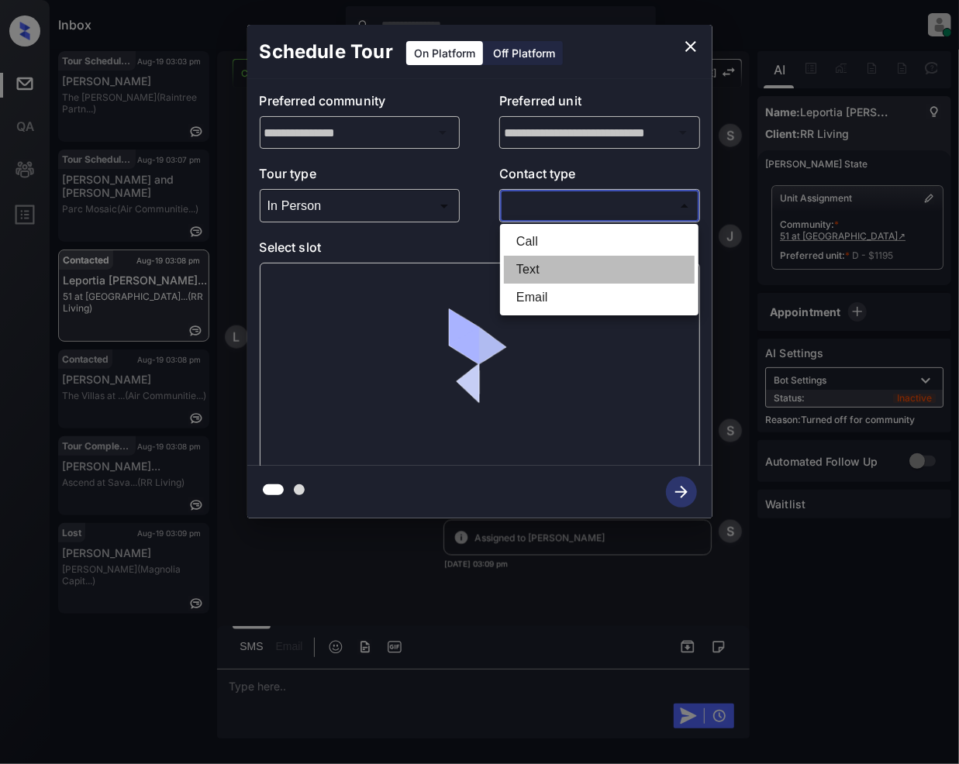
click at [527, 270] on li "Text" at bounding box center [599, 270] width 191 height 28
type input "****"
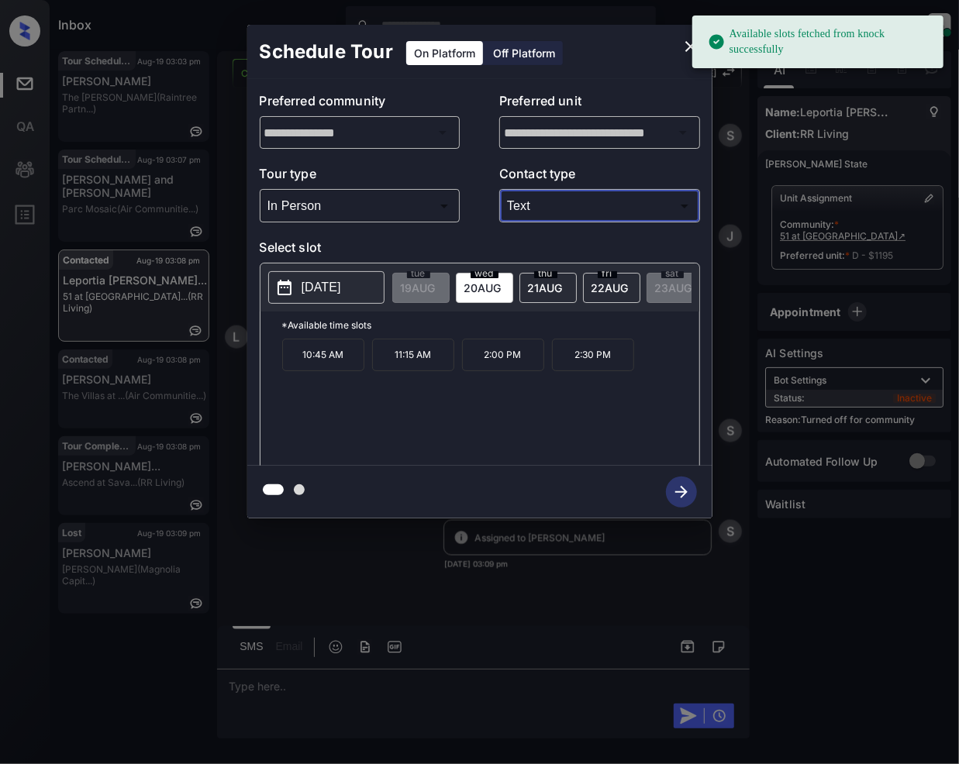
click at [691, 45] on icon "close" at bounding box center [690, 46] width 11 height 11
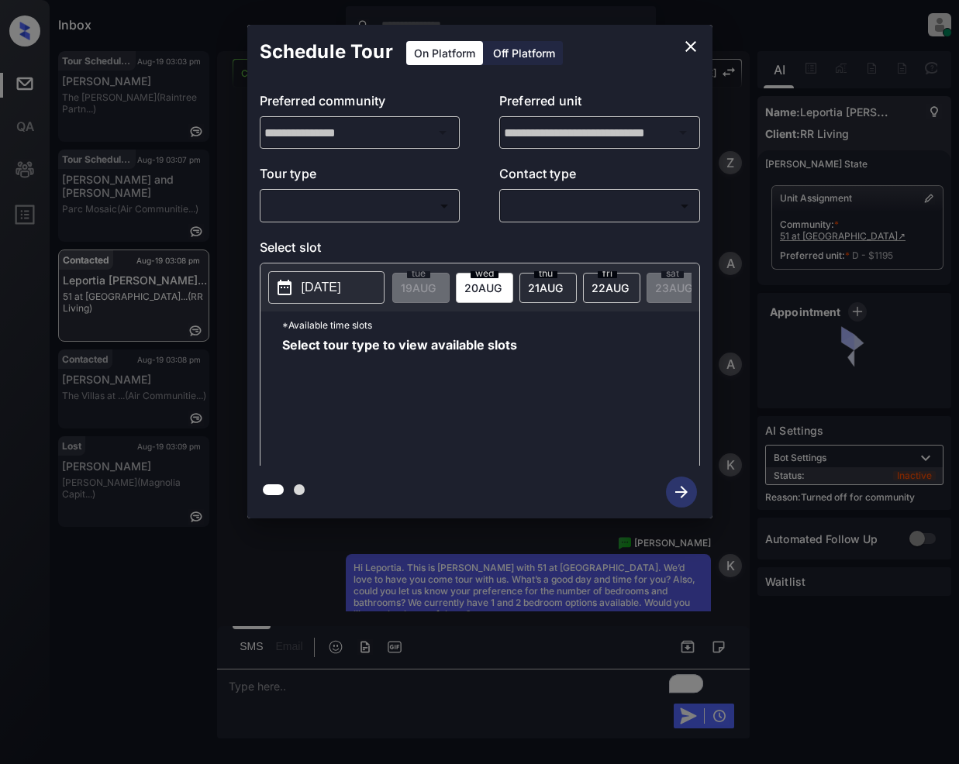
click at [392, 228] on body "Inbox [PERSON_NAME] Online Set yourself offline Set yourself on break Profile S…" at bounding box center [479, 382] width 959 height 764
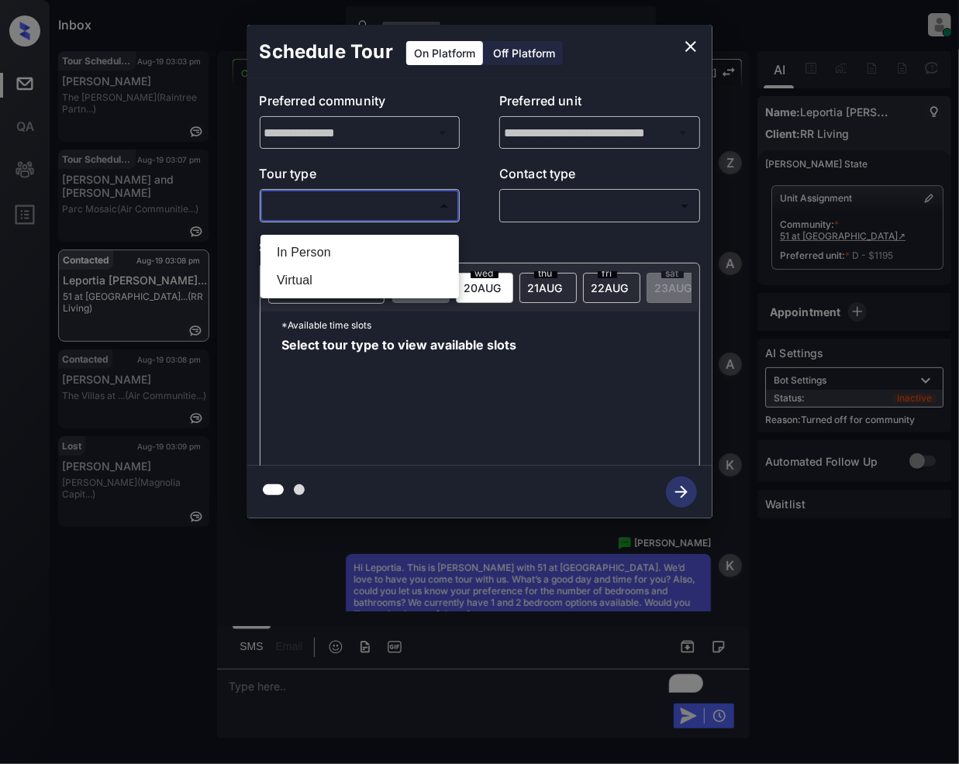
scroll to position [3972, 0]
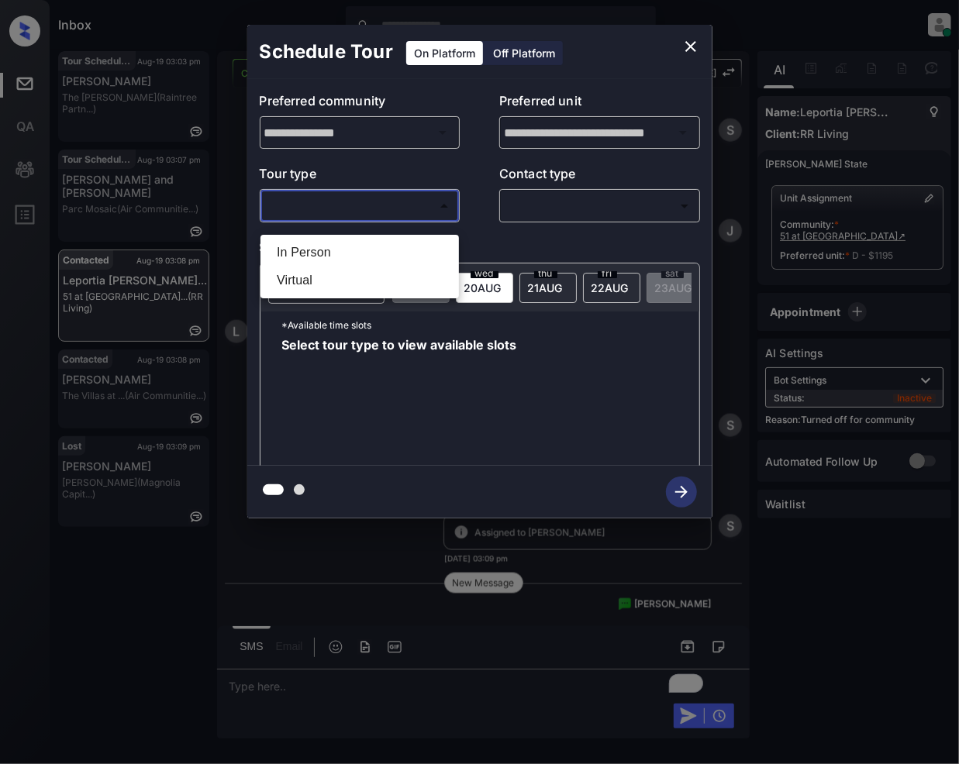
drag, startPoint x: 312, startPoint y: 250, endPoint x: 535, endPoint y: 209, distance: 227.0
click at [315, 251] on li "In Person" at bounding box center [359, 253] width 191 height 28
type input "********"
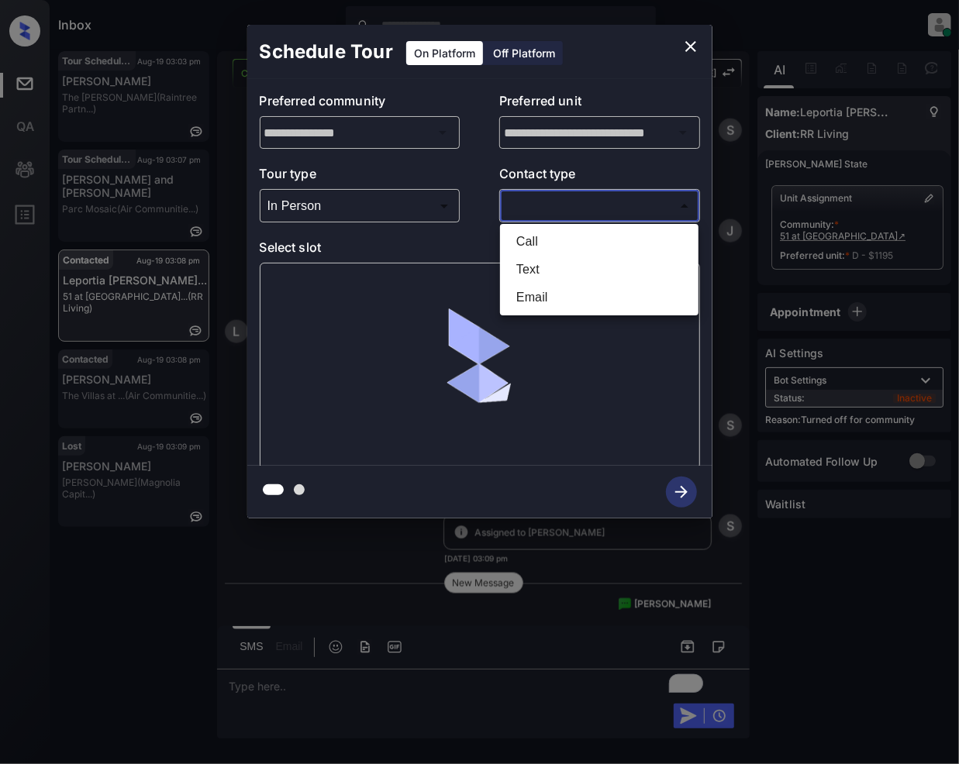
click at [535, 203] on body "Inbox [PERSON_NAME] Online Set yourself offline Set yourself on break Profile S…" at bounding box center [479, 382] width 959 height 764
click at [544, 270] on li "Text" at bounding box center [599, 270] width 191 height 28
type input "****"
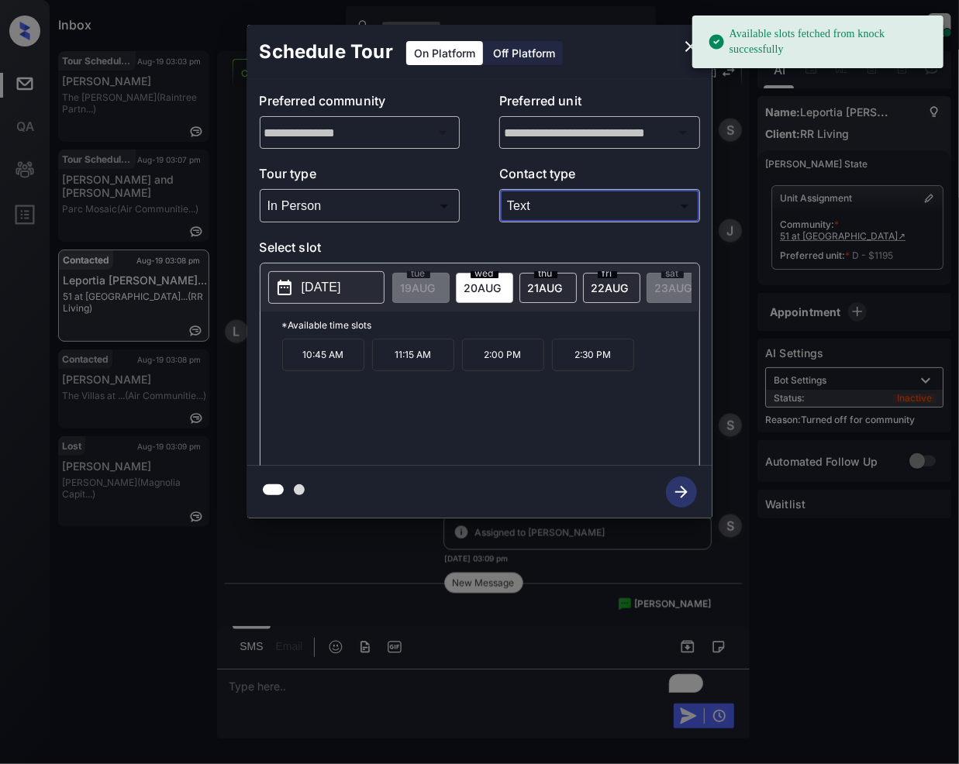
drag, startPoint x: 550, startPoint y: 283, endPoint x: 533, endPoint y: 364, distance: 83.0
click at [436, 283] on span "21 AUG" at bounding box center [418, 287] width 35 height 13
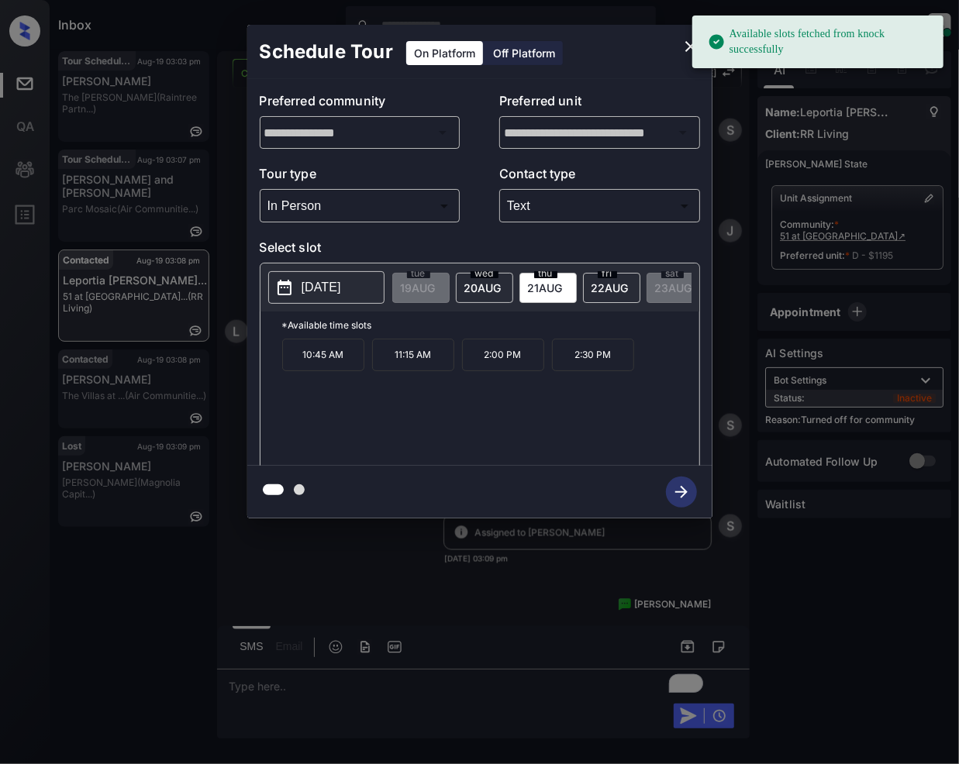
drag, startPoint x: 321, startPoint y: 372, endPoint x: 333, endPoint y: 471, distance: 100.0
click at [321, 371] on p "10:45 AM" at bounding box center [323, 355] width 82 height 33
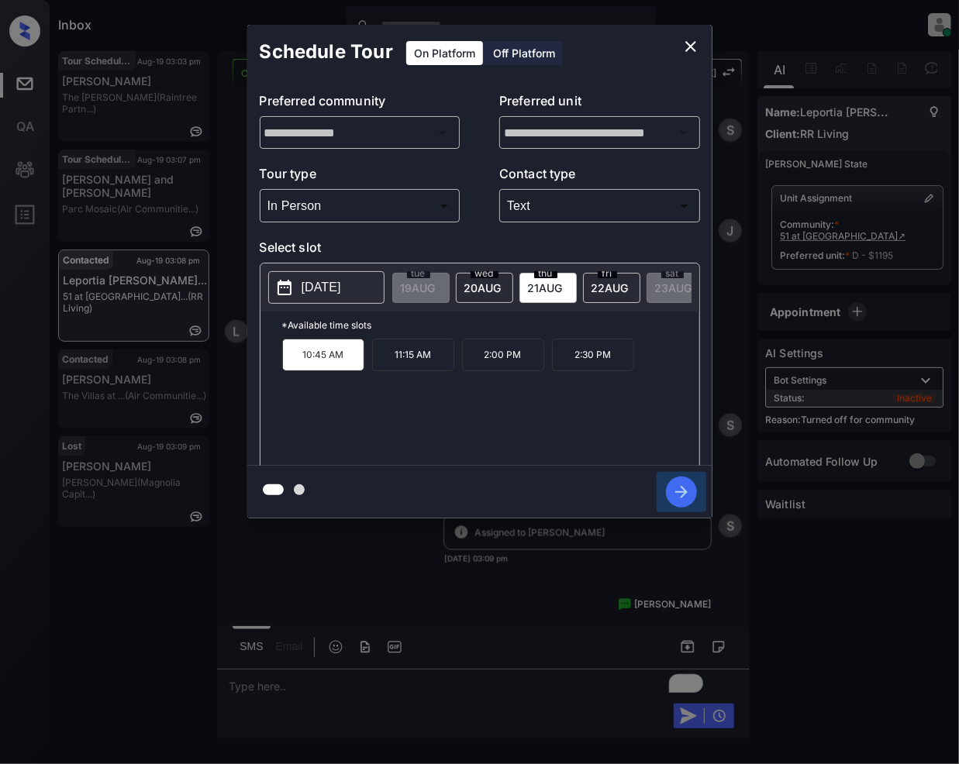
click at [681, 487] on icon "button" at bounding box center [681, 492] width 12 height 12
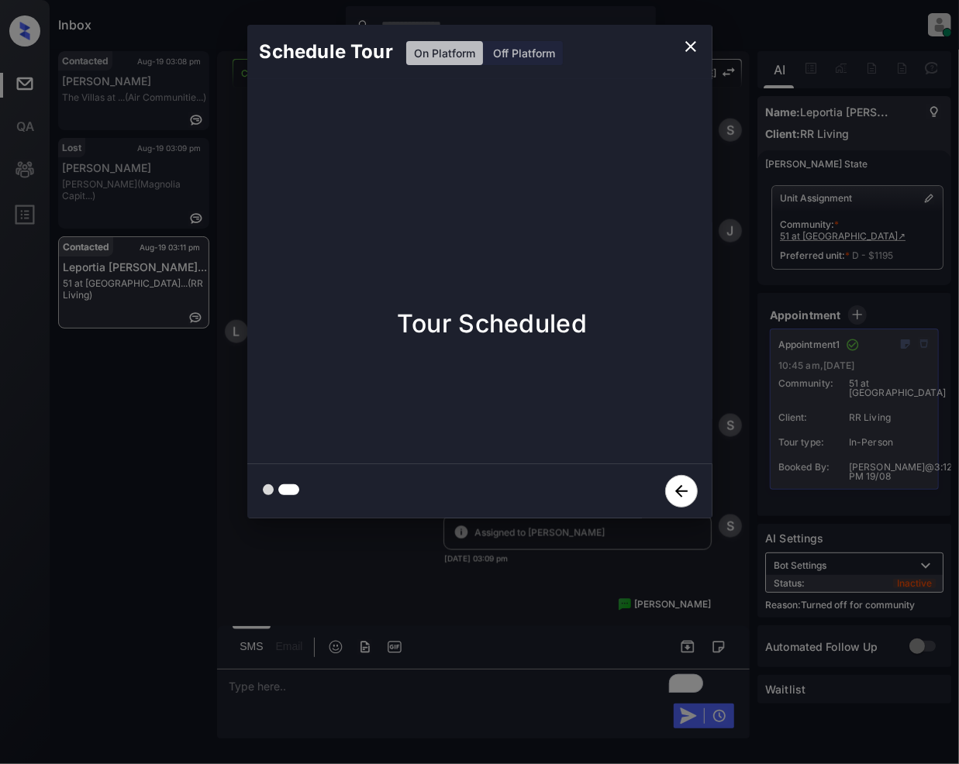
click at [692, 48] on icon "close" at bounding box center [690, 46] width 11 height 11
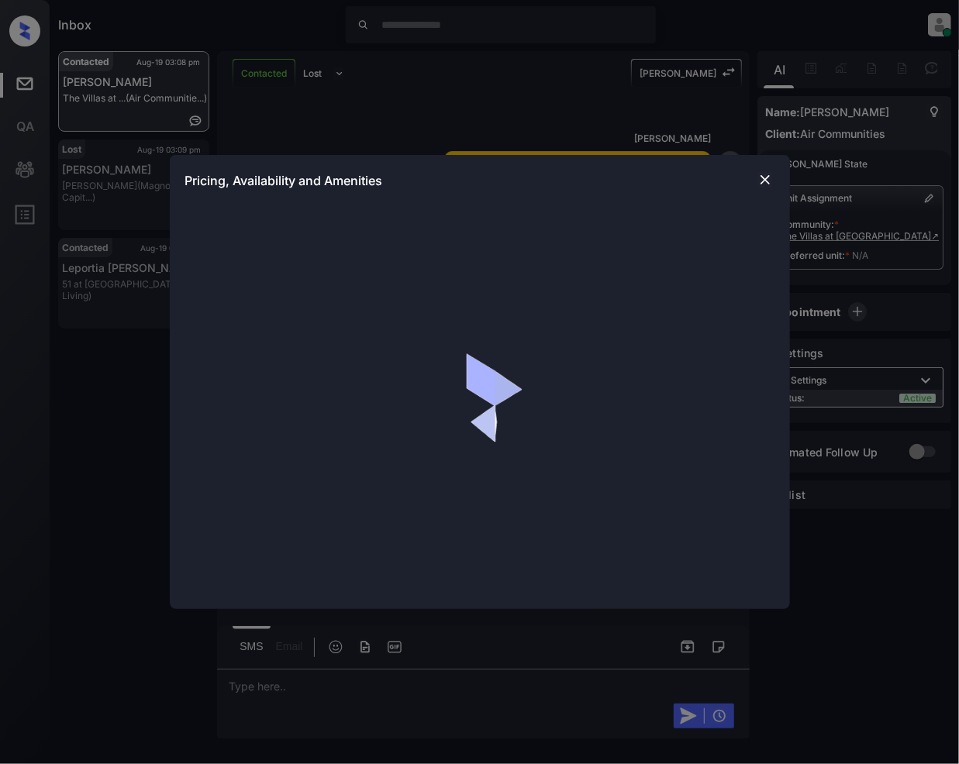
scroll to position [1001, 0]
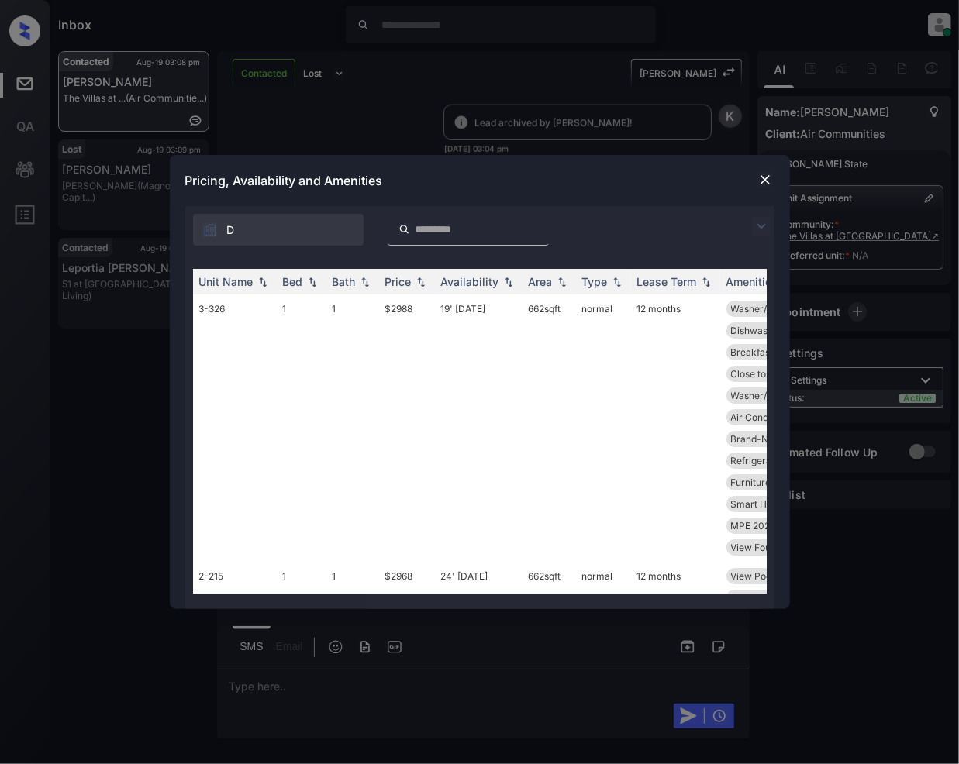
click at [767, 219] on img at bounding box center [761, 226] width 19 height 19
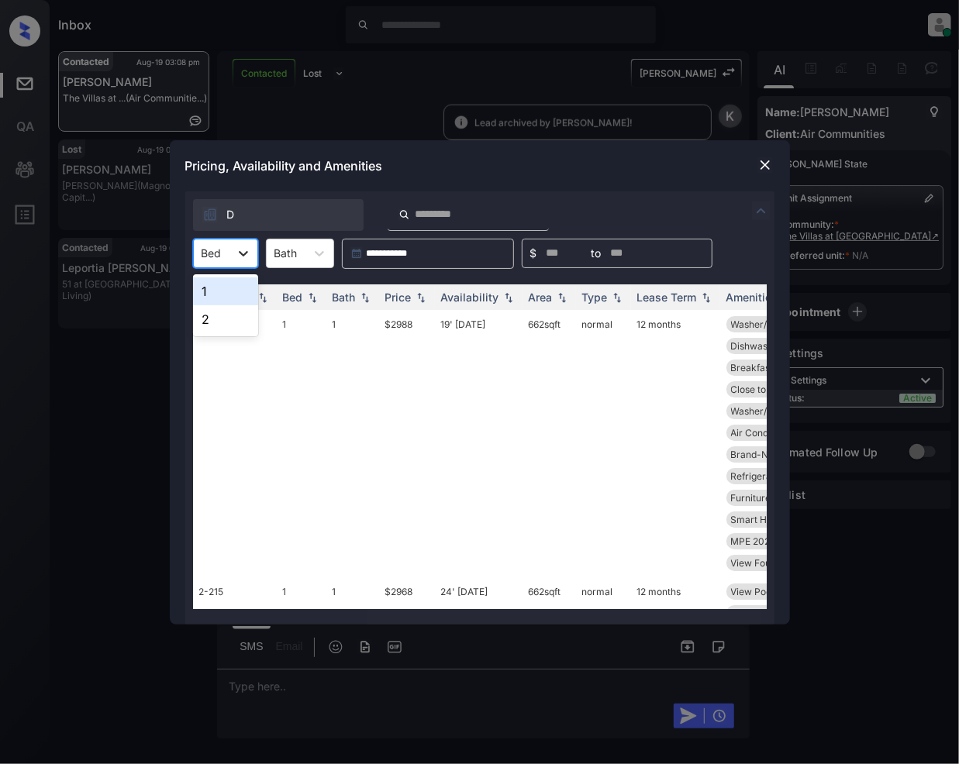
click at [243, 259] on icon at bounding box center [244, 254] width 16 height 16
click at [212, 315] on div "2" at bounding box center [225, 319] width 65 height 28
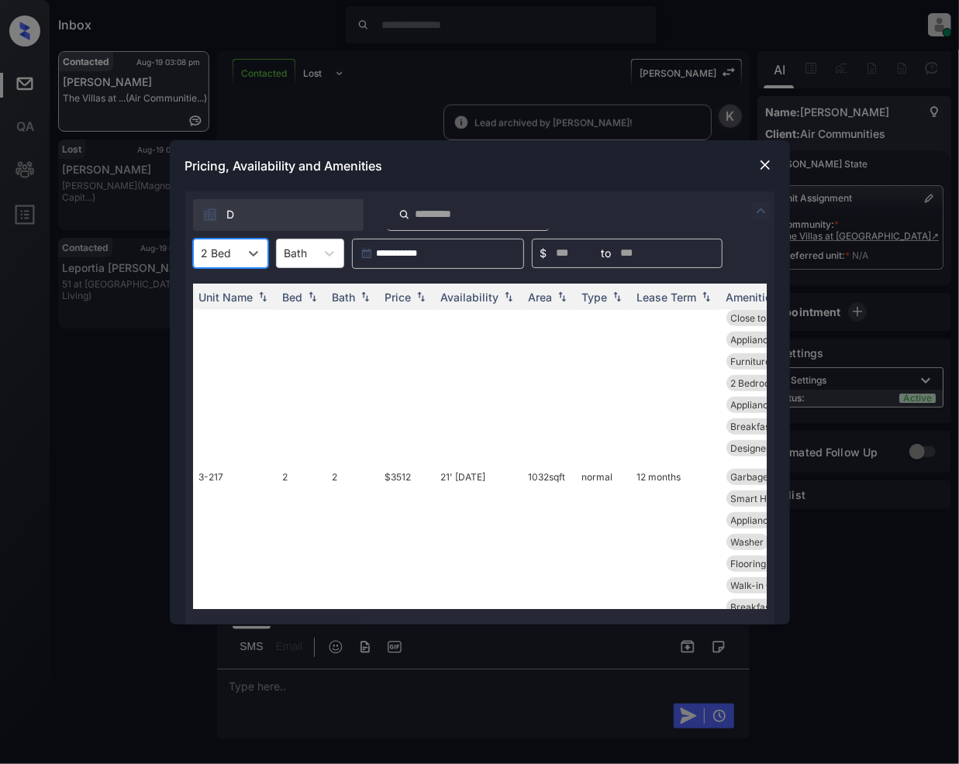
scroll to position [565, 0]
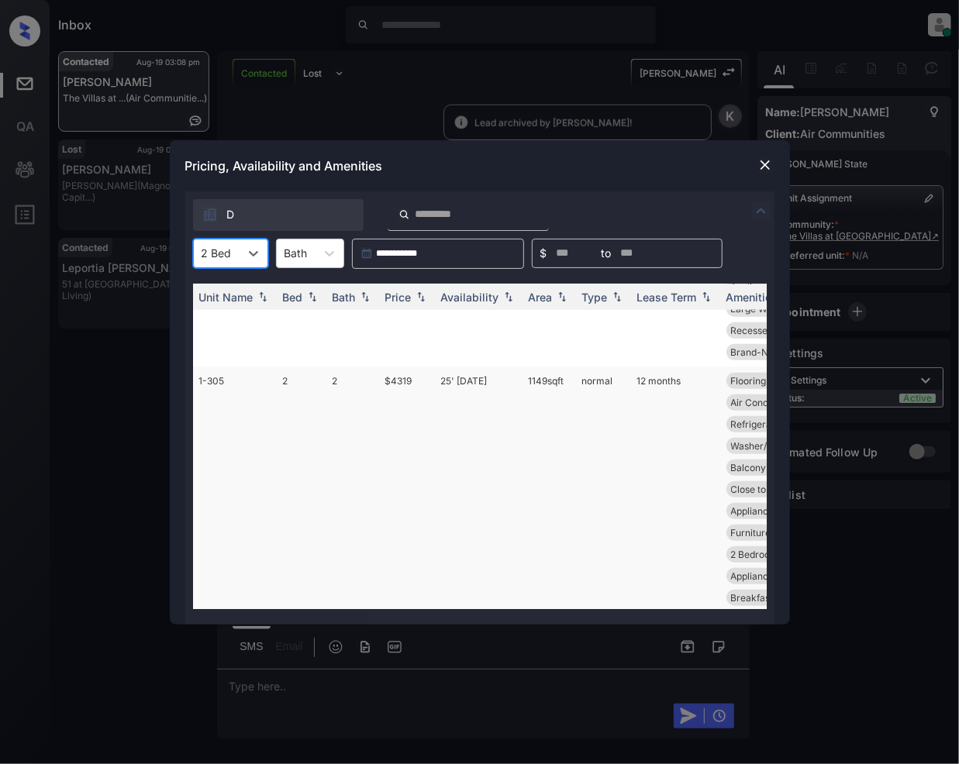
click at [384, 377] on td "$4319" at bounding box center [407, 500] width 56 height 267
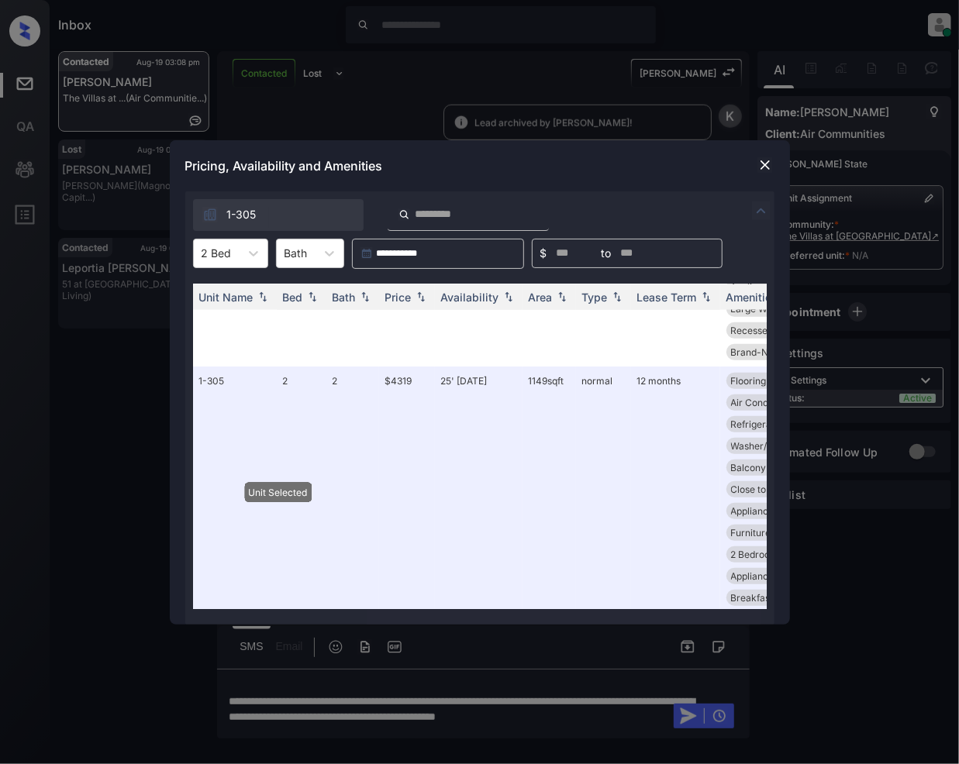
drag, startPoint x: 775, startPoint y: 157, endPoint x: 484, endPoint y: 656, distance: 577.6
click at [775, 163] on div "Pricing, Availability and Amenities" at bounding box center [480, 165] width 620 height 51
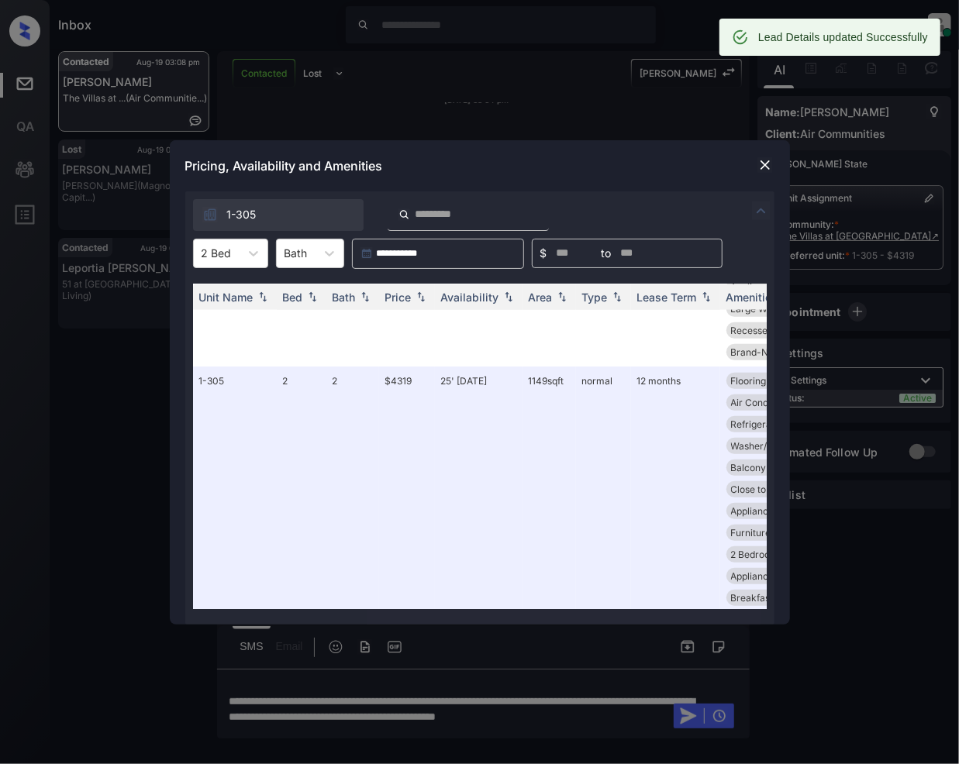
scroll to position [1102, 0]
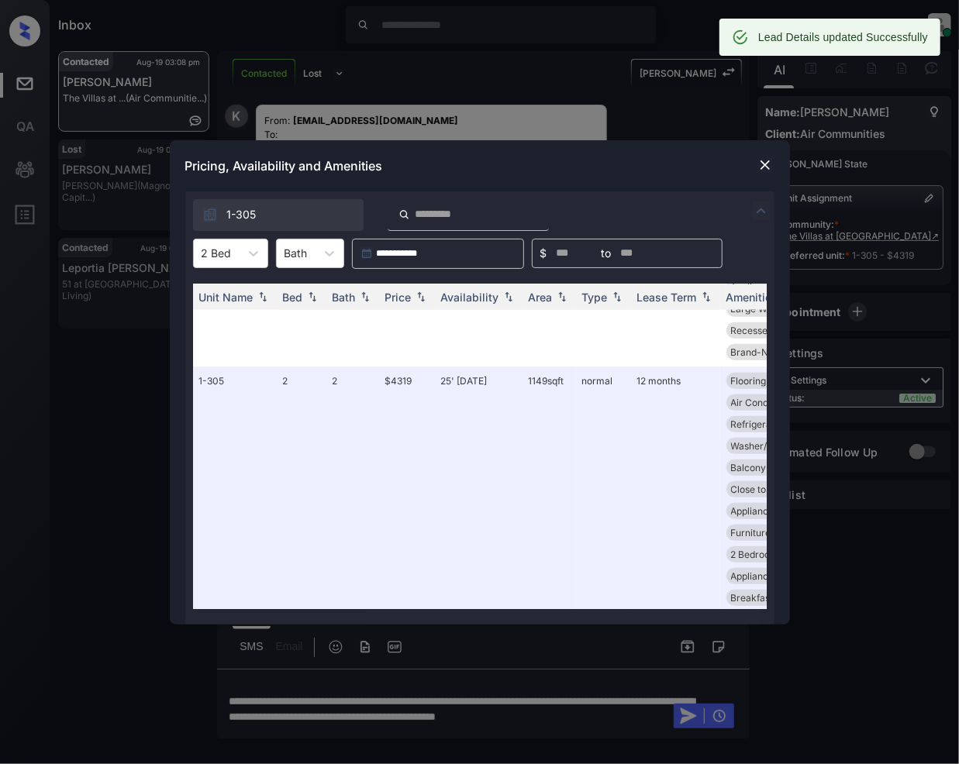
click at [760, 164] on img at bounding box center [765, 165] width 16 height 16
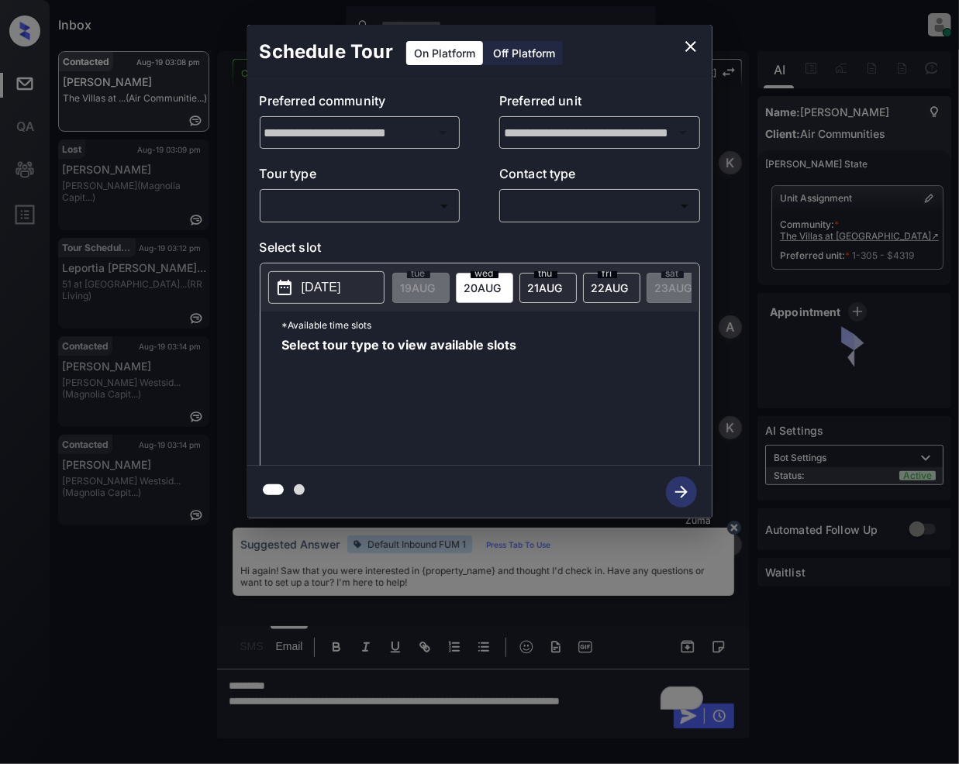
scroll to position [781, 0]
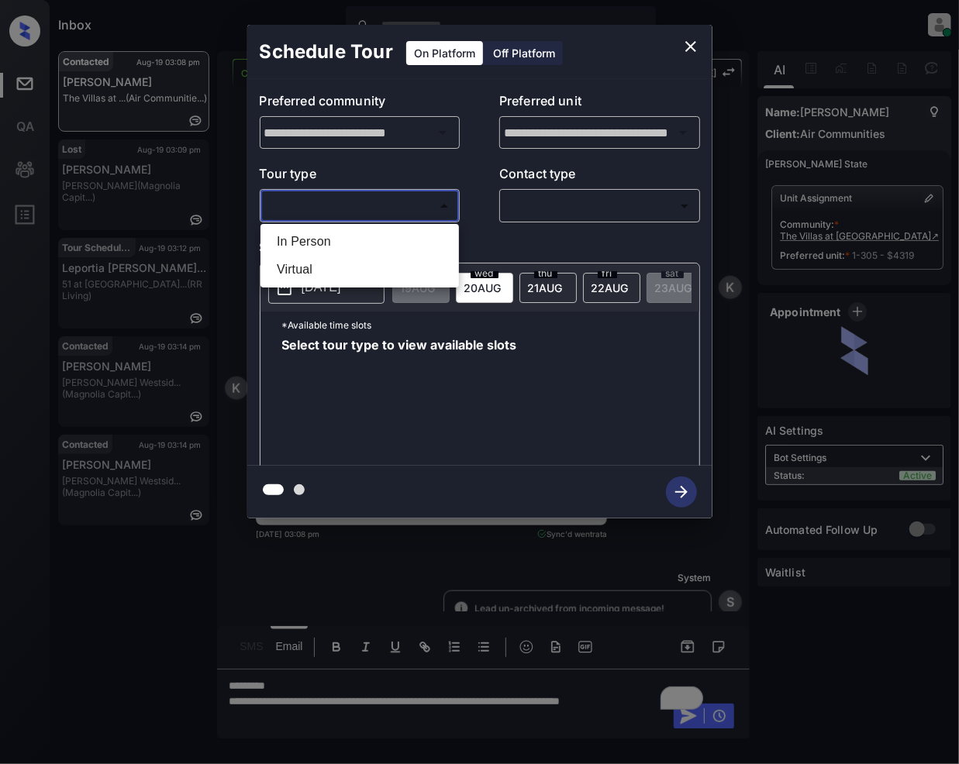
click at [400, 202] on body "Inbox [PERSON_NAME] Online Set yourself offline Set yourself on break Profile S…" at bounding box center [479, 382] width 959 height 764
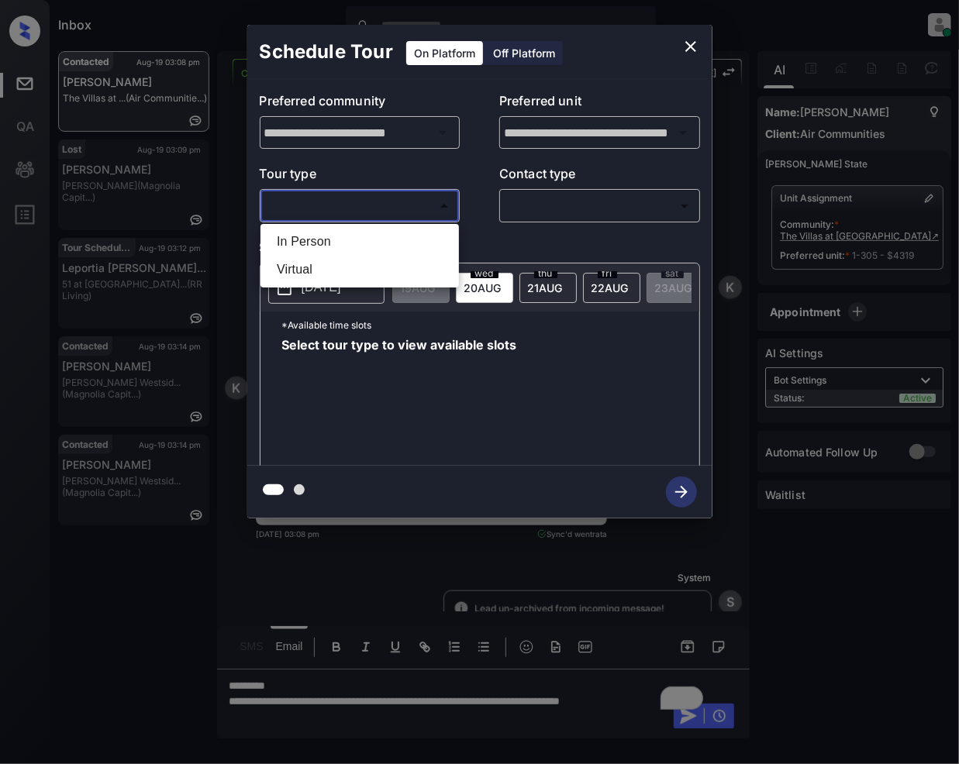
drag, startPoint x: 332, startPoint y: 245, endPoint x: 562, endPoint y: 209, distance: 232.9
click at [333, 246] on li "In Person" at bounding box center [359, 242] width 191 height 28
type input "********"
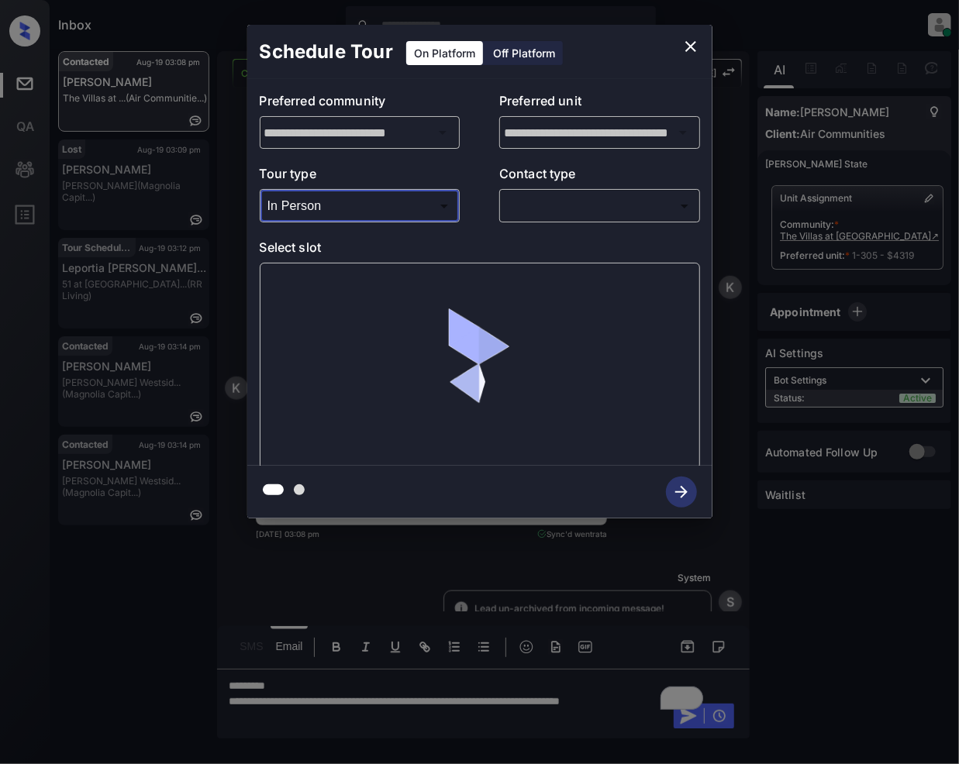
click at [565, 206] on body "Inbox Jeramie Castro Online Set yourself offline Set yourself on break Profile …" at bounding box center [479, 382] width 959 height 764
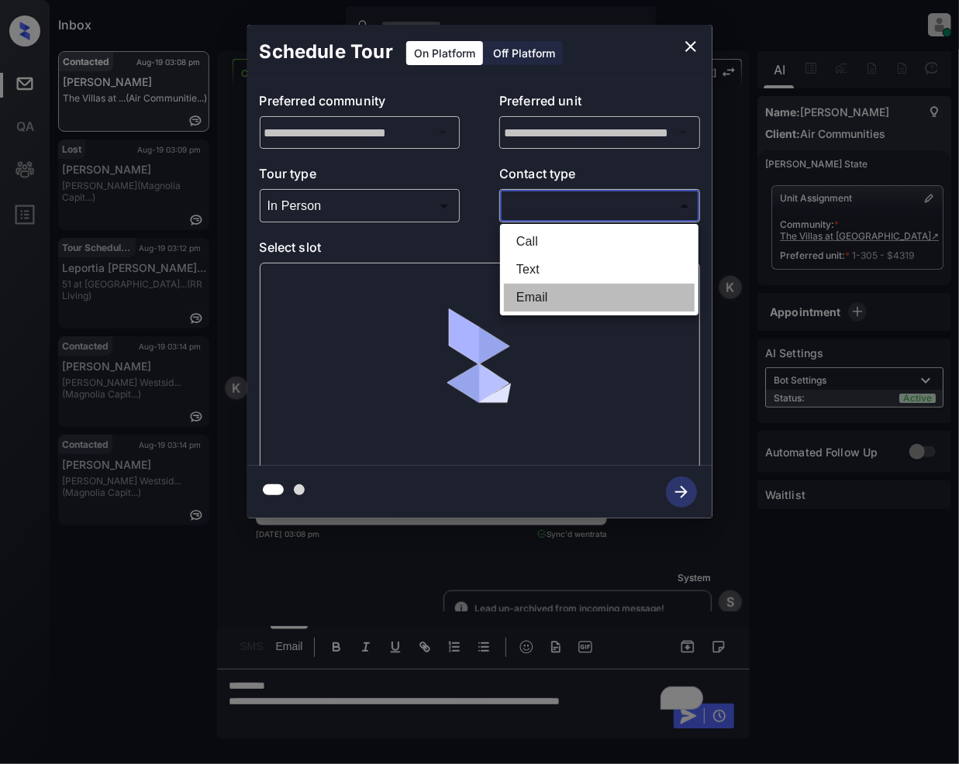
click at [558, 302] on li "Email" at bounding box center [599, 298] width 191 height 28
type input "*****"
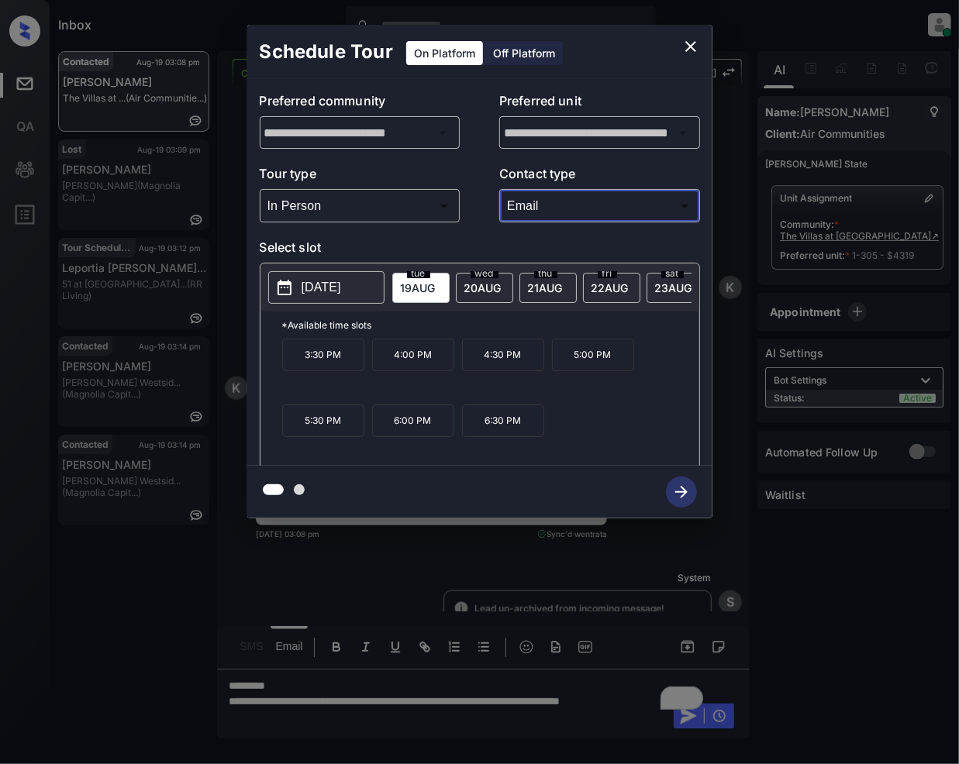
click at [679, 48] on button "close" at bounding box center [690, 46] width 31 height 31
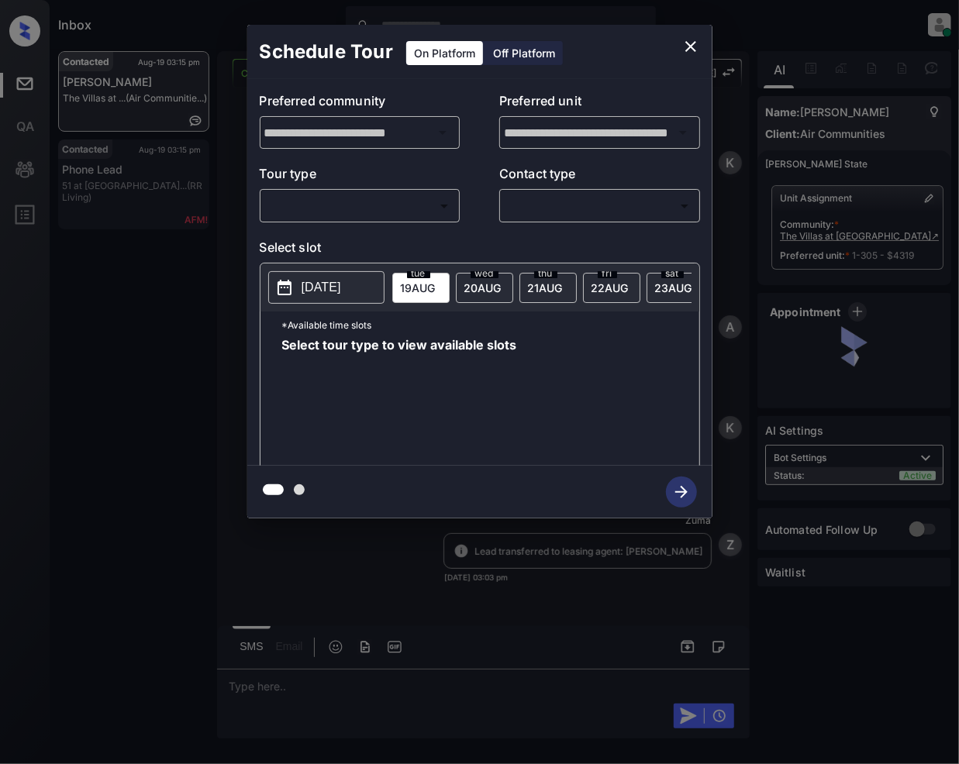
scroll to position [1387, 0]
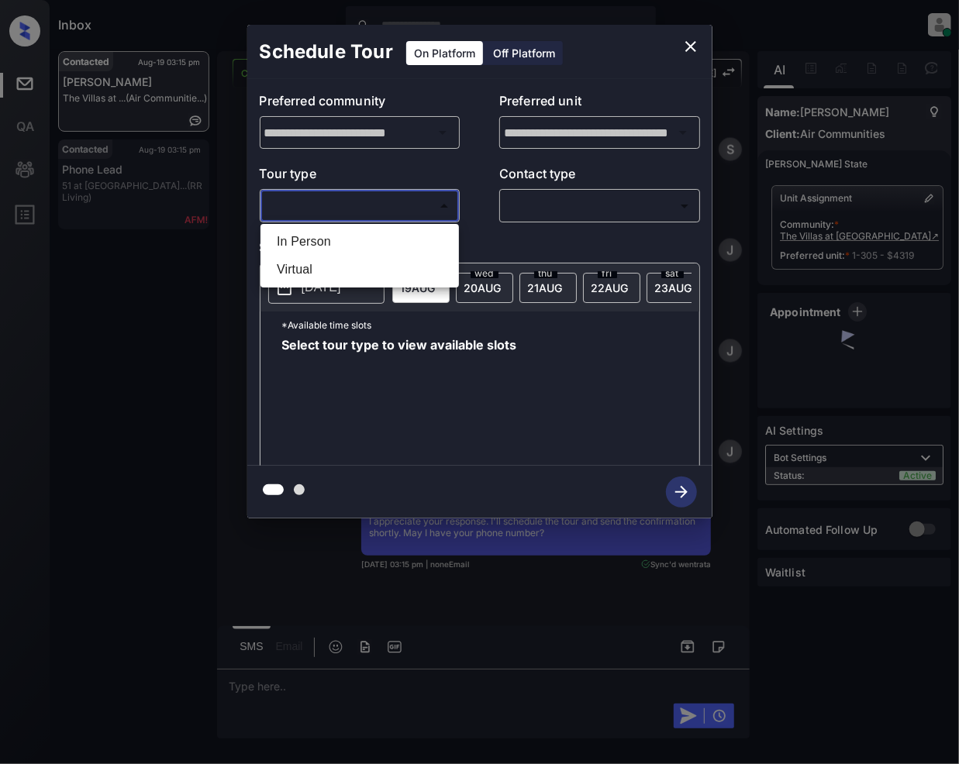
click at [391, 208] on body "Inbox [PERSON_NAME] Online Set yourself offline Set yourself on break Profile S…" at bounding box center [479, 382] width 959 height 764
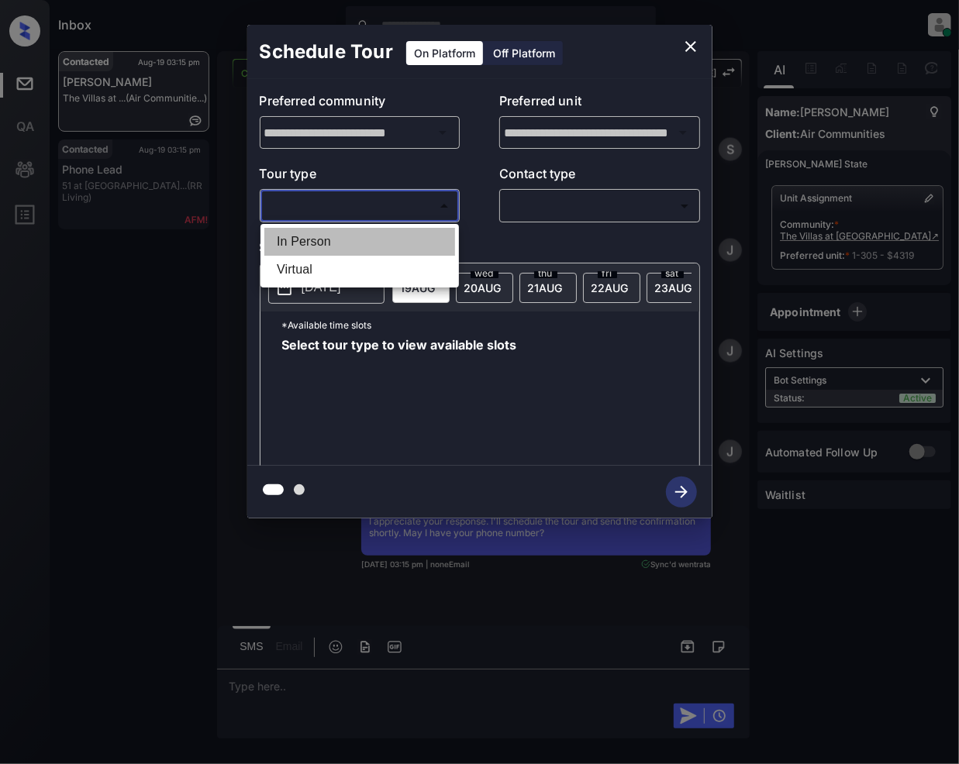
drag, startPoint x: 327, startPoint y: 240, endPoint x: 512, endPoint y: 222, distance: 186.1
click at [329, 240] on li "In Person" at bounding box center [359, 242] width 191 height 28
type input "********"
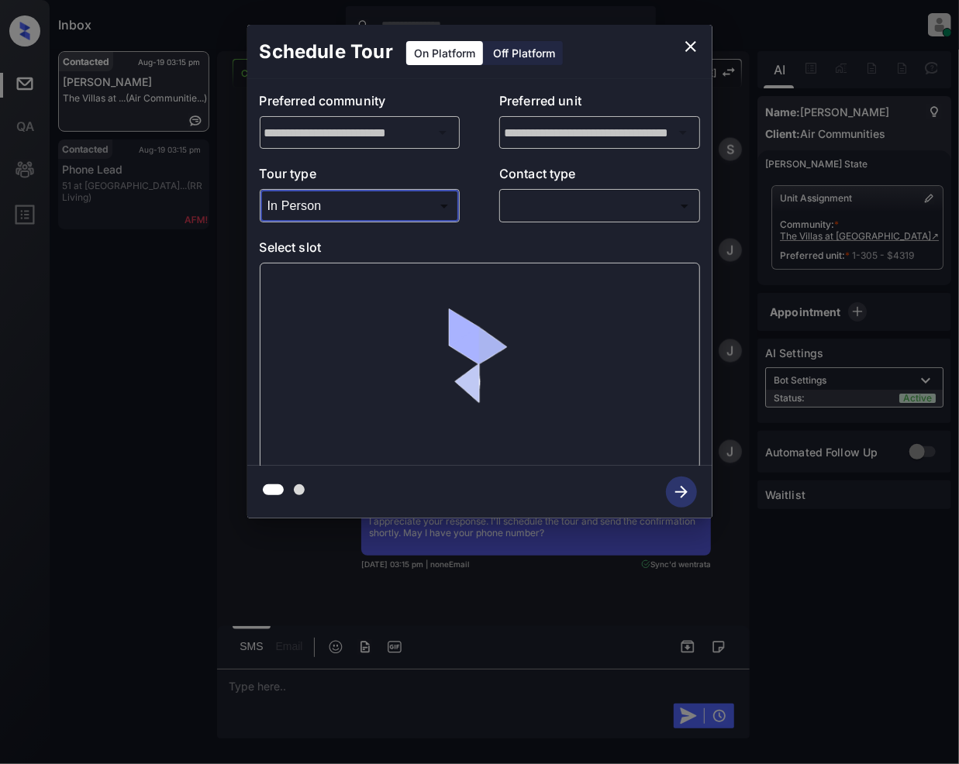
click at [534, 212] on body "Inbox [PERSON_NAME] Online Set yourself offline Set yourself on break Profile S…" at bounding box center [479, 382] width 959 height 764
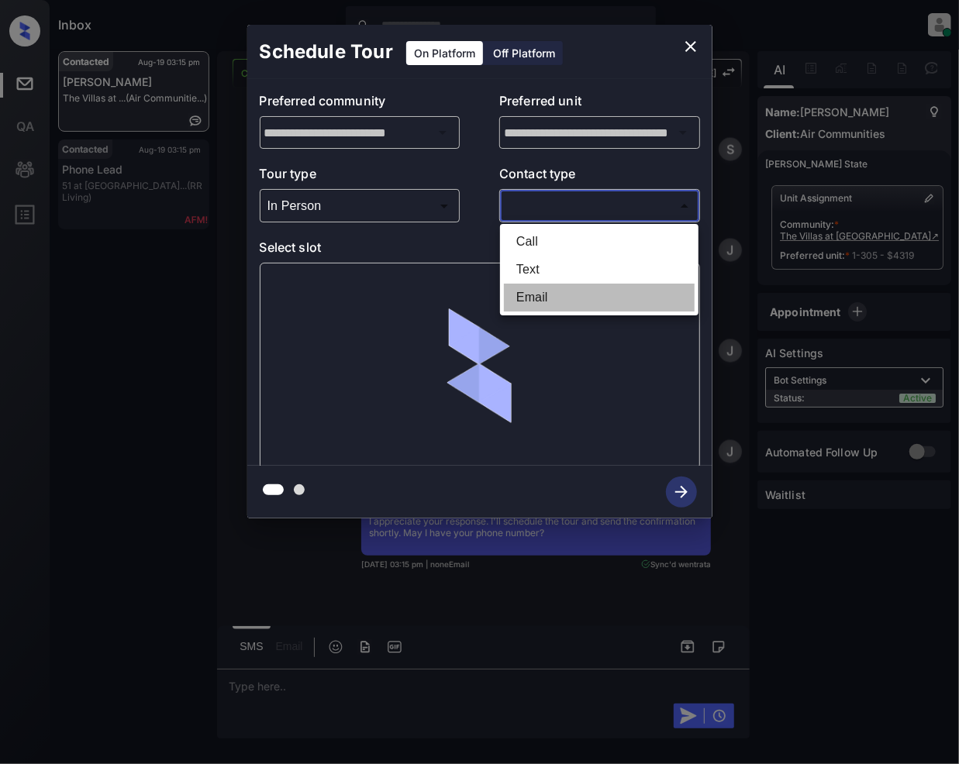
click at [550, 299] on li "Email" at bounding box center [599, 298] width 191 height 28
type input "*****"
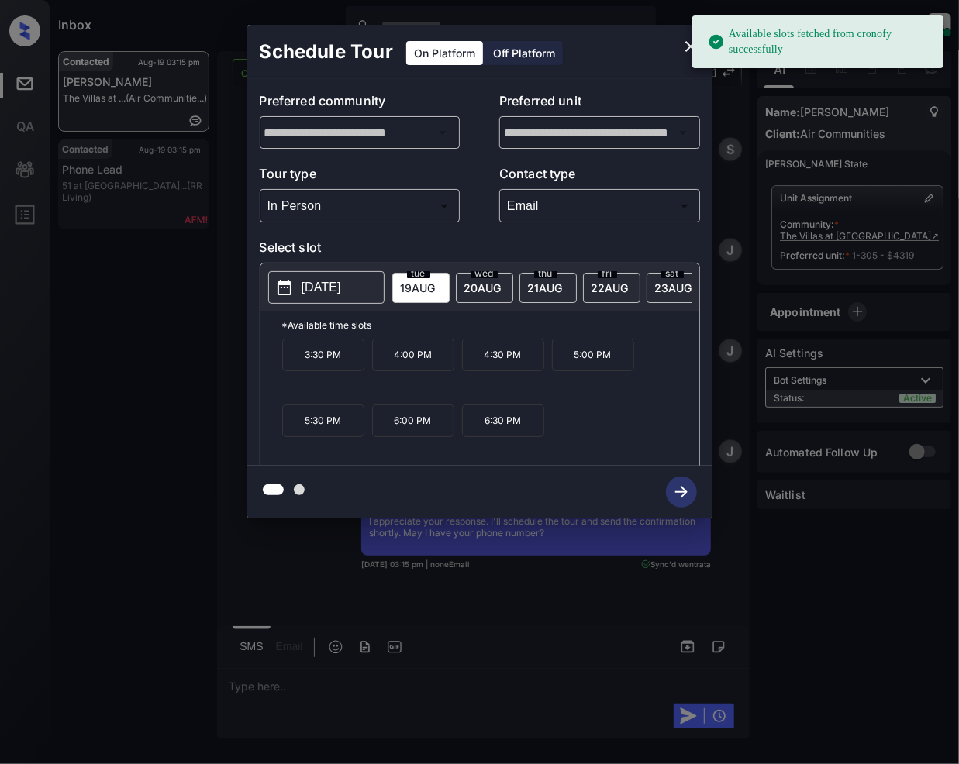
click at [429, 371] on p "4:00 PM" at bounding box center [413, 355] width 82 height 33
click at [684, 499] on icon "button" at bounding box center [681, 492] width 31 height 31
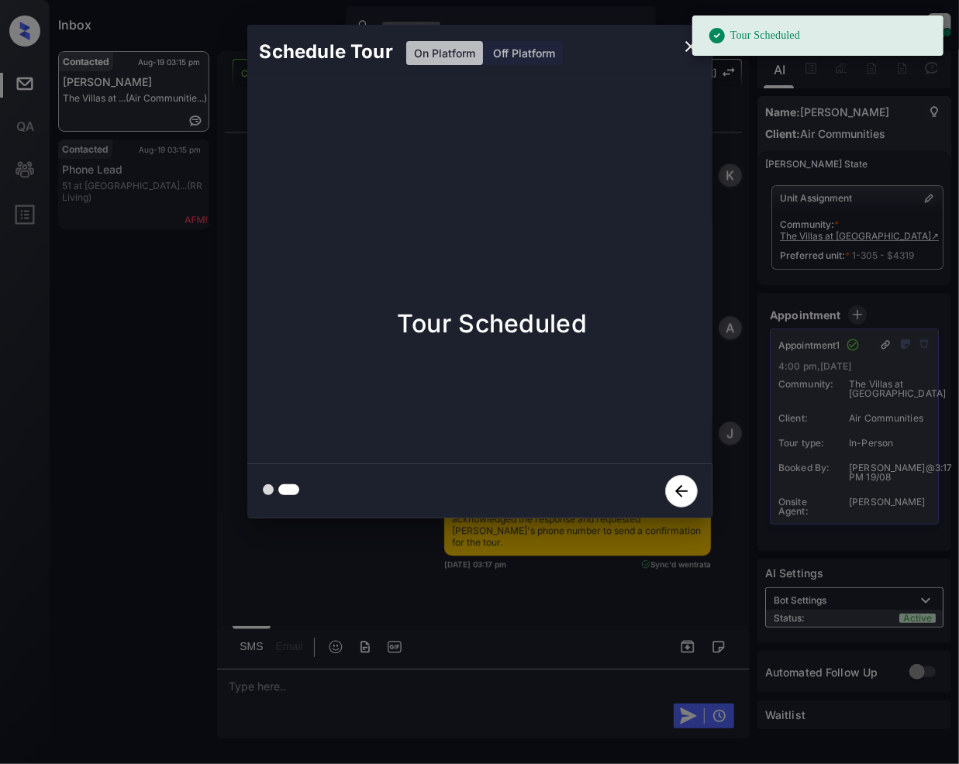
scroll to position [2032, 0]
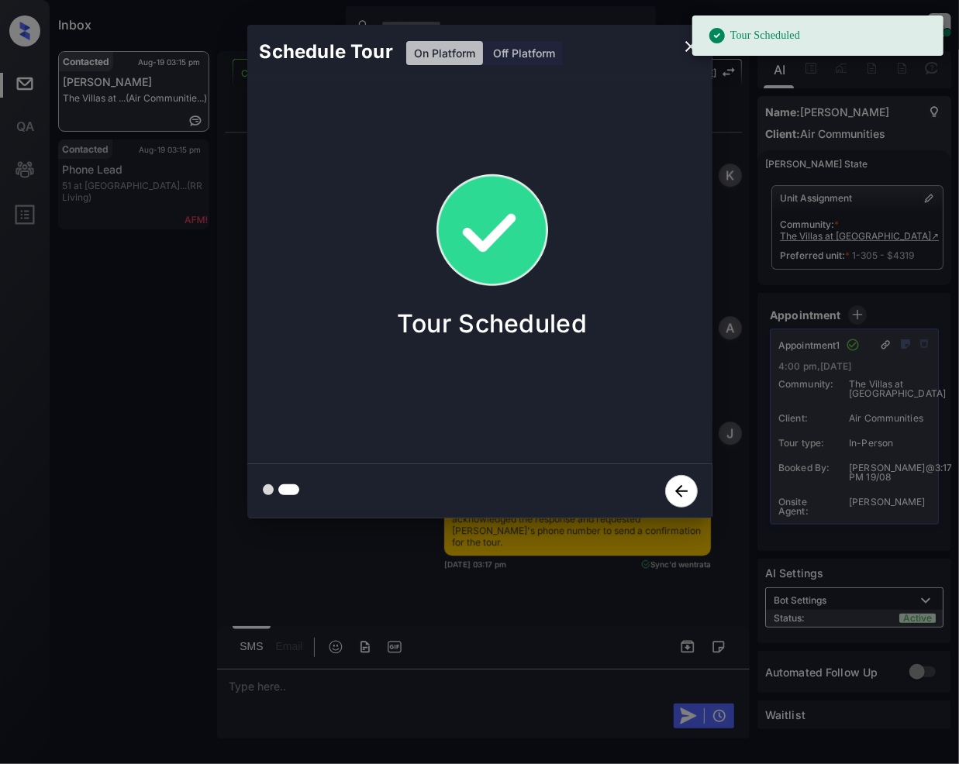
click at [683, 53] on icon "close" at bounding box center [690, 46] width 19 height 19
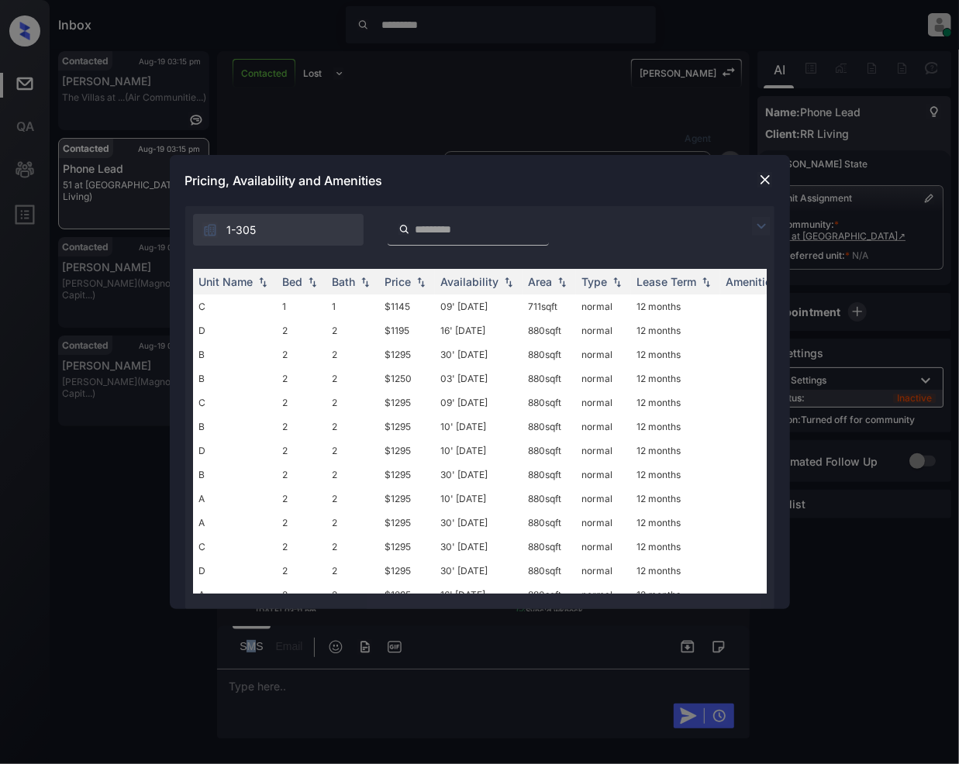
scroll to position [928, 0]
click at [764, 225] on img at bounding box center [761, 226] width 19 height 19
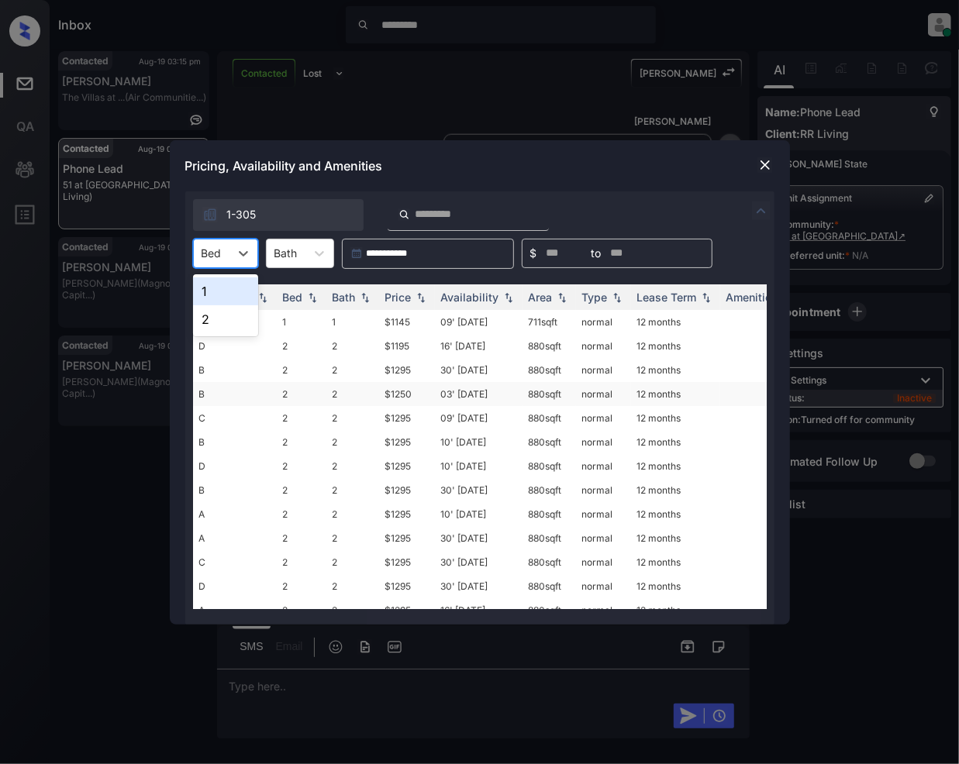
drag, startPoint x: 243, startPoint y: 252, endPoint x: 243, endPoint y: 401, distance: 148.8
click at [243, 252] on icon at bounding box center [244, 254] width 16 height 16
click at [763, 165] on img at bounding box center [765, 165] width 16 height 16
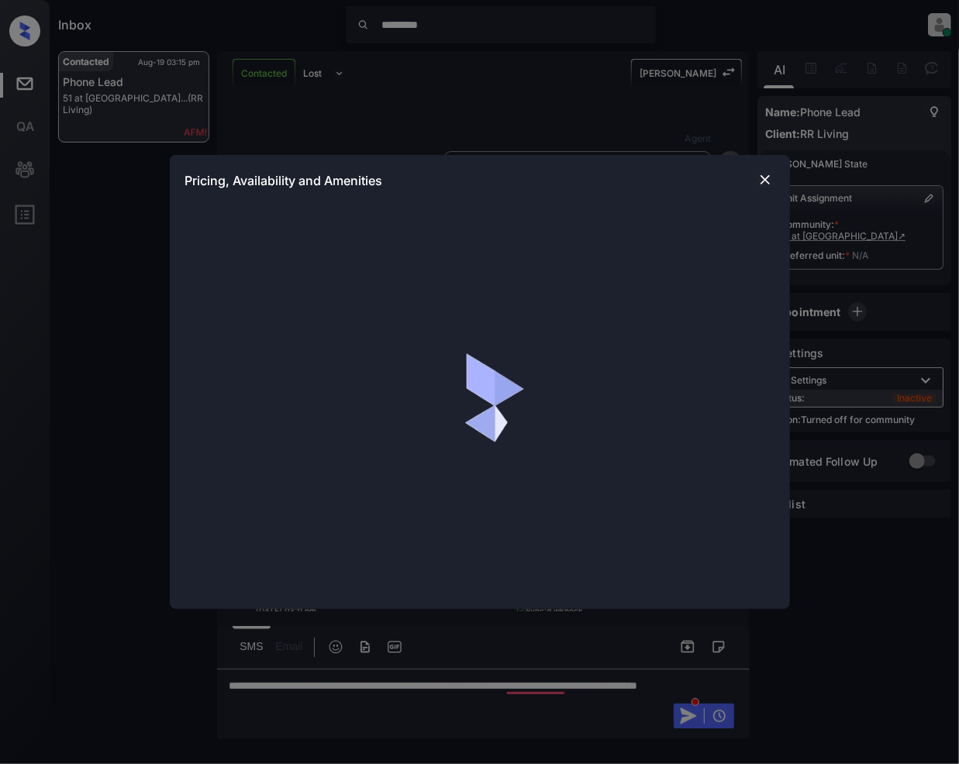
scroll to position [928, 0]
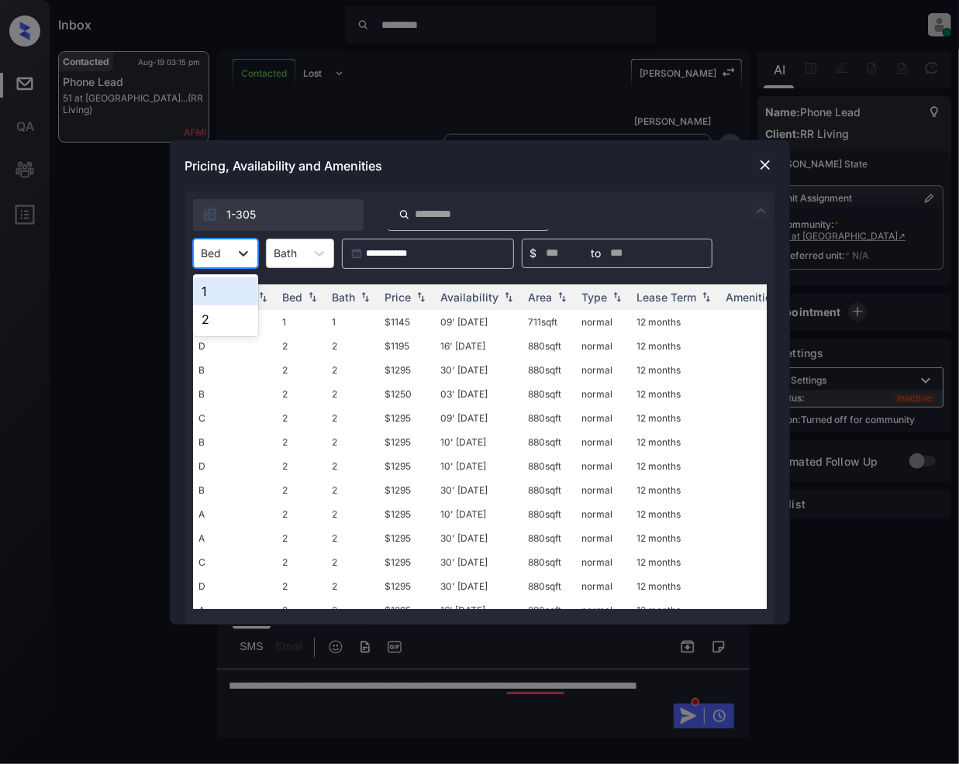
click at [233, 248] on div at bounding box center [243, 254] width 28 height 28
click at [209, 321] on div "2" at bounding box center [225, 319] width 65 height 28
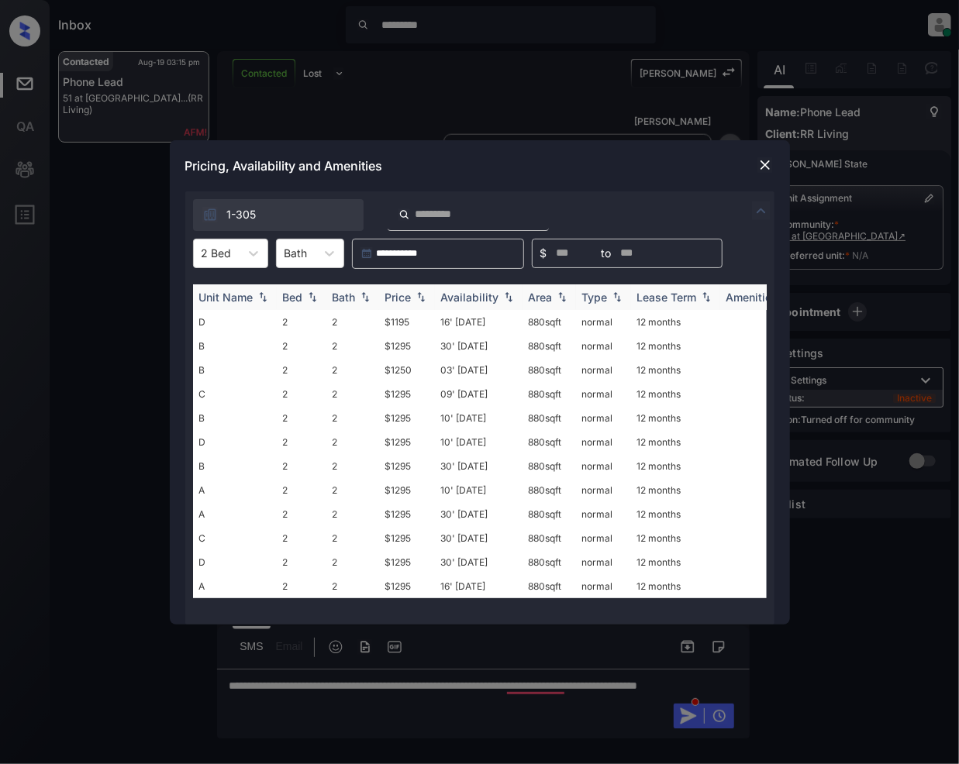
click at [420, 299] on img at bounding box center [421, 296] width 16 height 11
click at [398, 586] on td "$1195" at bounding box center [407, 586] width 56 height 24
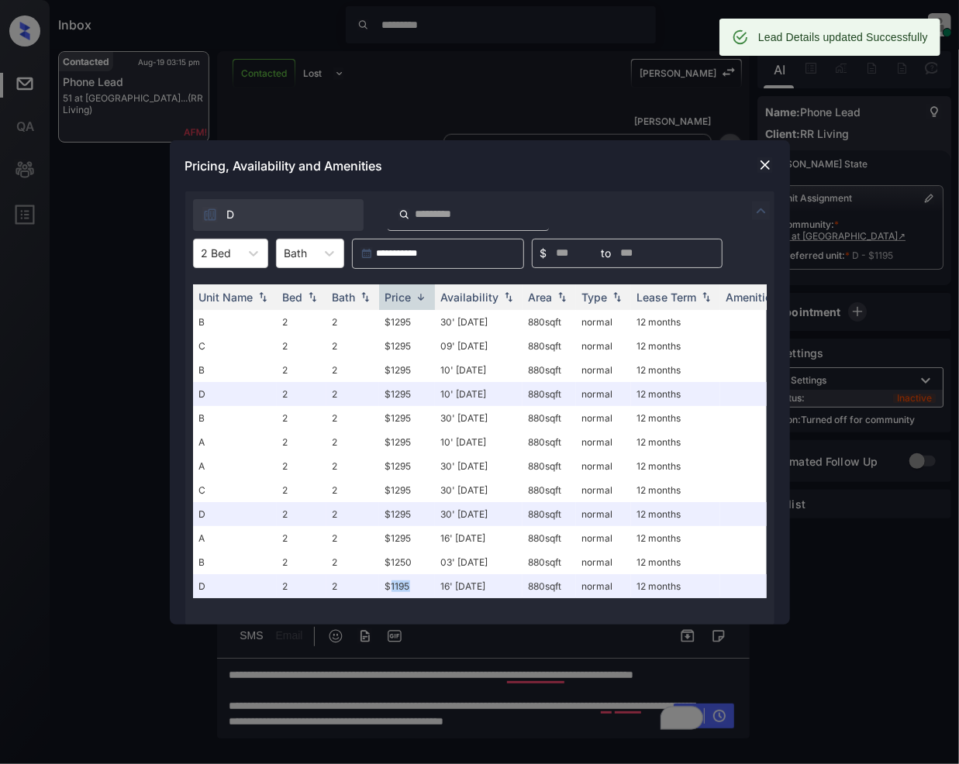
click at [760, 162] on img at bounding box center [765, 165] width 16 height 16
